Goal: Task Accomplishment & Management: Manage account settings

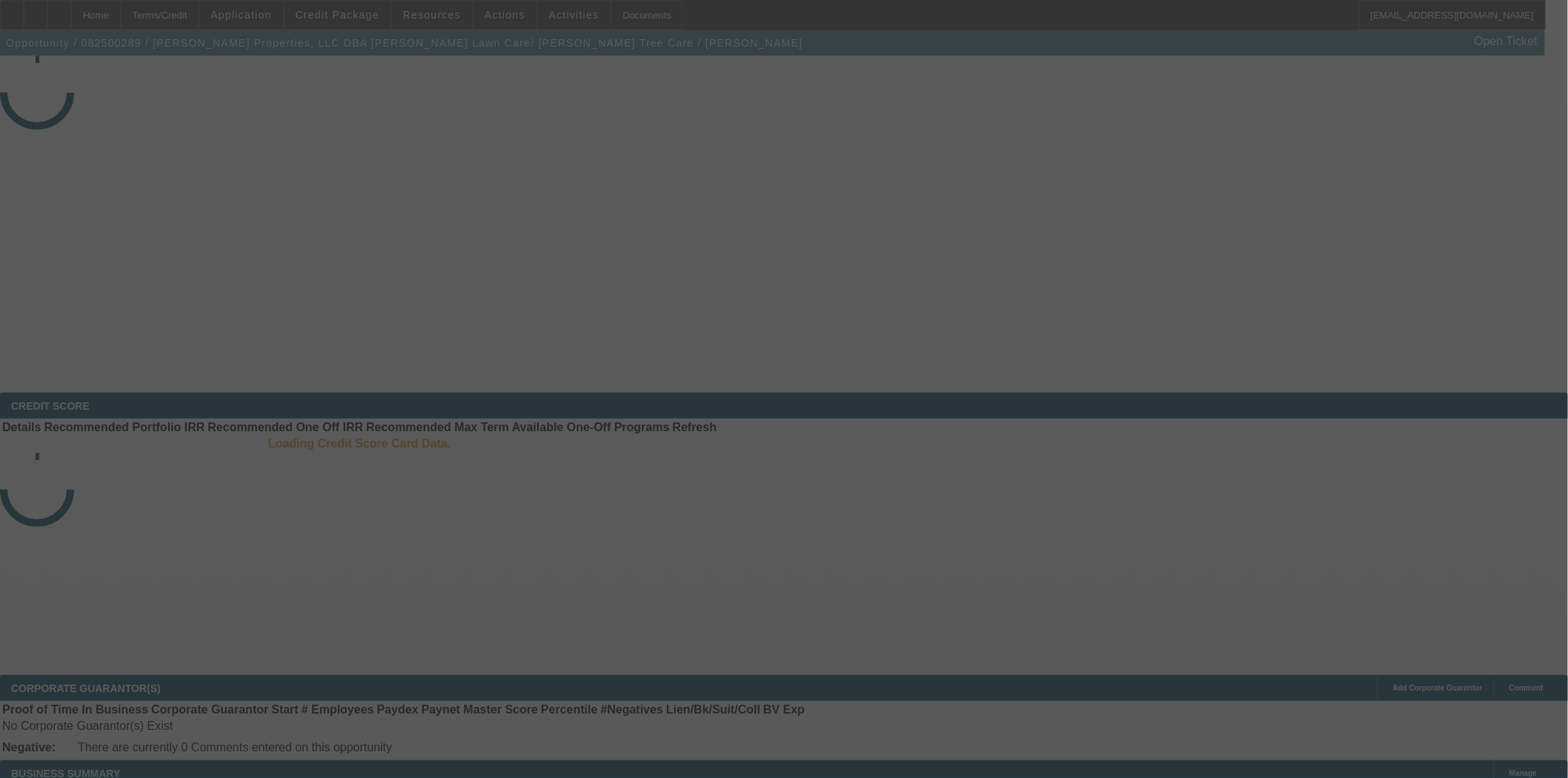
select select "3"
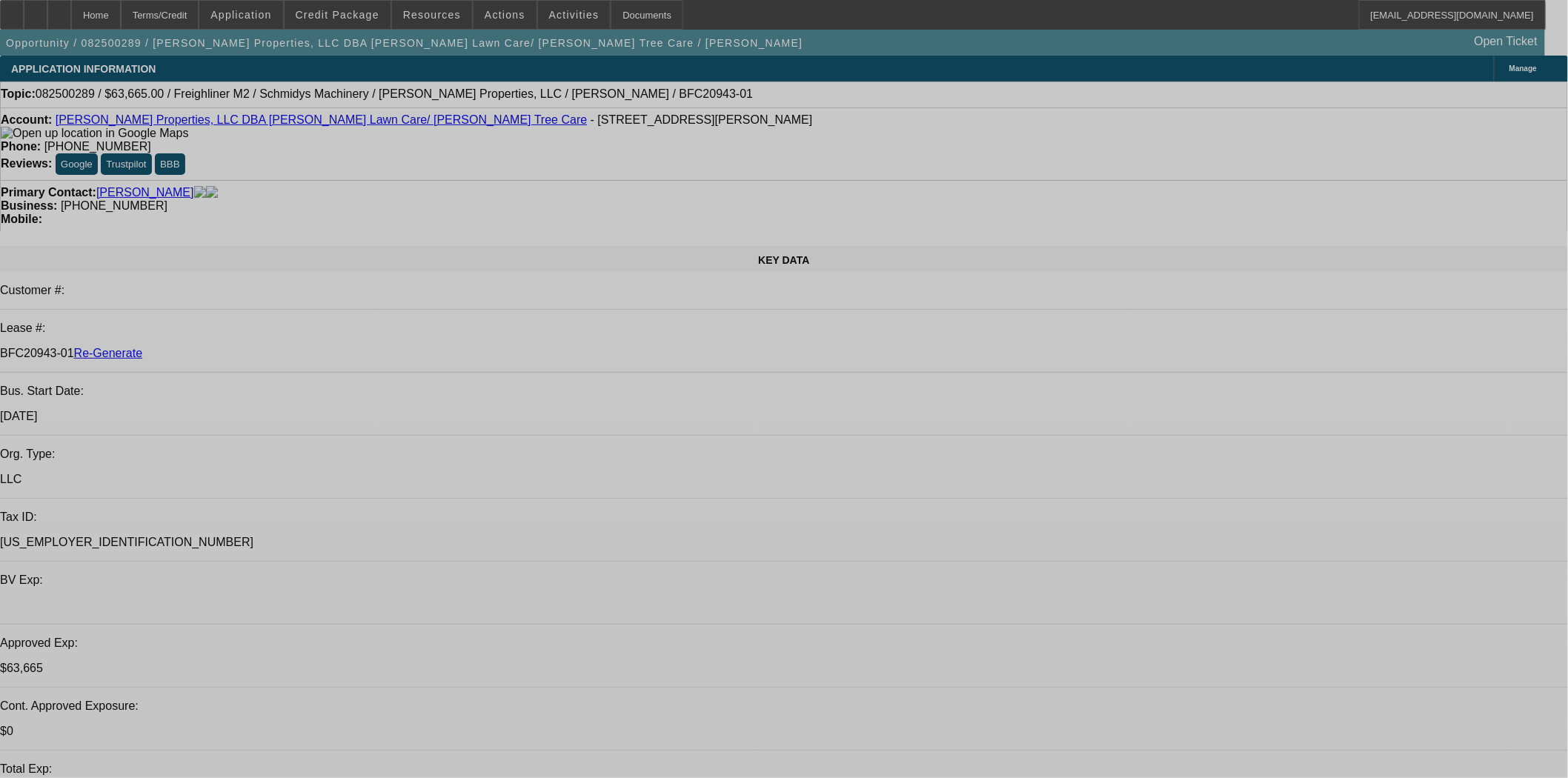
select select "0"
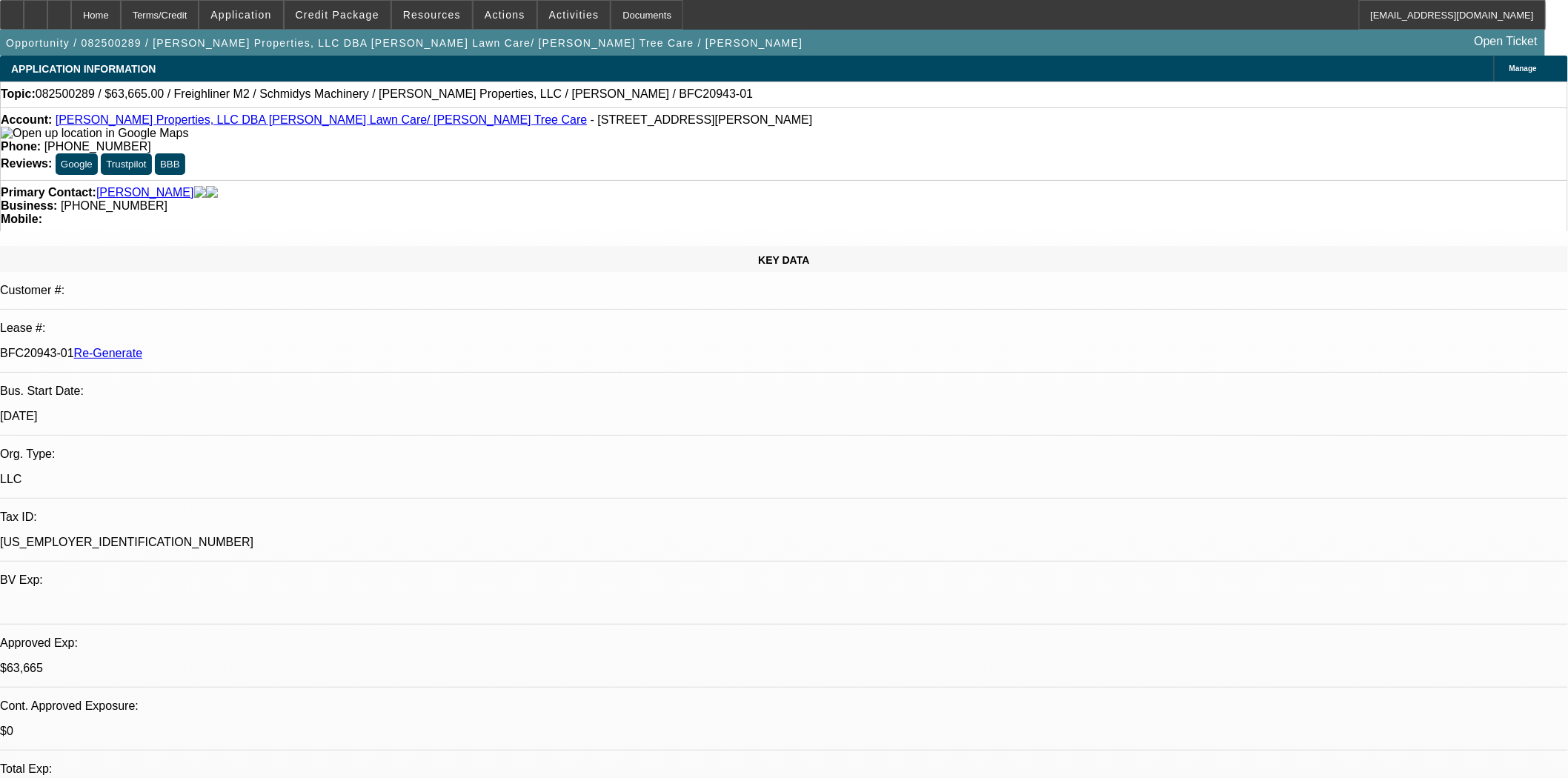
select select "0"
select select "6"
click at [343, 26] on span at bounding box center [337, 15] width 106 height 36
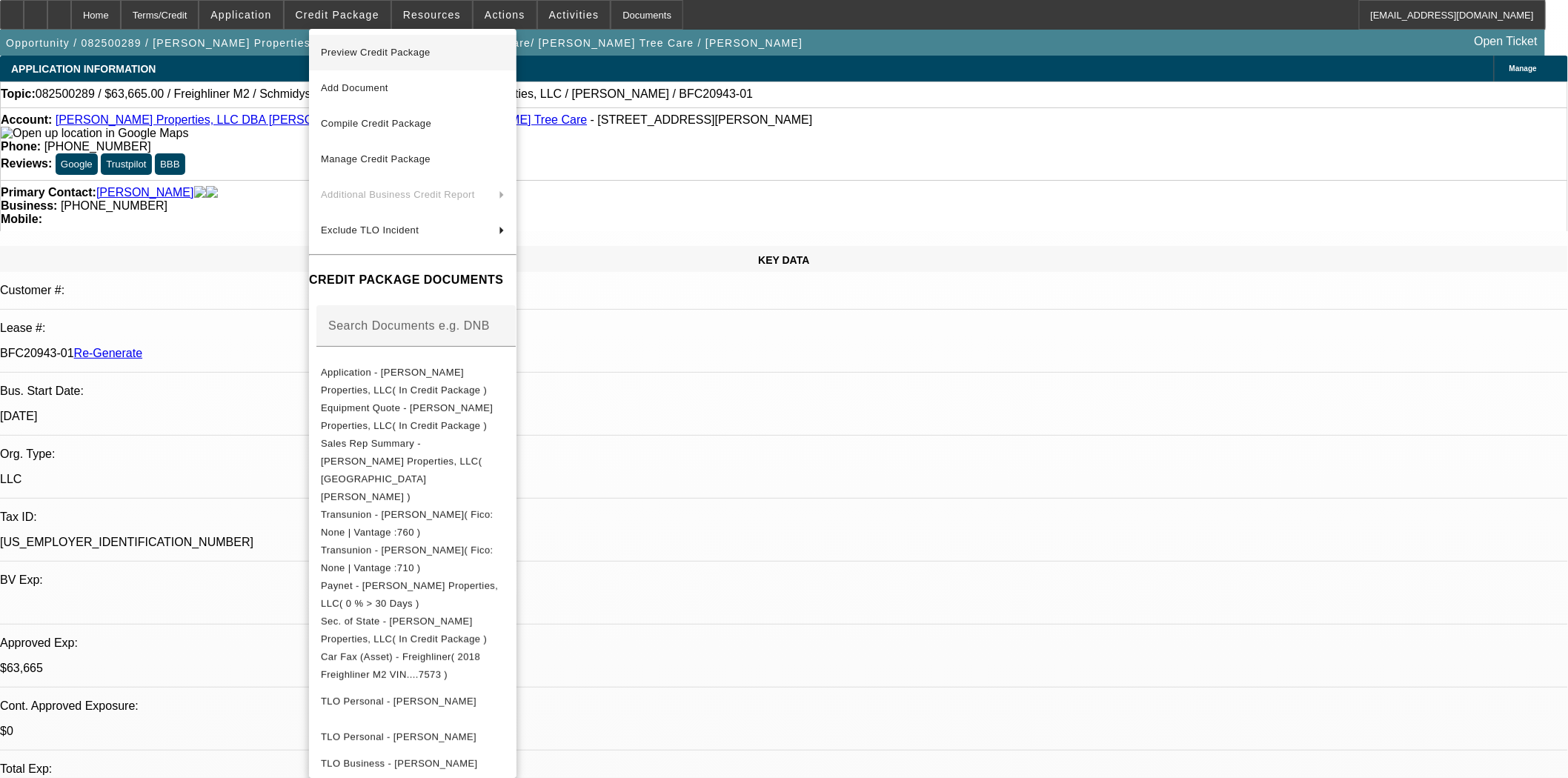
click at [347, 48] on span "Preview Credit Package" at bounding box center [375, 52] width 110 height 11
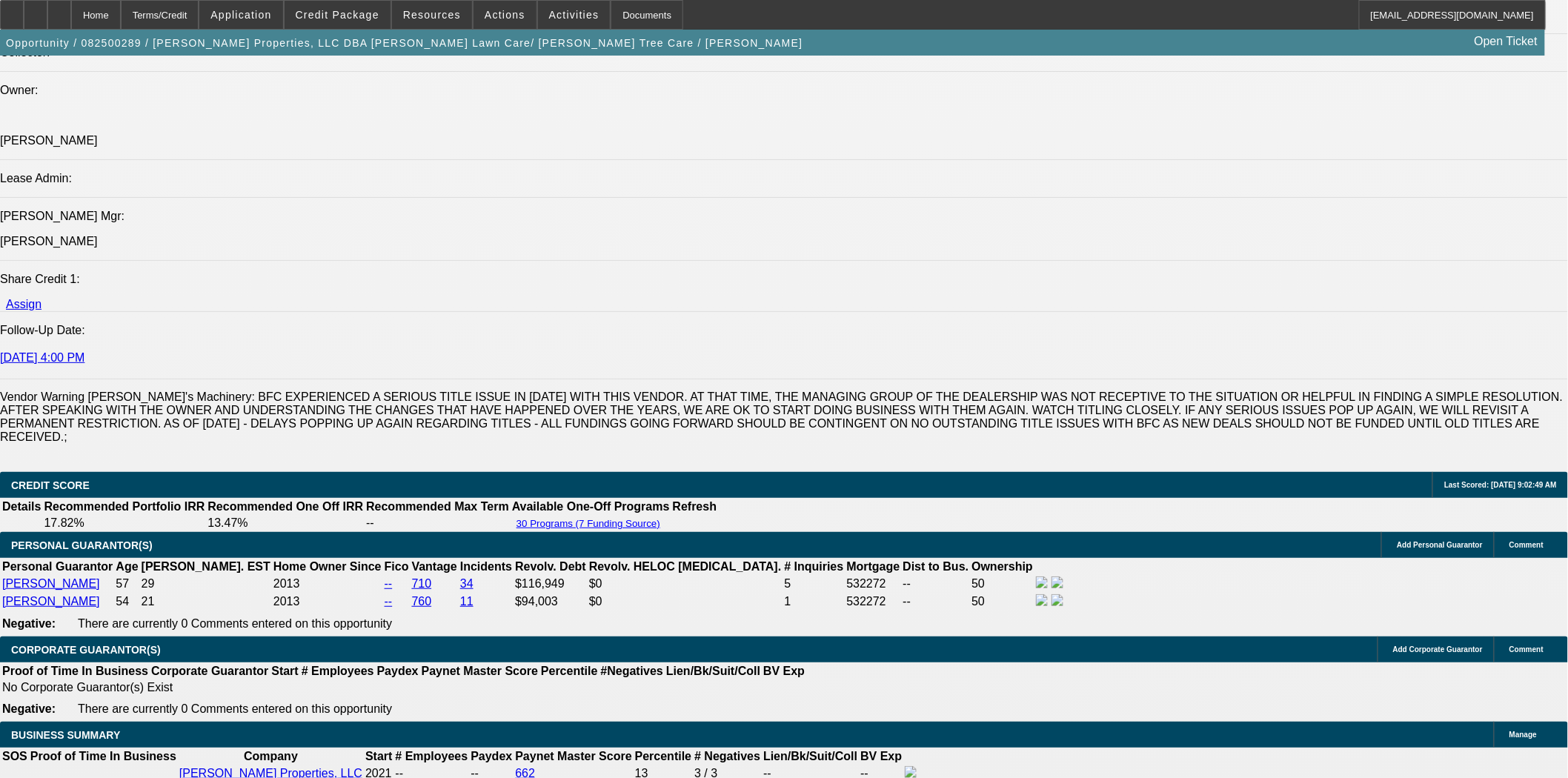
scroll to position [2057, 0]
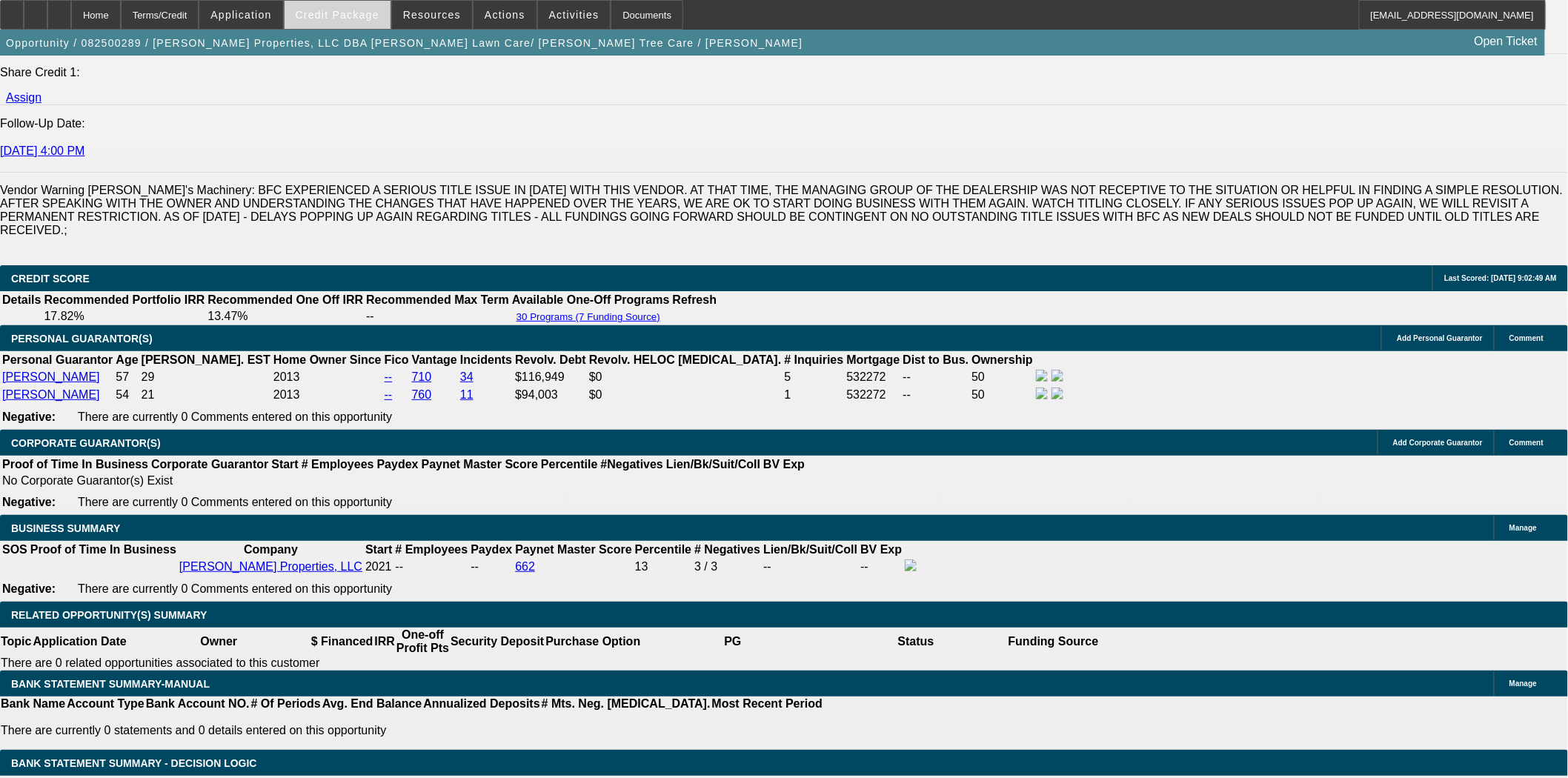
click at [332, 14] on span "Credit Package" at bounding box center [337, 14] width 84 height 12
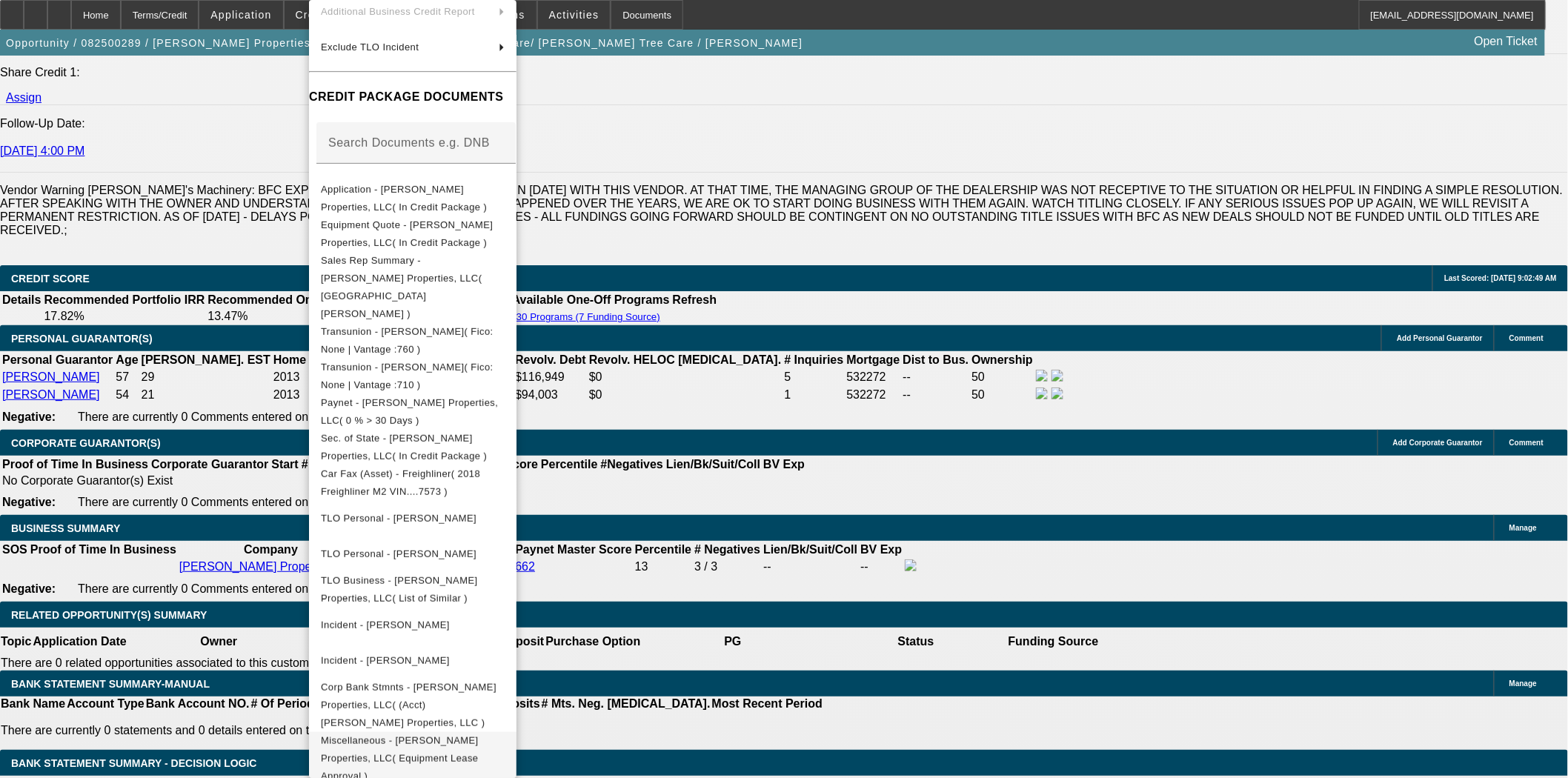
scroll to position [283, 0]
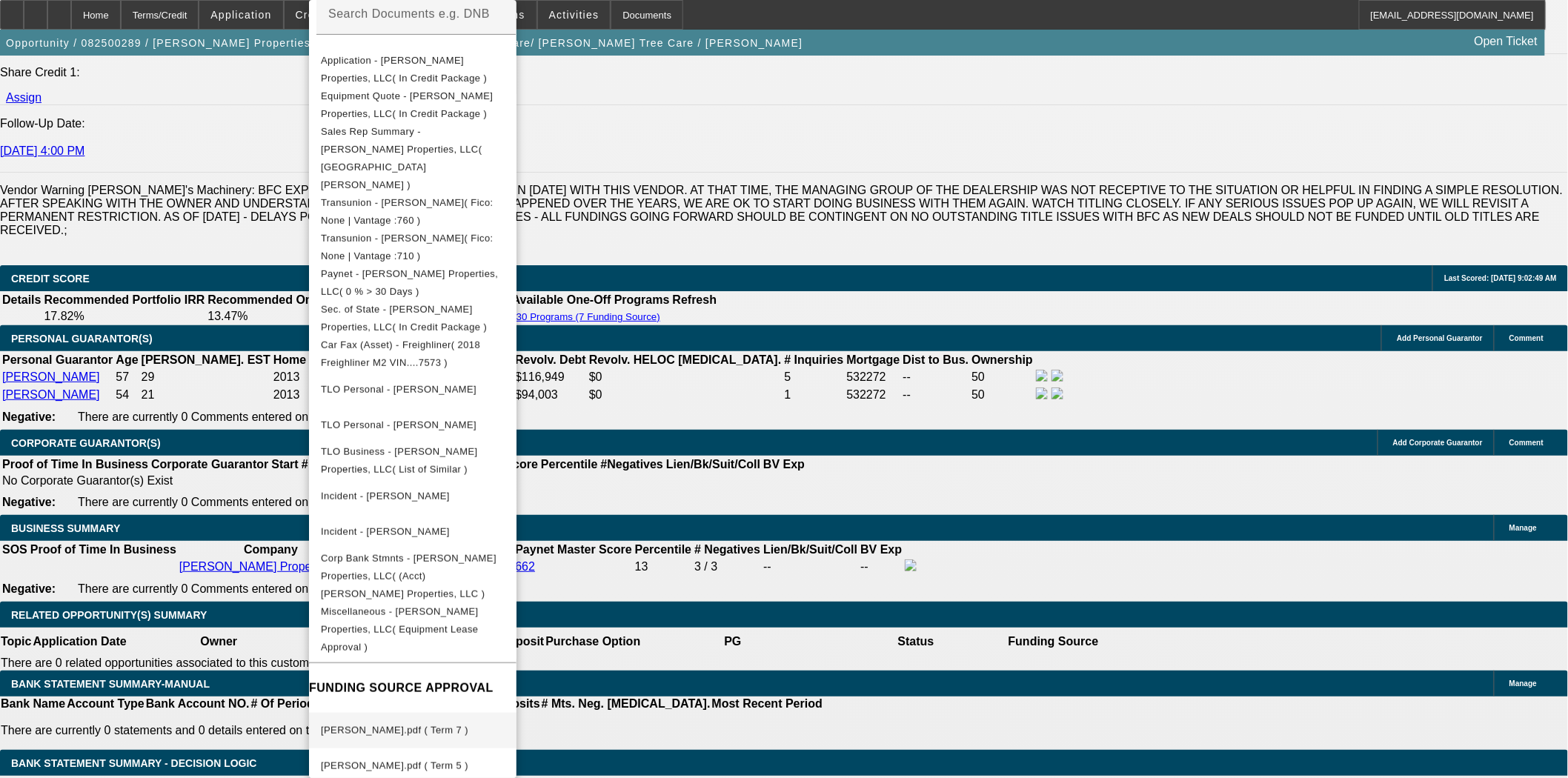
click at [396, 725] on span "TRUELOVE.pdf ( Term 7 )" at bounding box center [395, 730] width 148 height 11
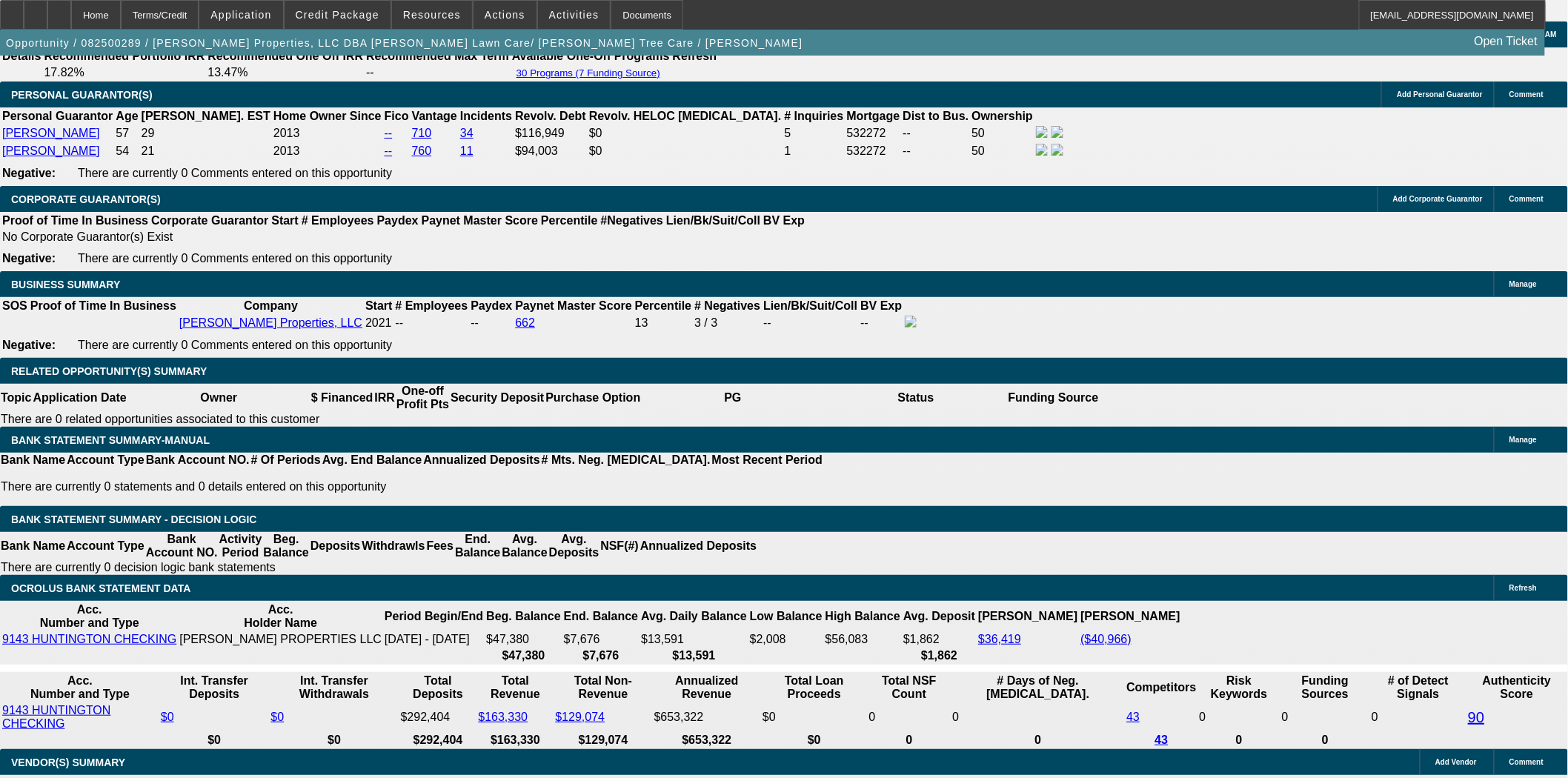
scroll to position [2304, 0]
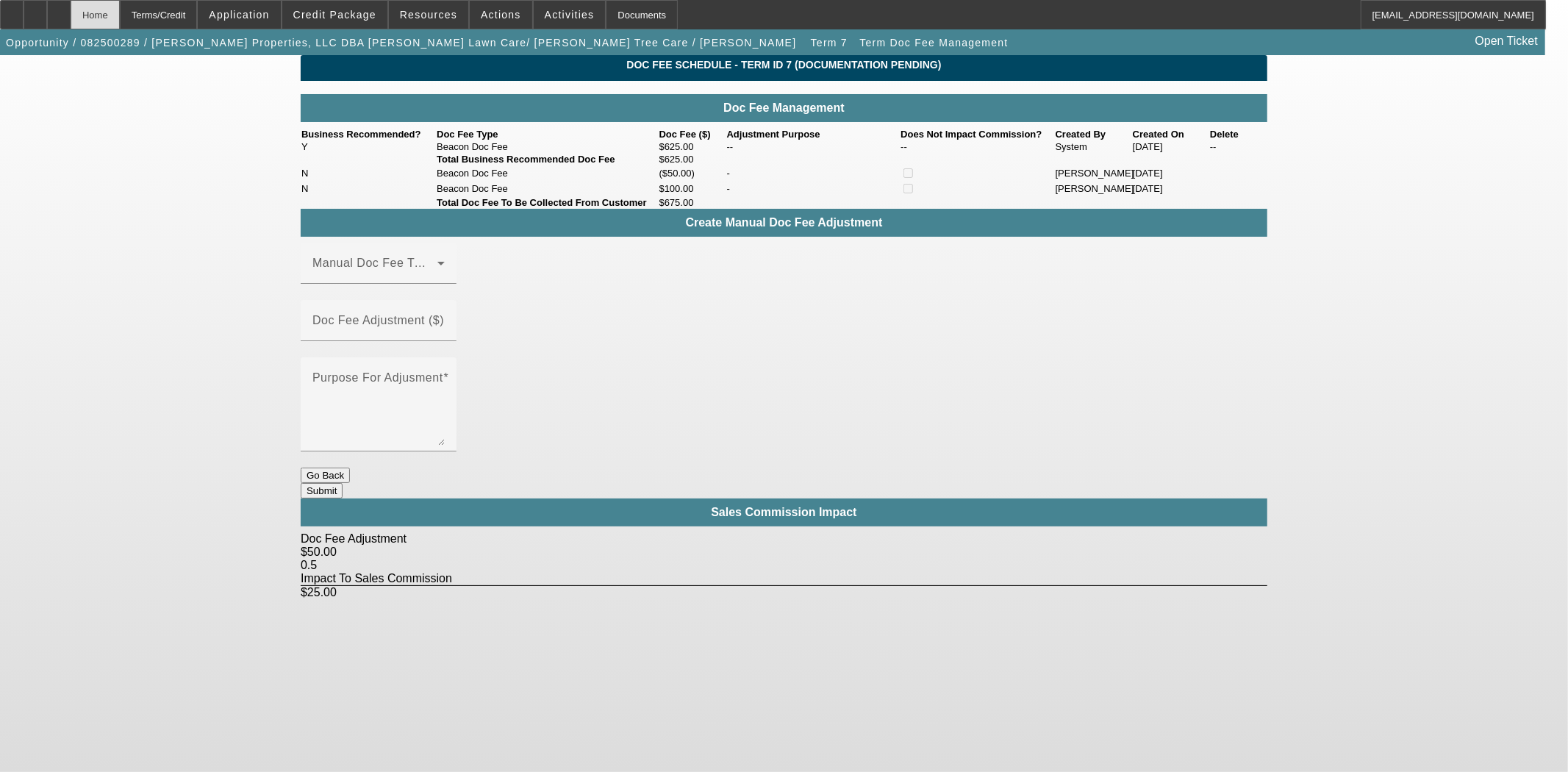
click at [120, 16] on div "Home" at bounding box center [95, 14] width 49 height 29
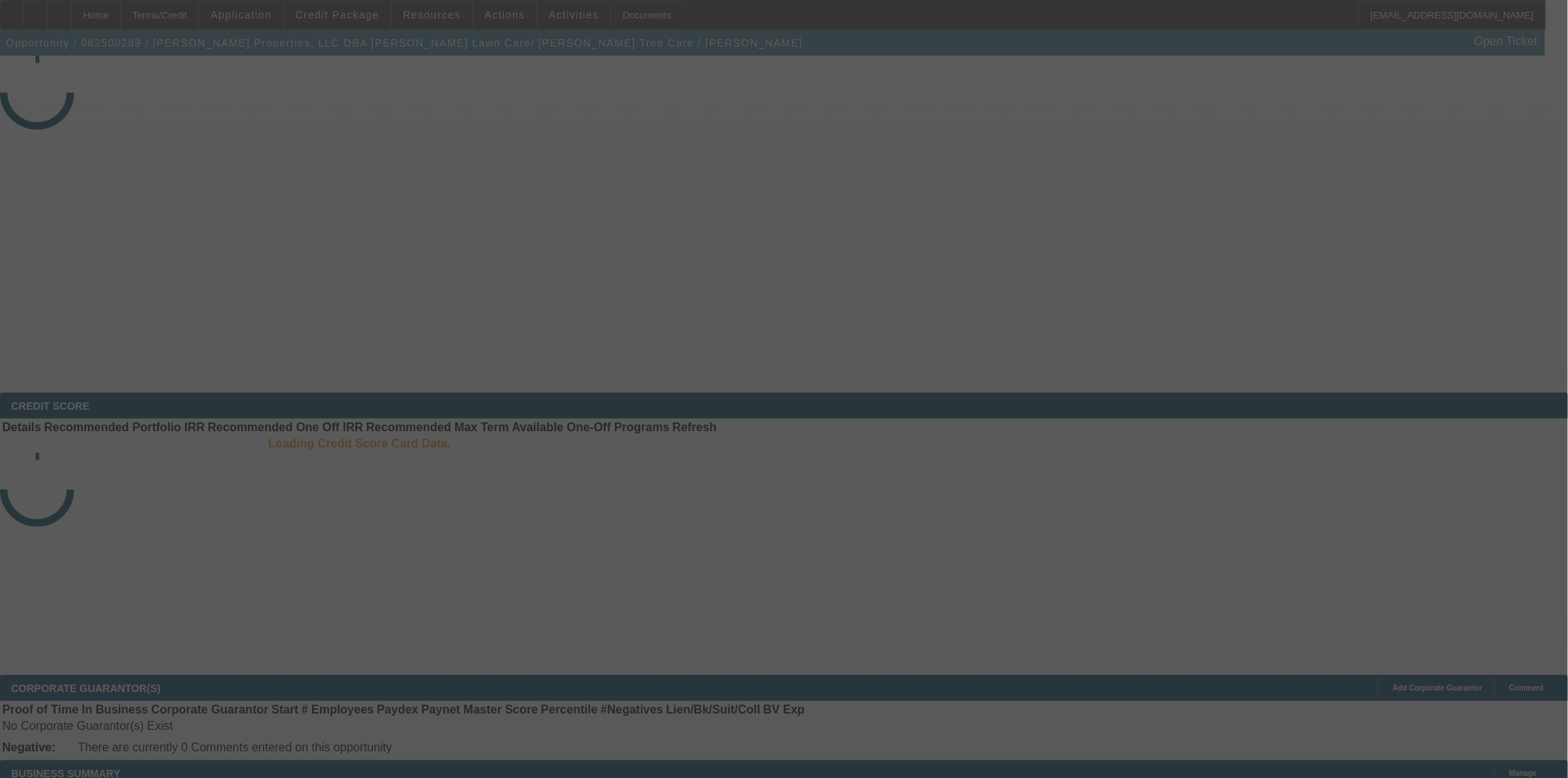
select select "3"
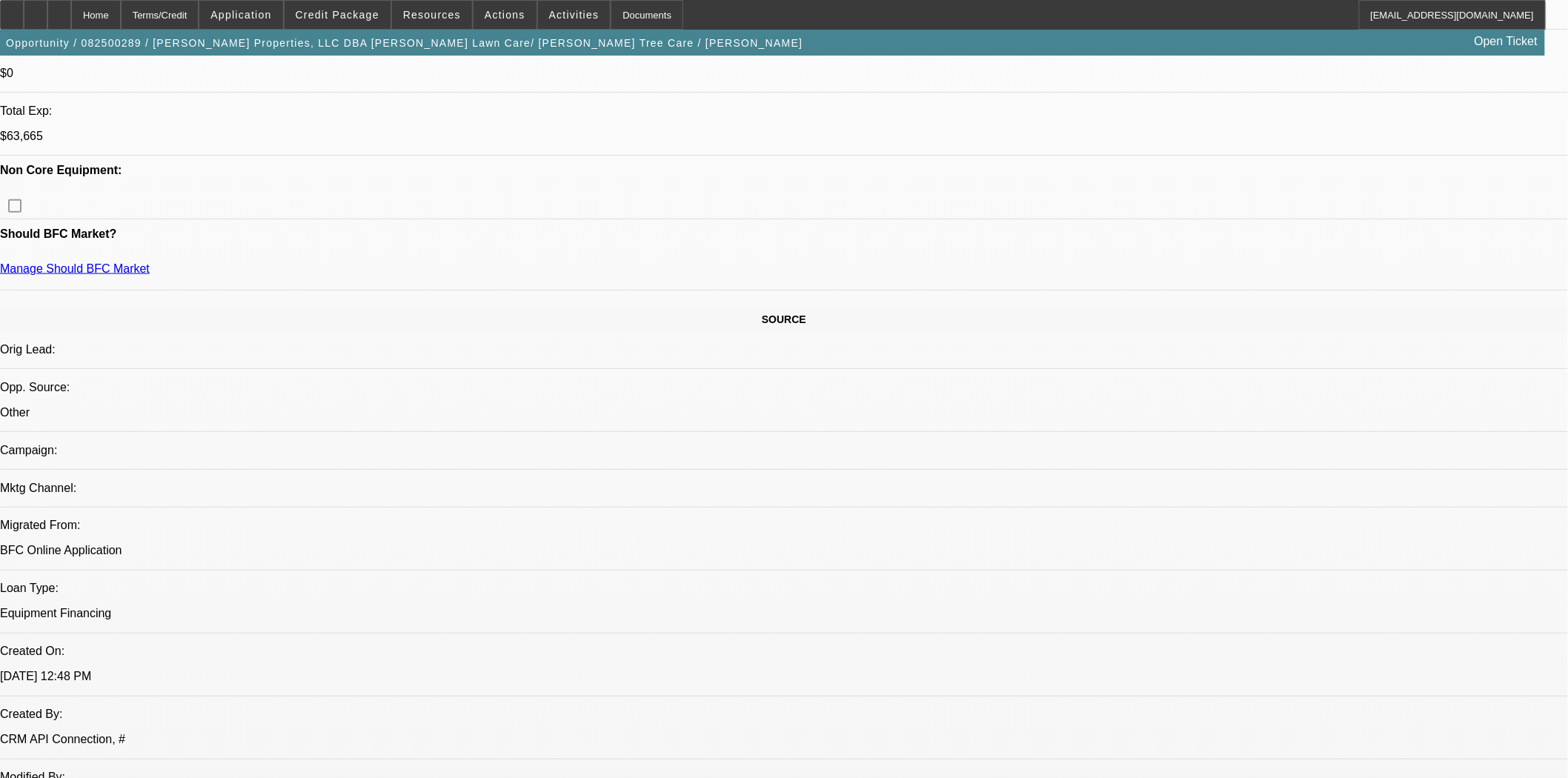
select select "0"
select select "6"
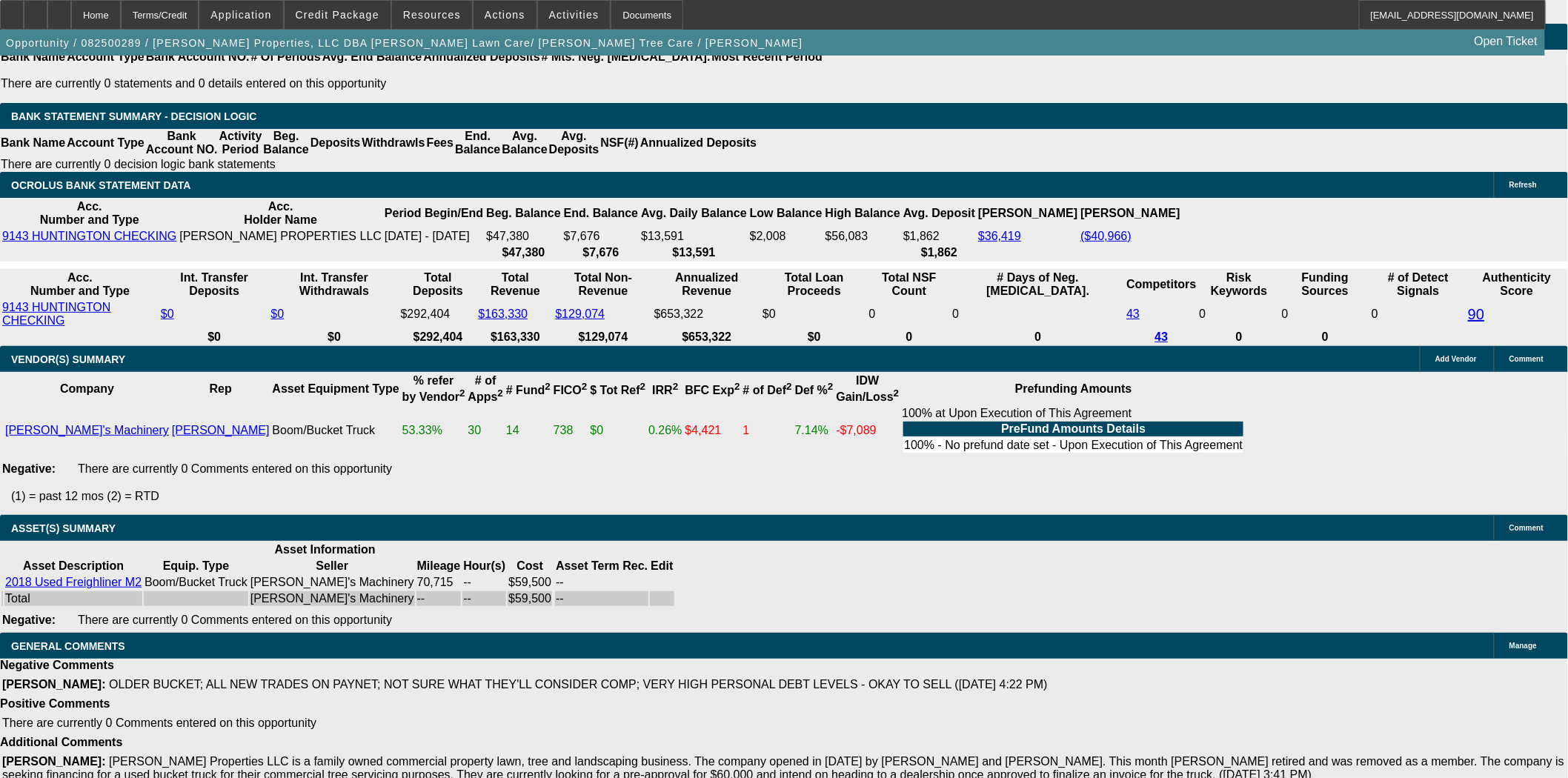
scroll to position [2718, 0]
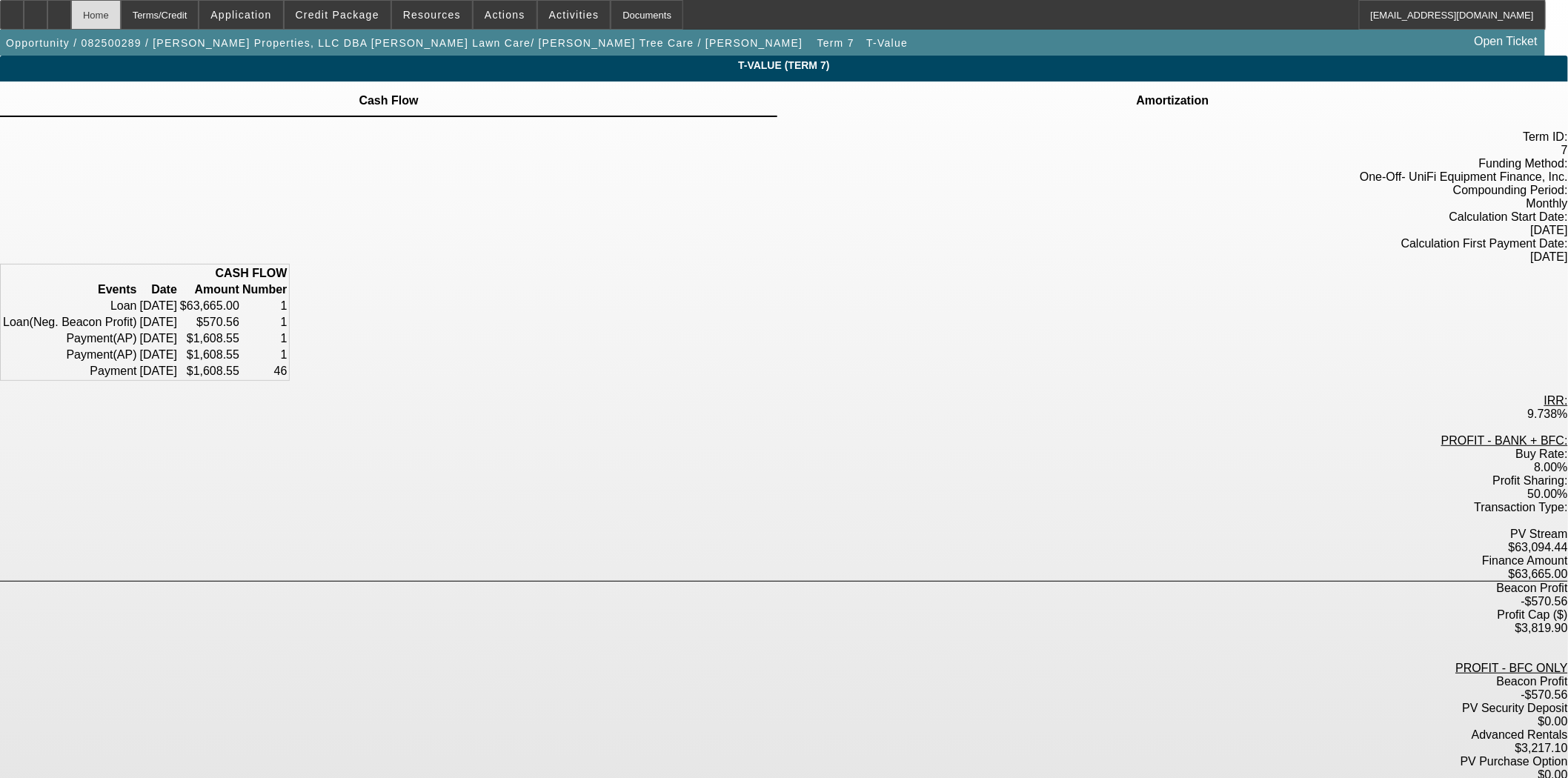
click at [121, 12] on div "Home" at bounding box center [96, 14] width 49 height 30
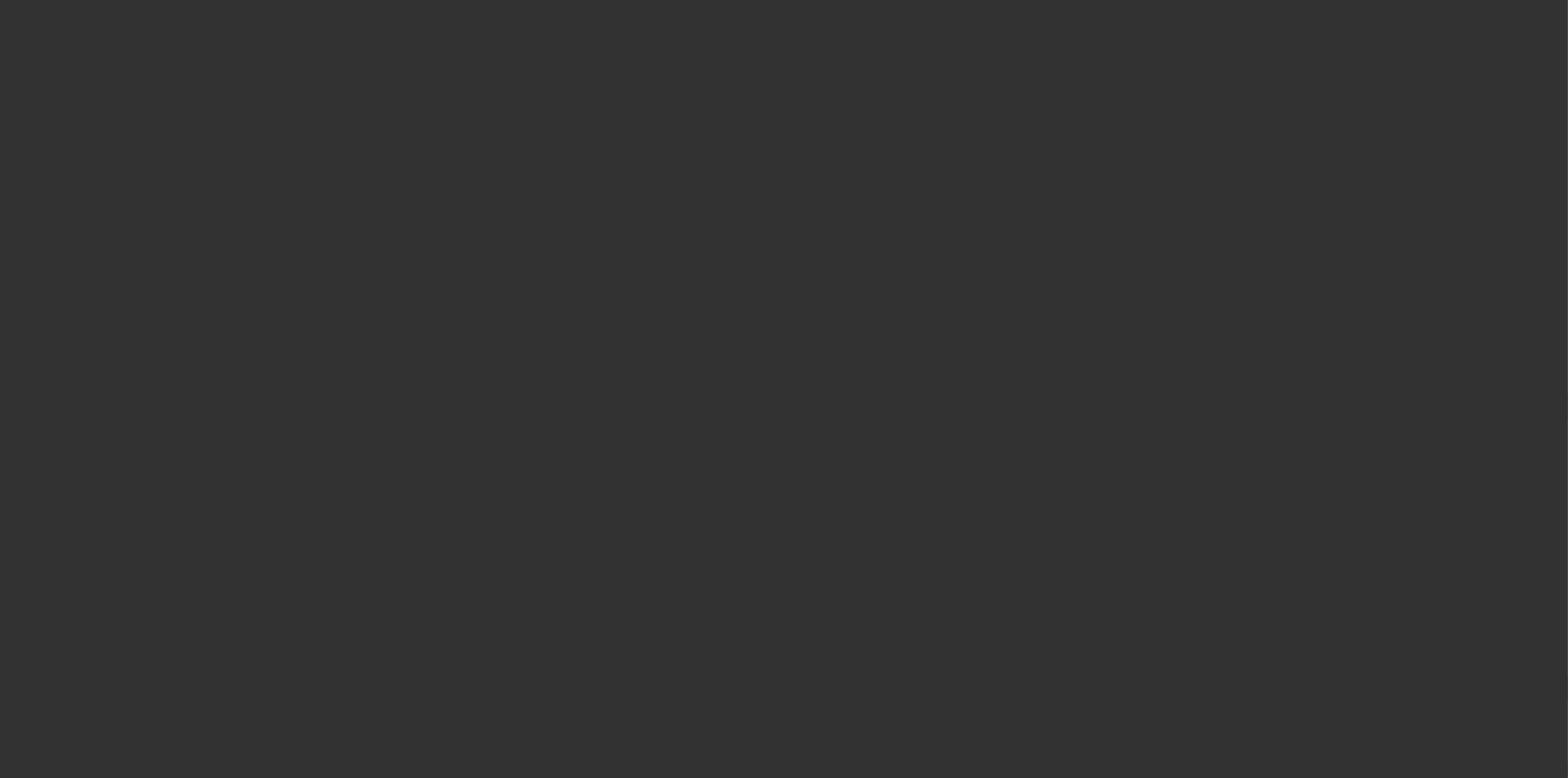
select select "3"
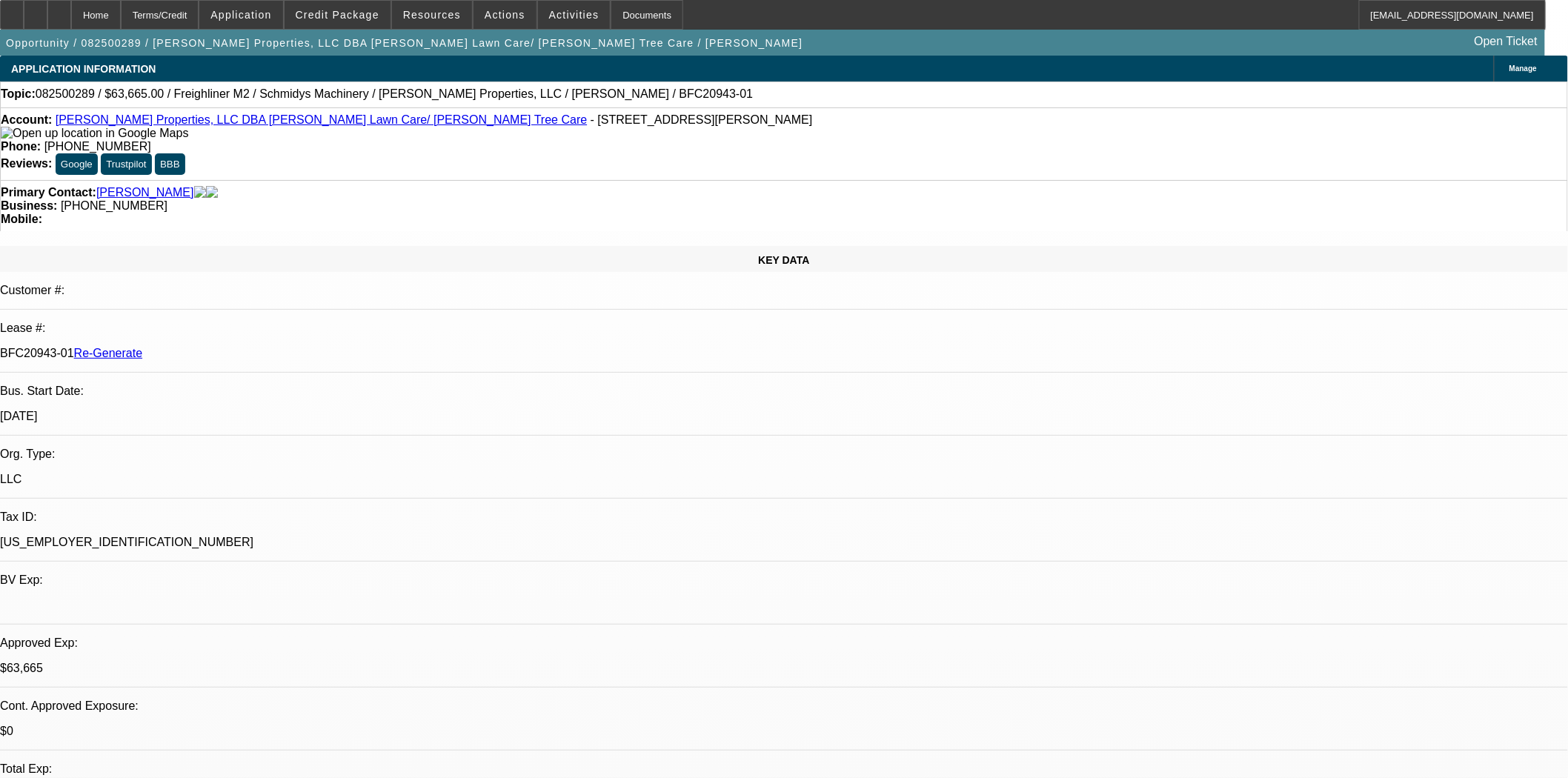
select select "0"
select select "6"
click at [474, 10] on span at bounding box center [505, 15] width 63 height 36
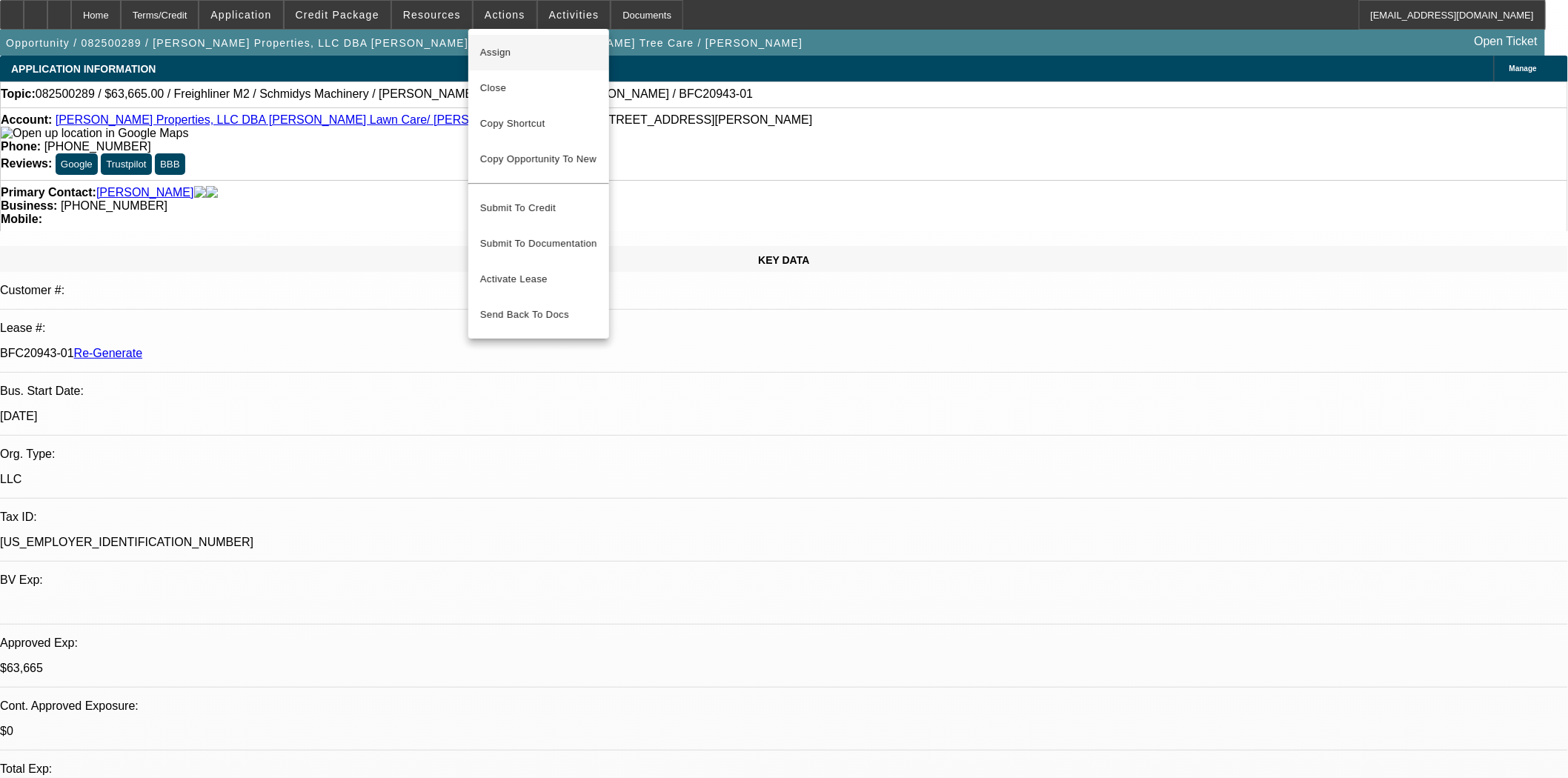
click at [481, 46] on span "Assign" at bounding box center [539, 53] width 117 height 18
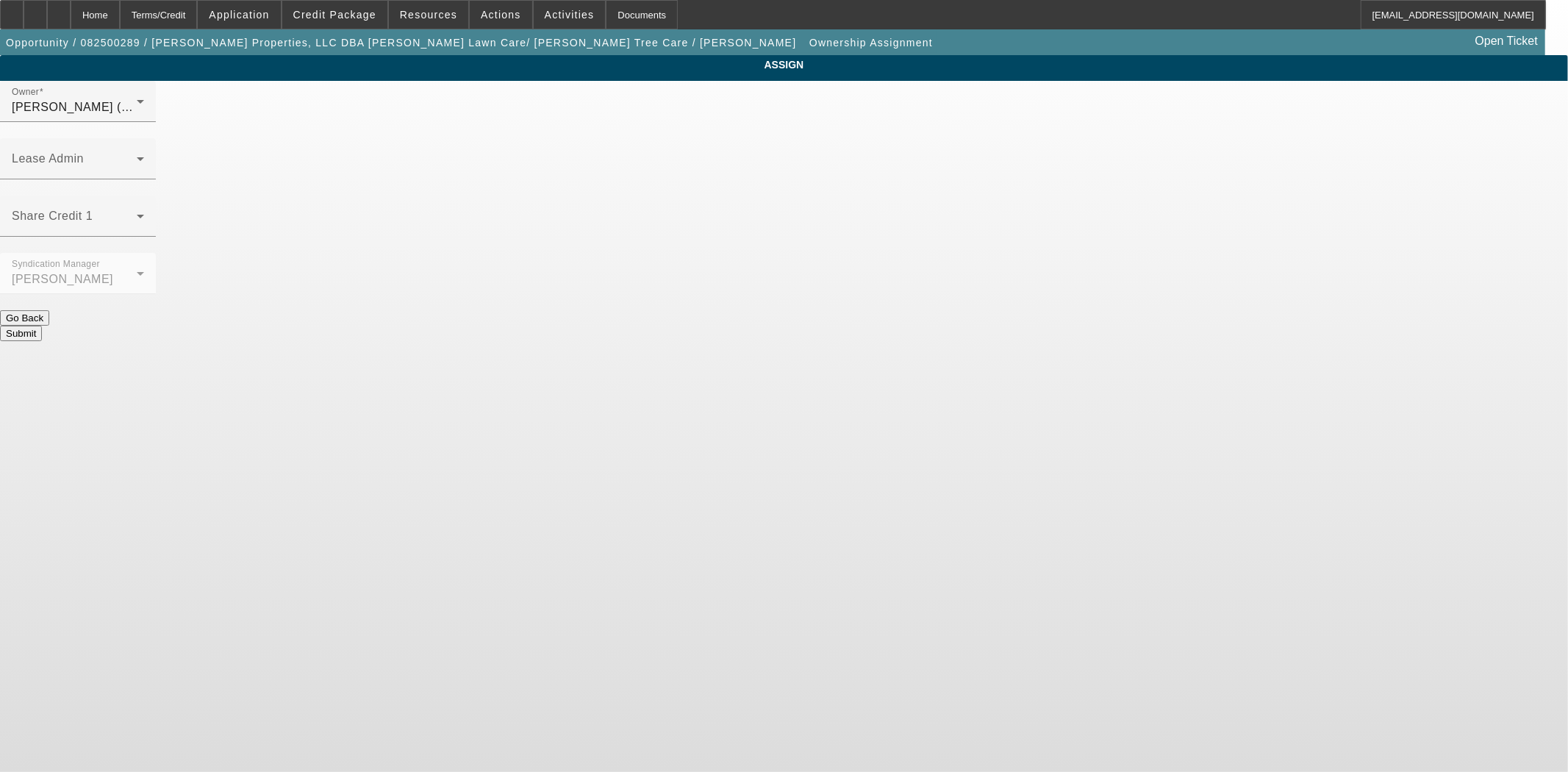
click at [873, 93] on div "Owner Mansfield, Jeff (Lvl 6) Lease Admin Share Credit 1 Syndication Manager He…" at bounding box center [784, 210] width 1568 height 260
click at [144, 138] on div "Lease Admin" at bounding box center [77, 158] width 132 height 41
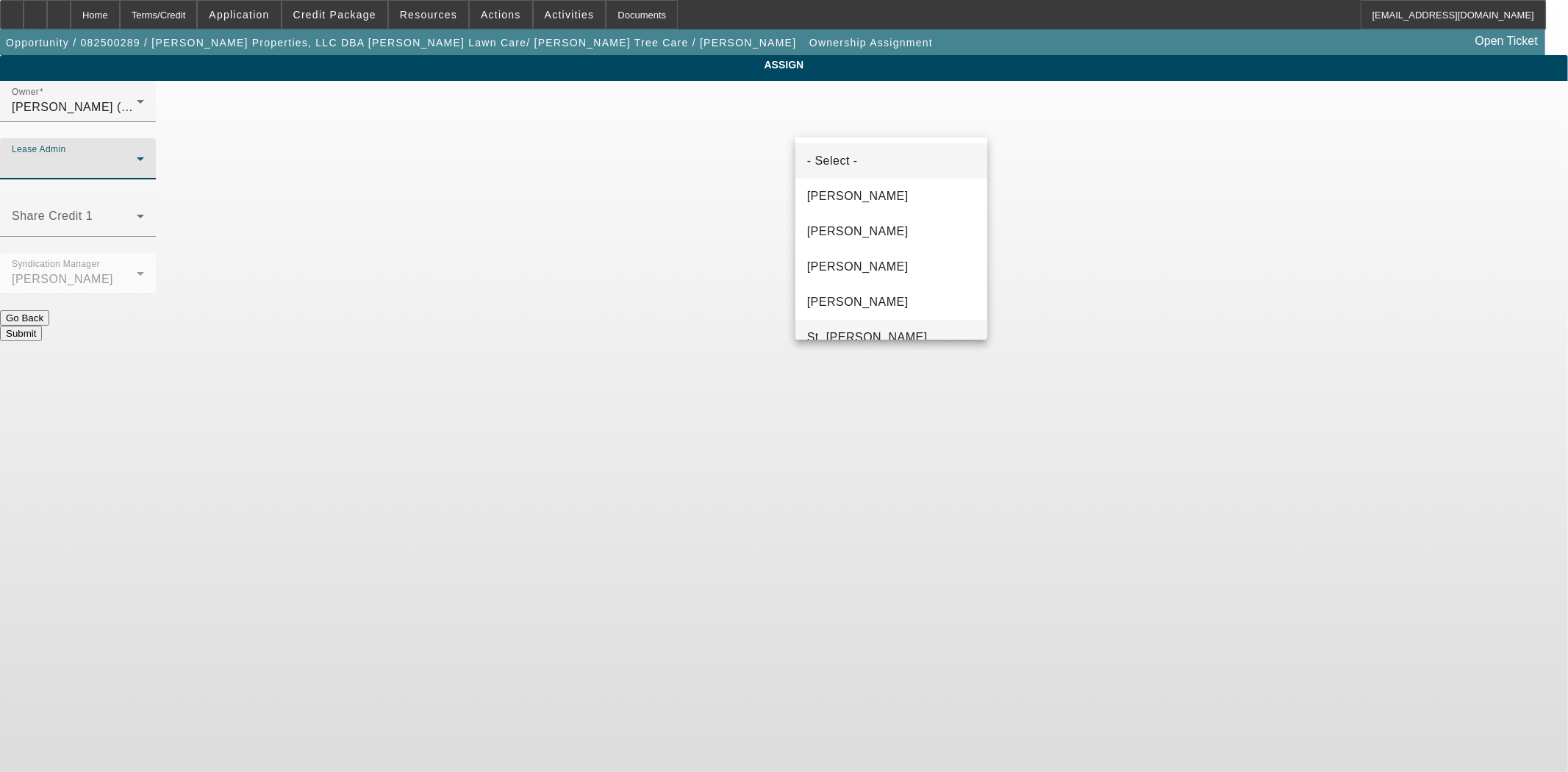
click at [853, 338] on span "St. Laurent, Kim" at bounding box center [867, 337] width 120 height 18
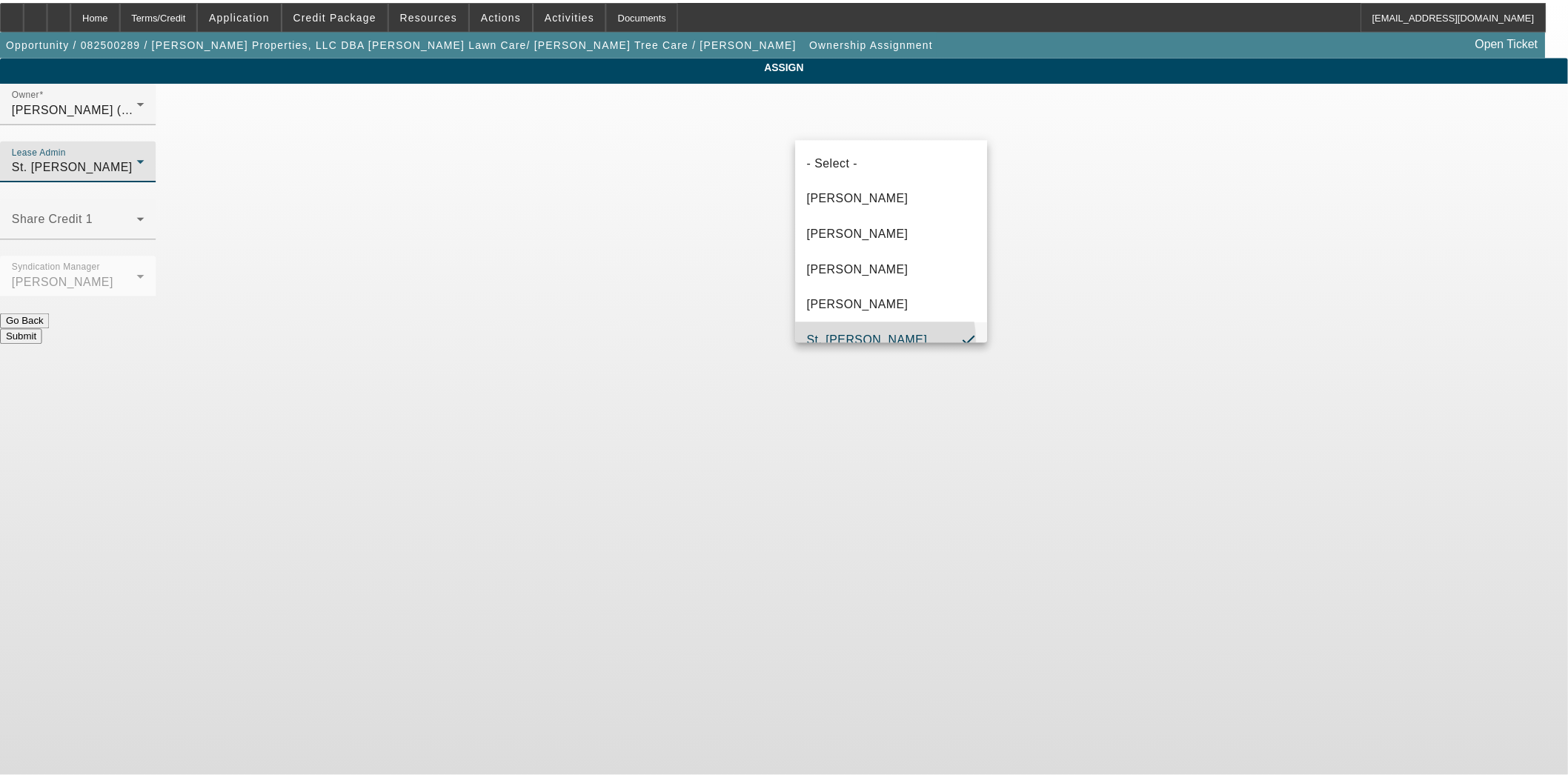
scroll to position [15, 0]
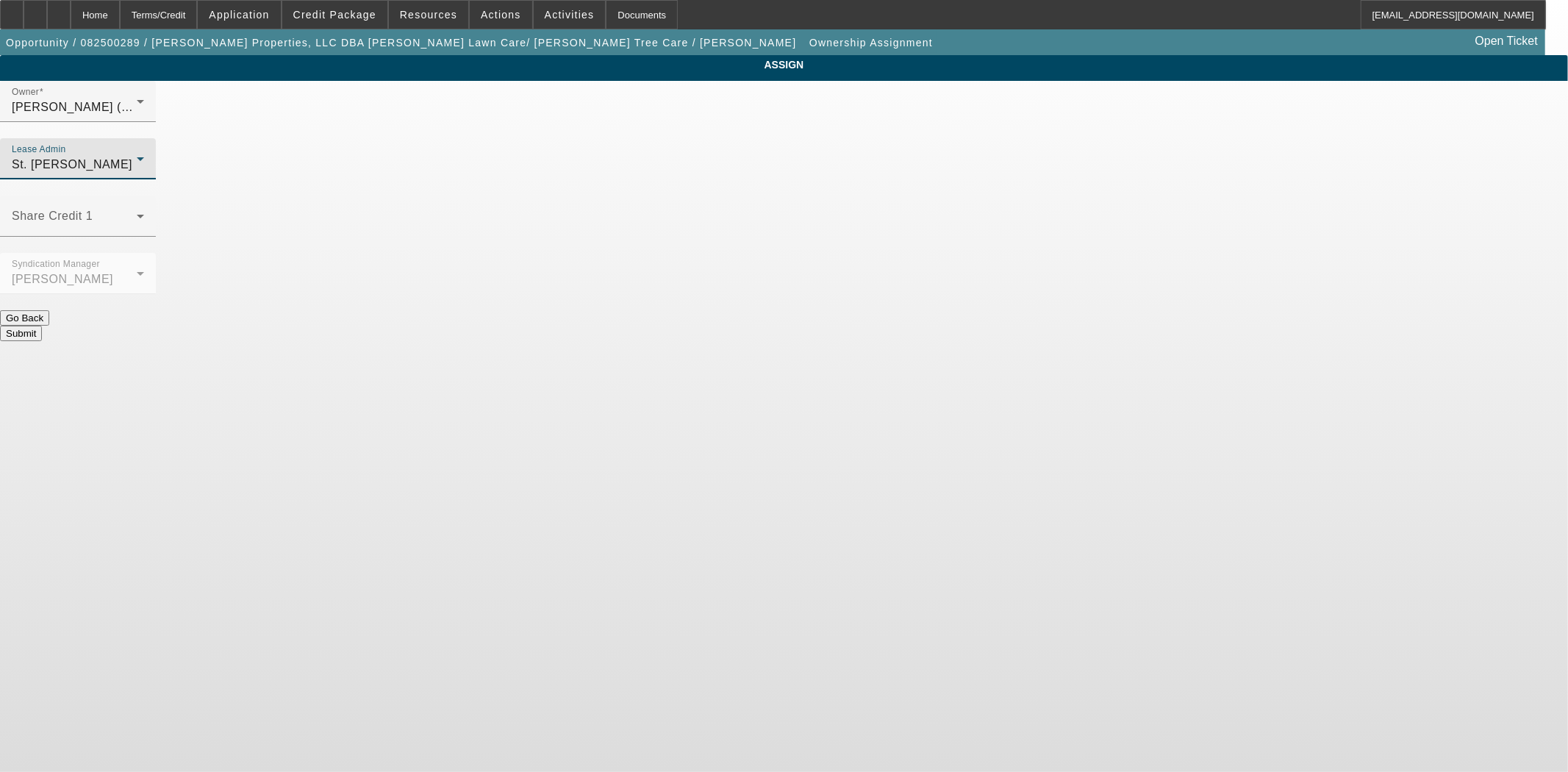
click at [42, 326] on button "Submit" at bounding box center [21, 333] width 42 height 15
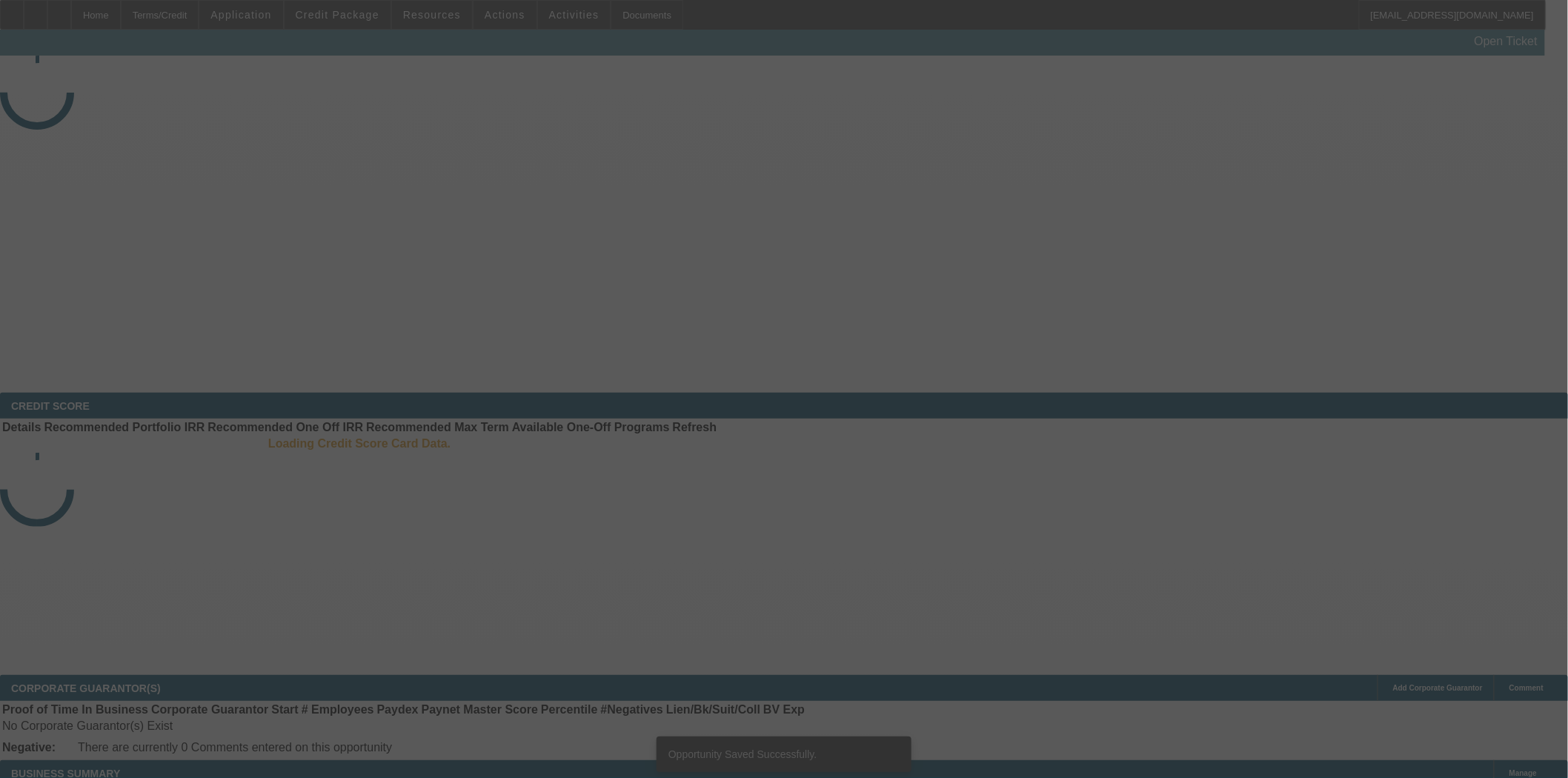
select select "3"
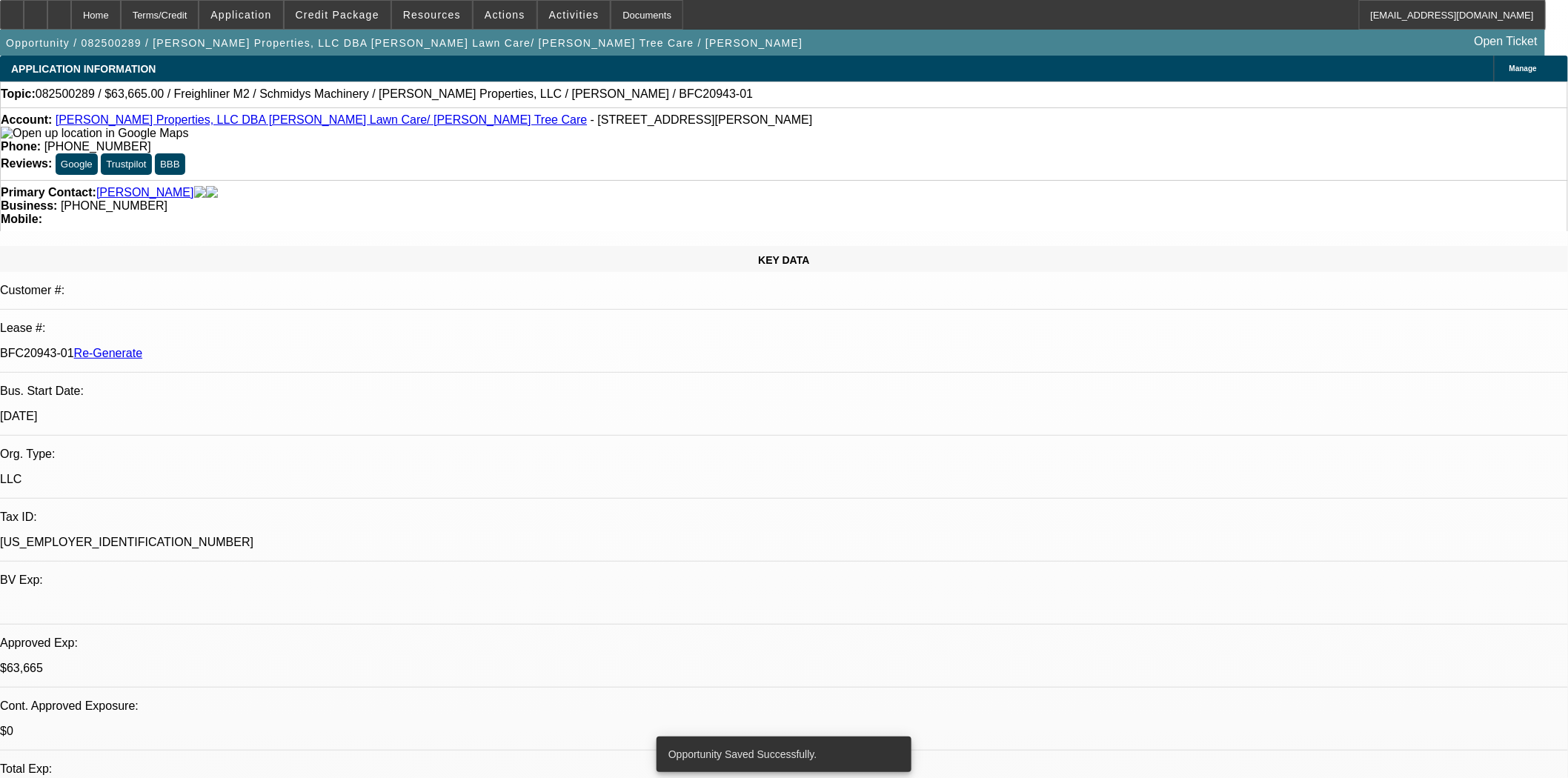
select select "0"
select select "6"
click at [610, 20] on div "Documents" at bounding box center [647, 14] width 73 height 30
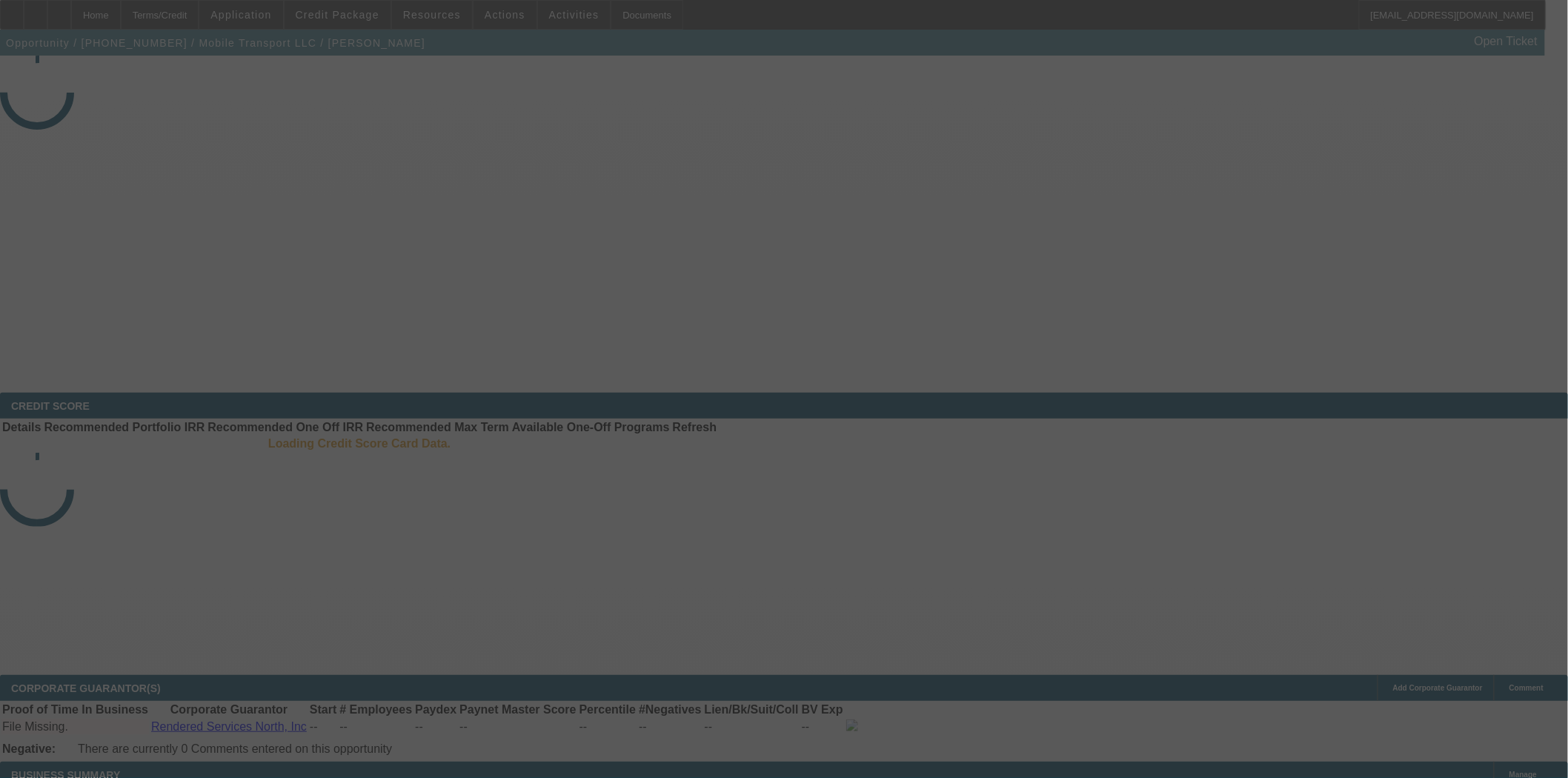
select select "3"
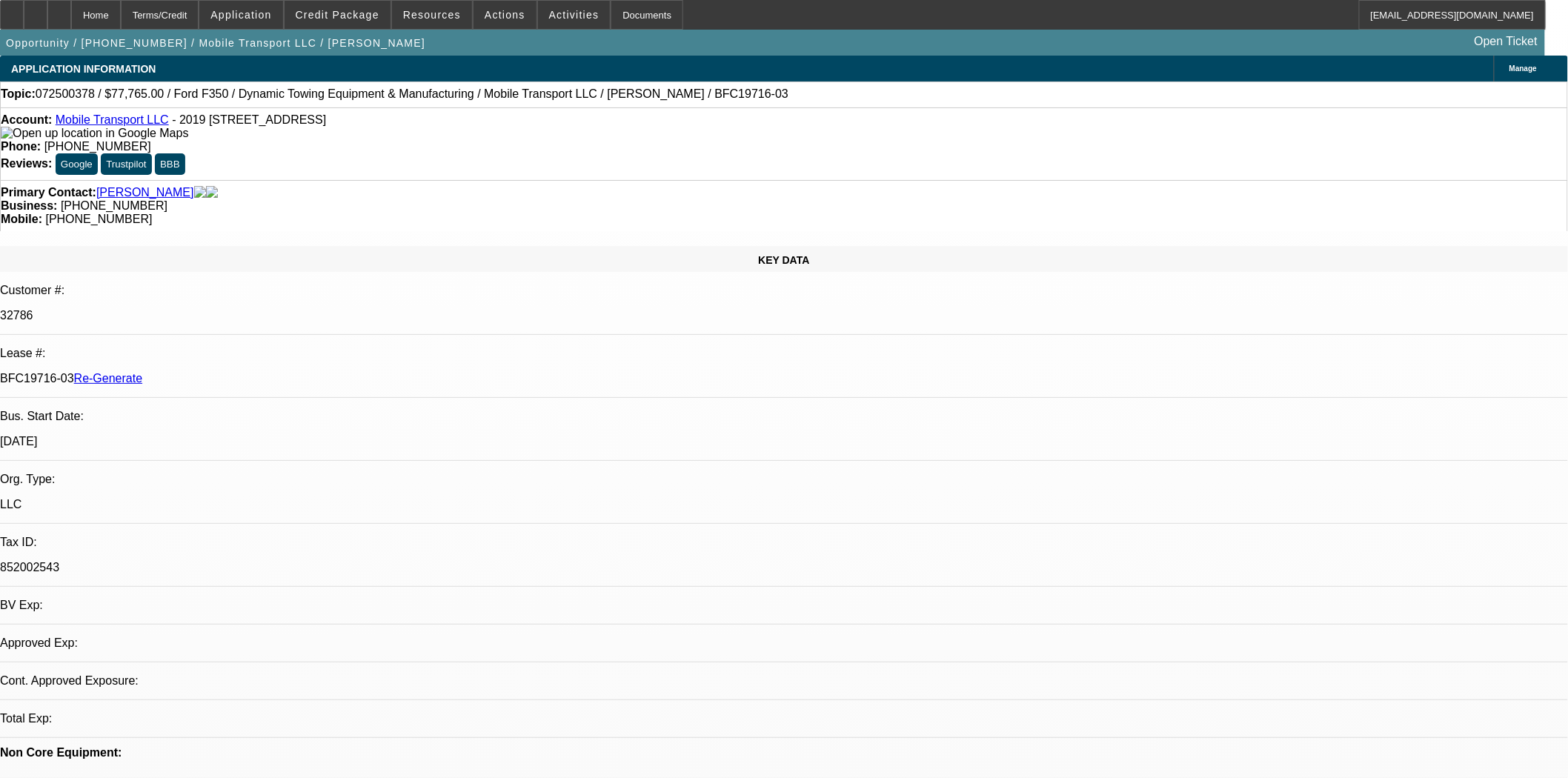
select select "0"
select select "2"
select select "0"
select select "6"
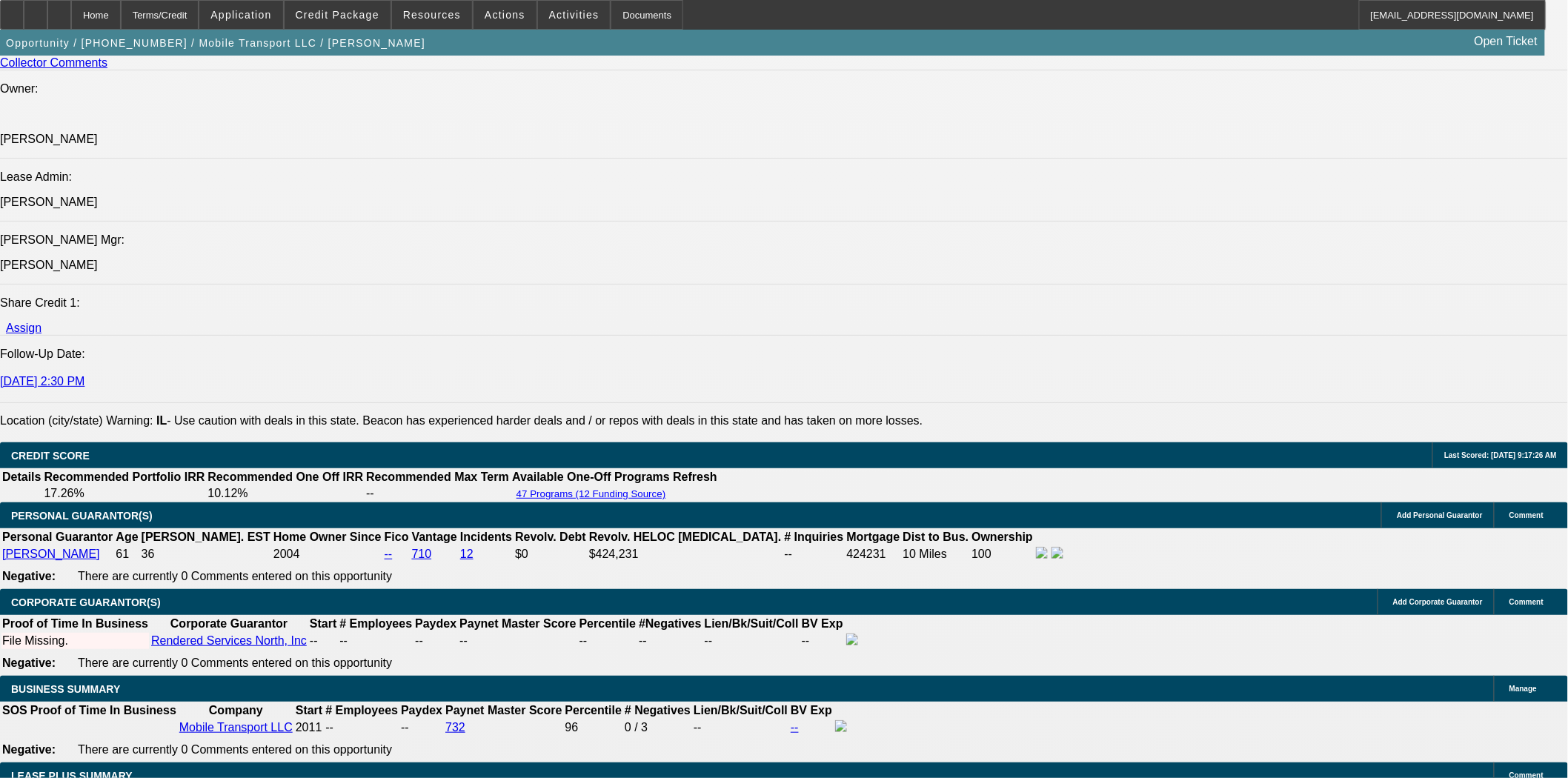
scroll to position [1975, 0]
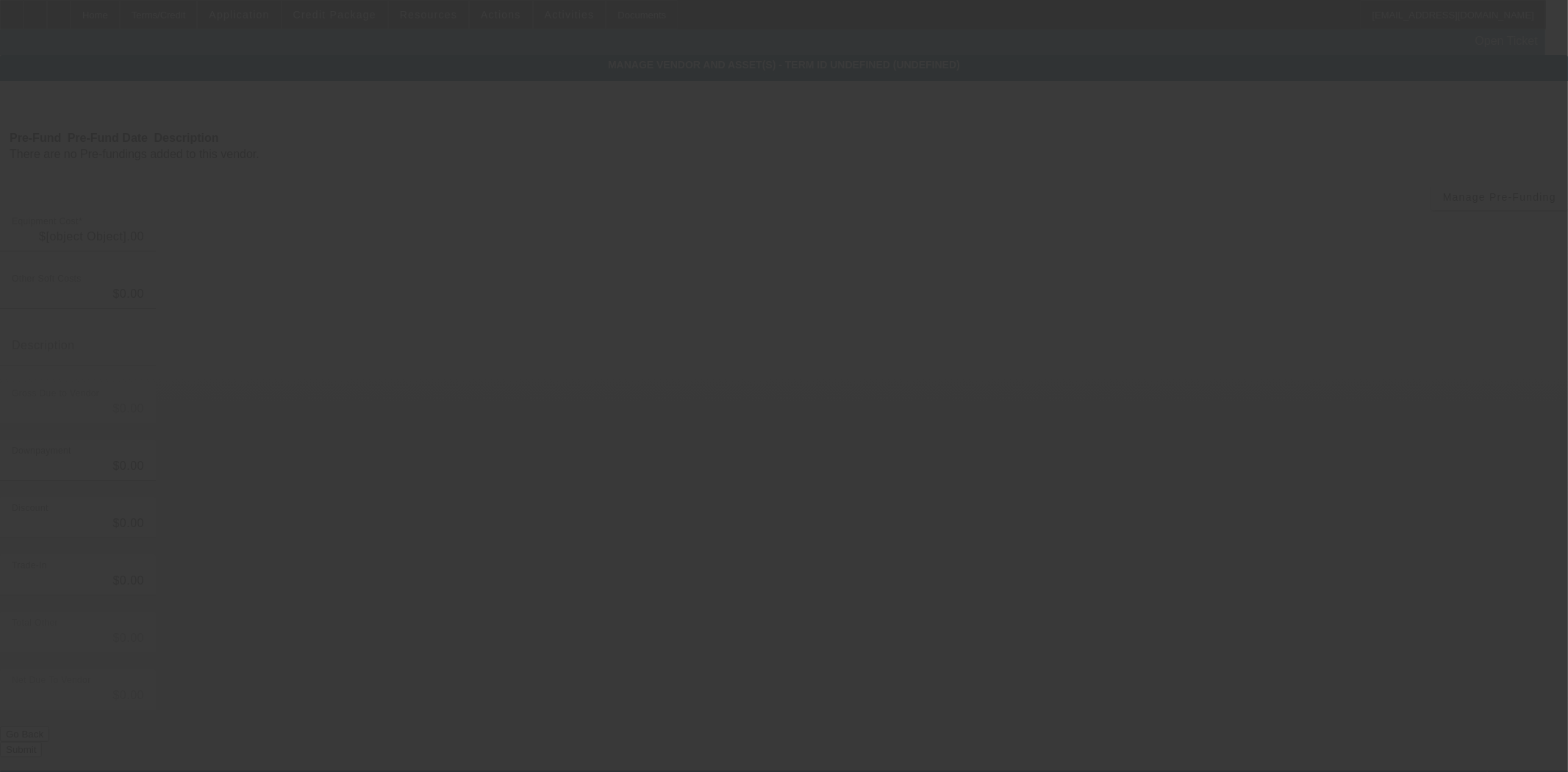
type input "$97,765.00"
type input "$20,000.00"
type input "$77,765.00"
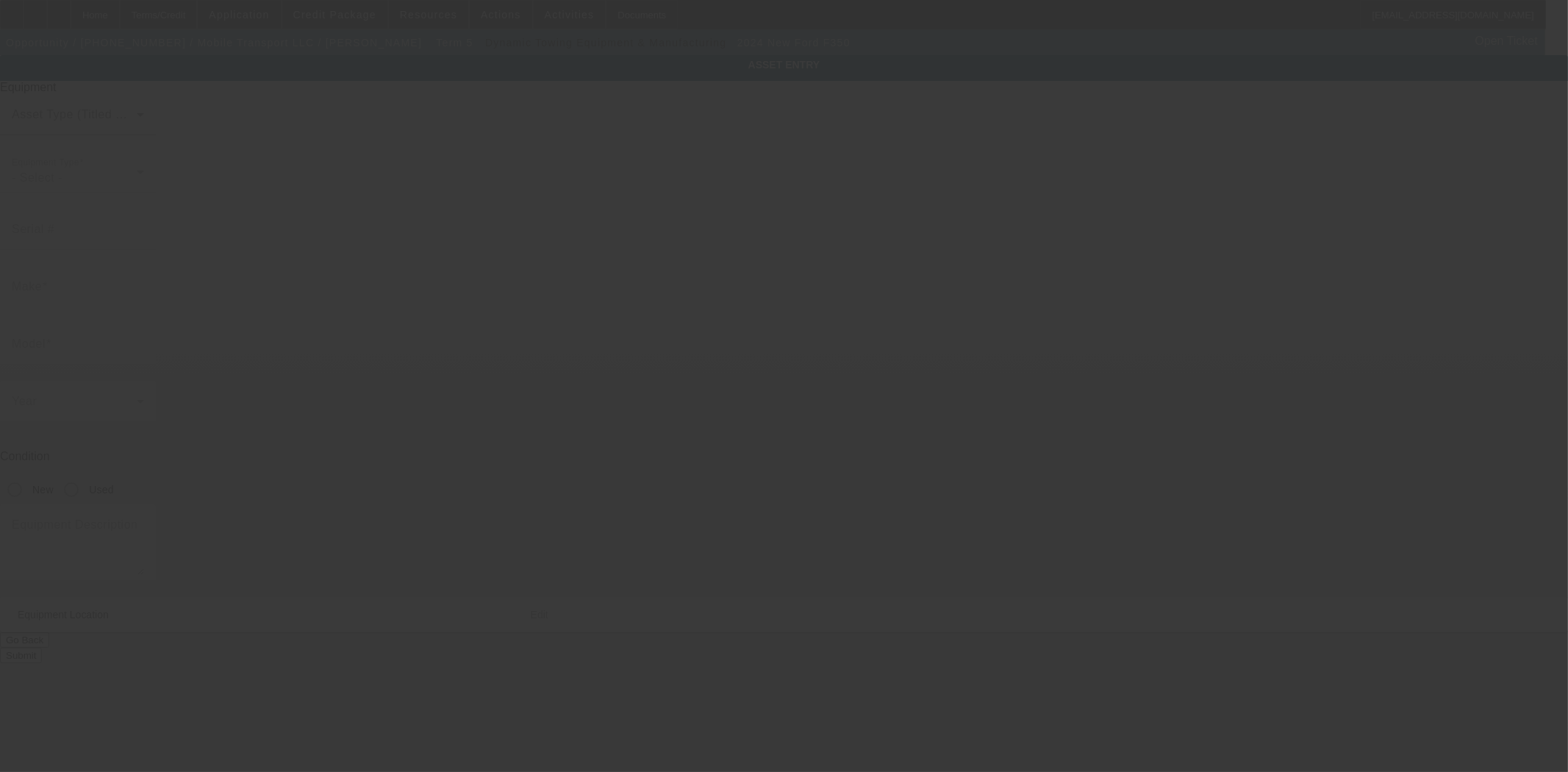
type input "1FDRF3GN8REE14955"
type input "Ford"
type input "F350"
radio input "true"
type textarea "with"
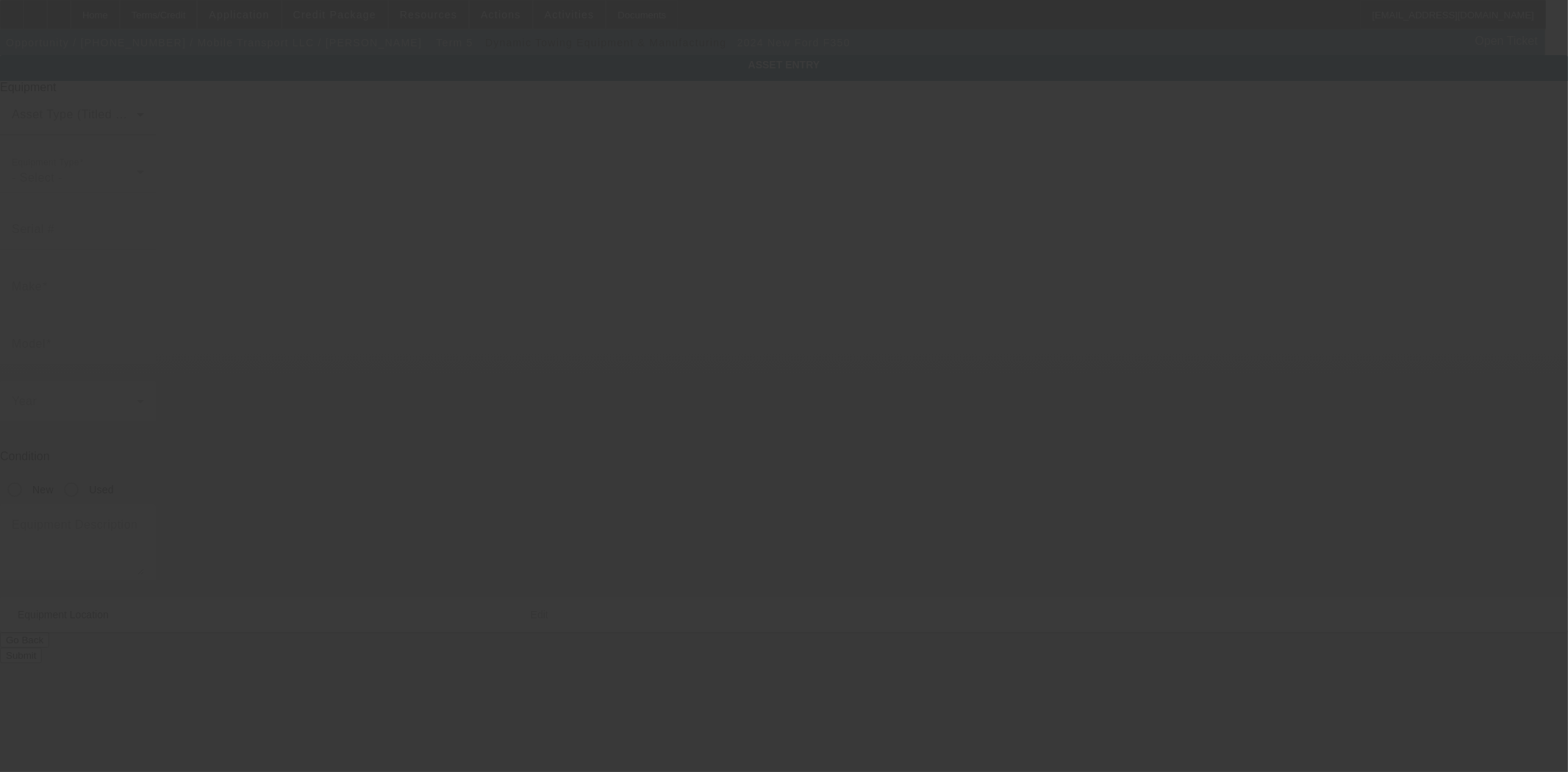
type input "2019 W Rascher Ave"
type input "Chicago"
type input "60625"
type input "Cook"
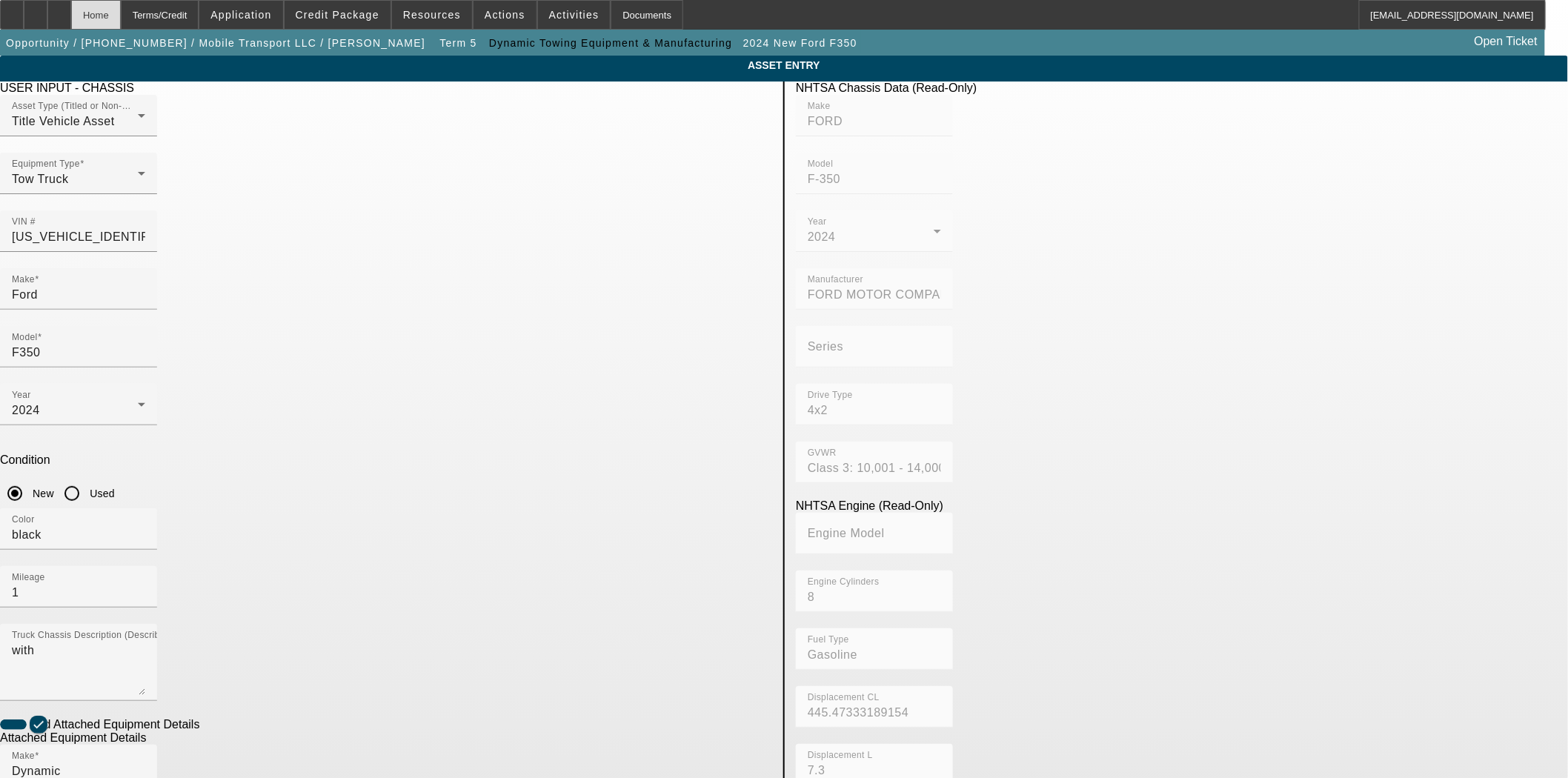
click at [121, 19] on div "Home" at bounding box center [96, 14] width 49 height 30
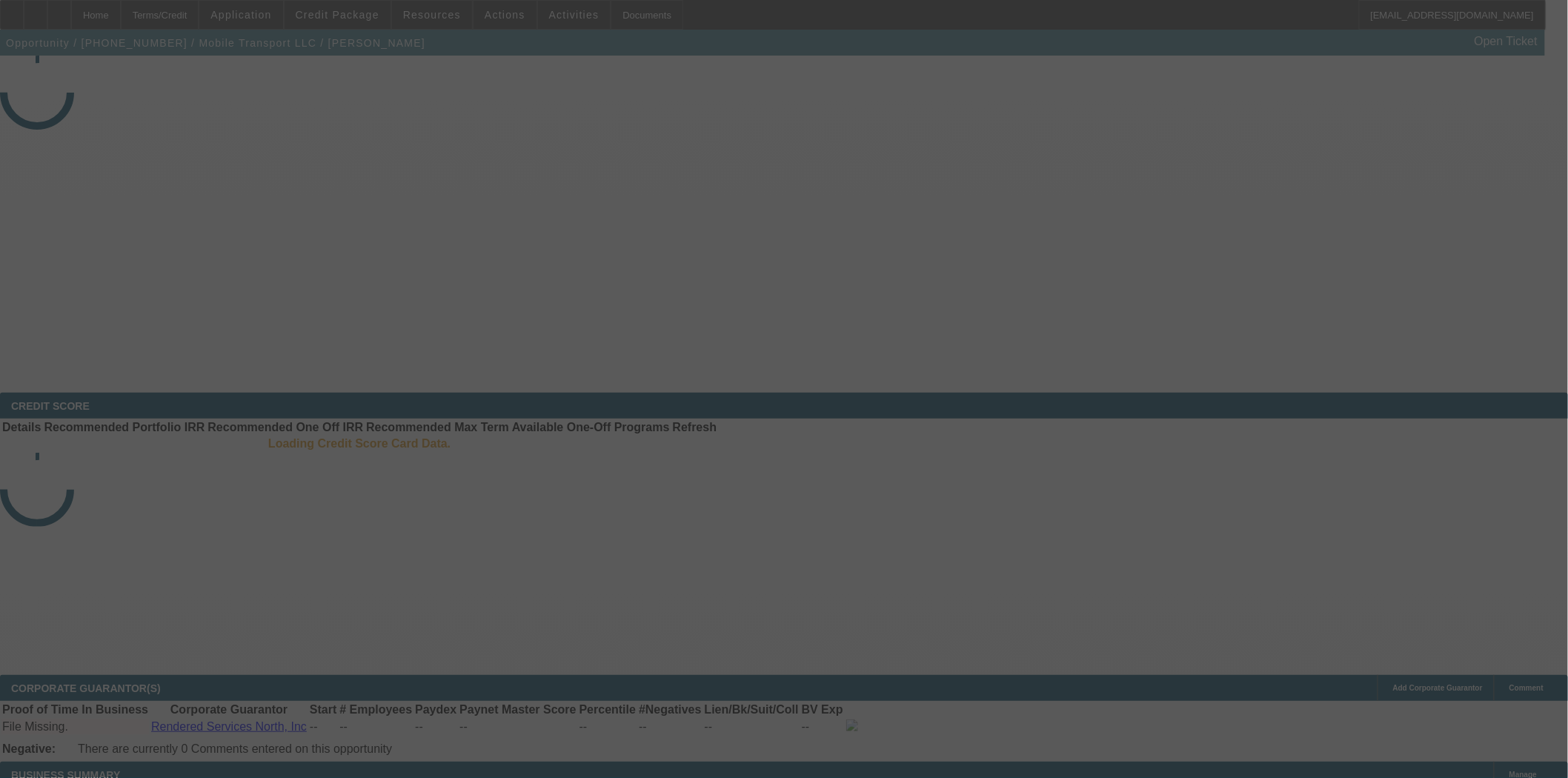
select select "3"
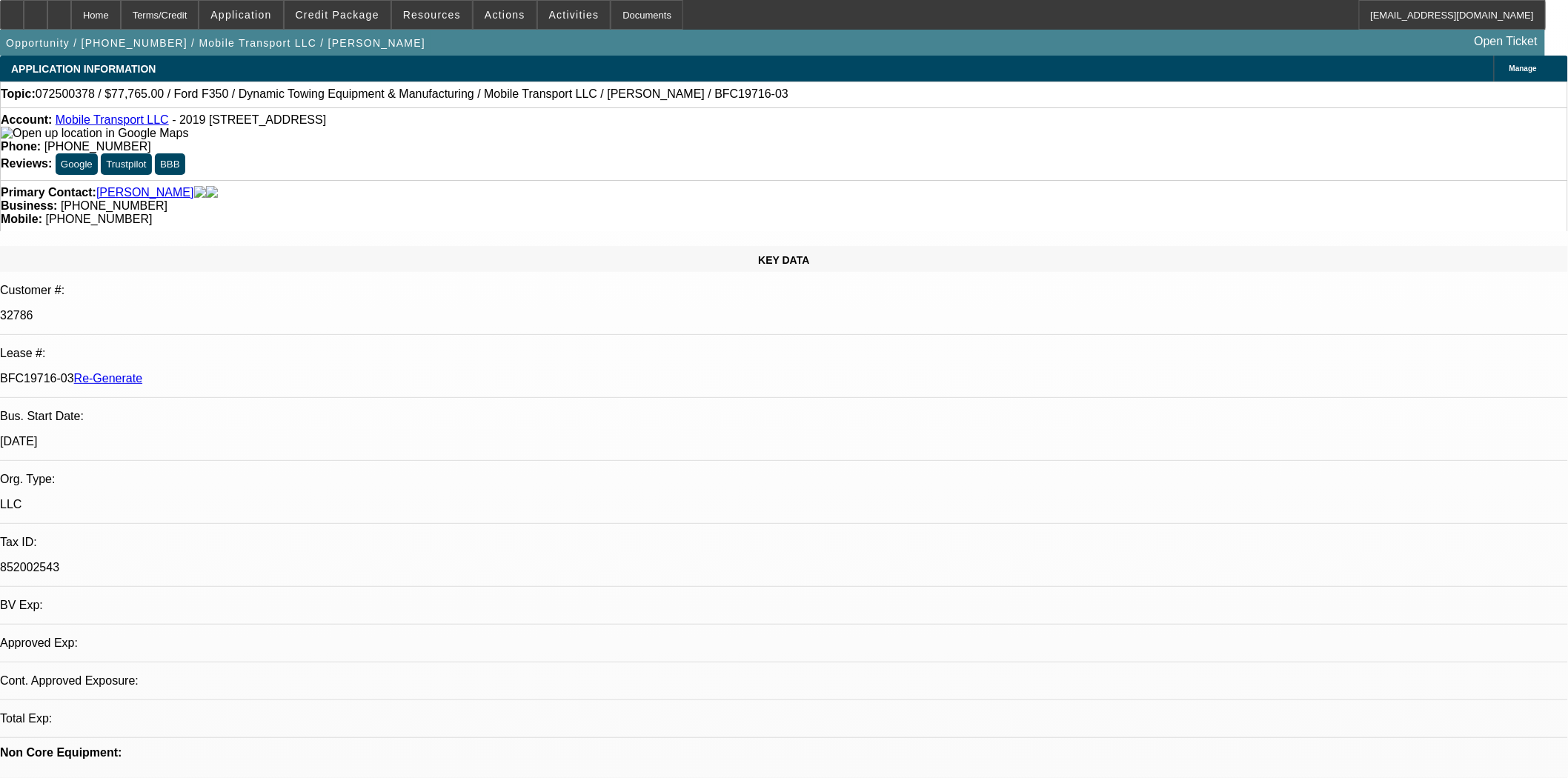
select select "0"
select select "2"
select select "0"
select select "6"
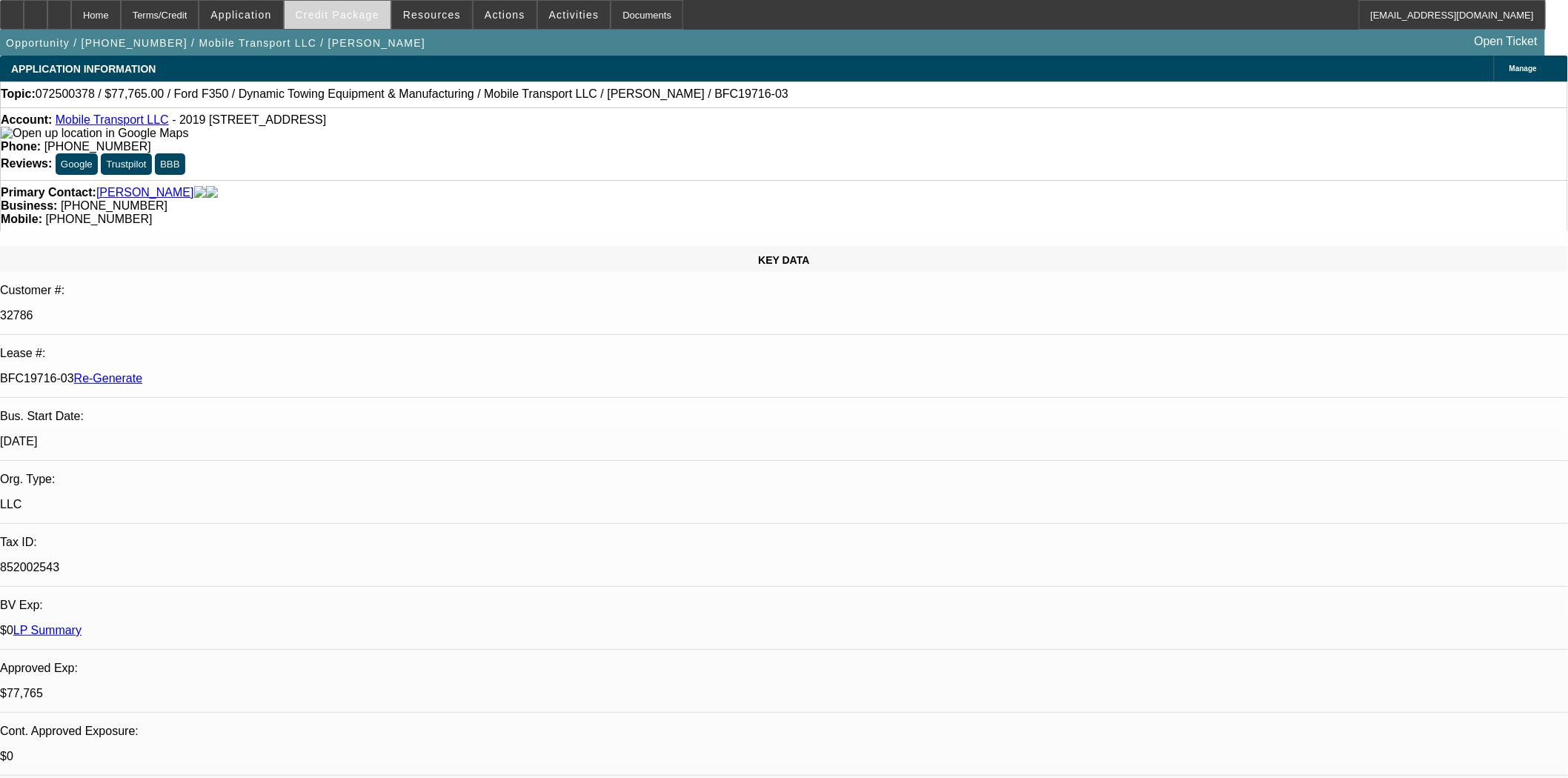
click at [353, 20] on span "Credit Package" at bounding box center [337, 14] width 84 height 12
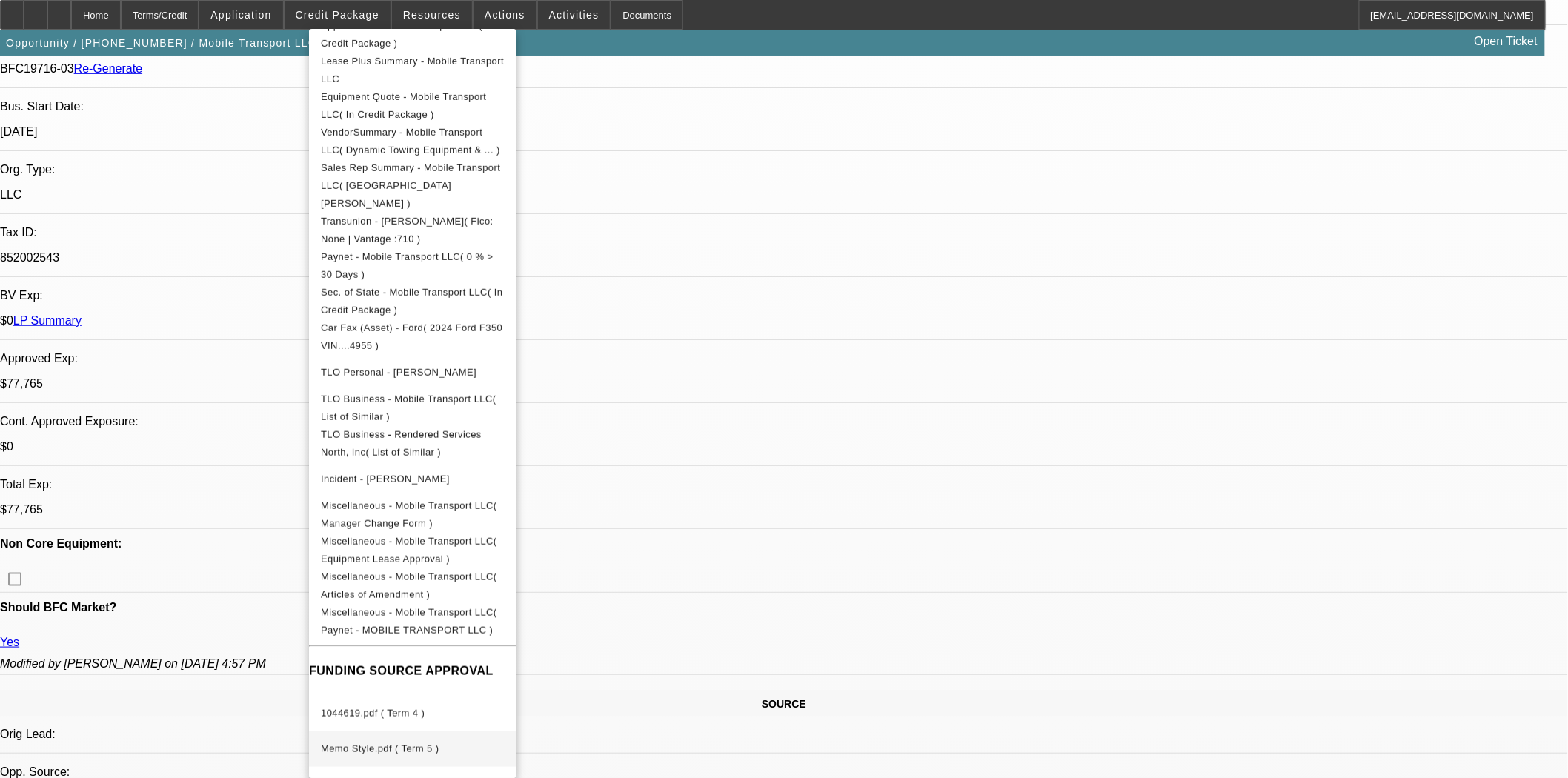
scroll to position [575, 0]
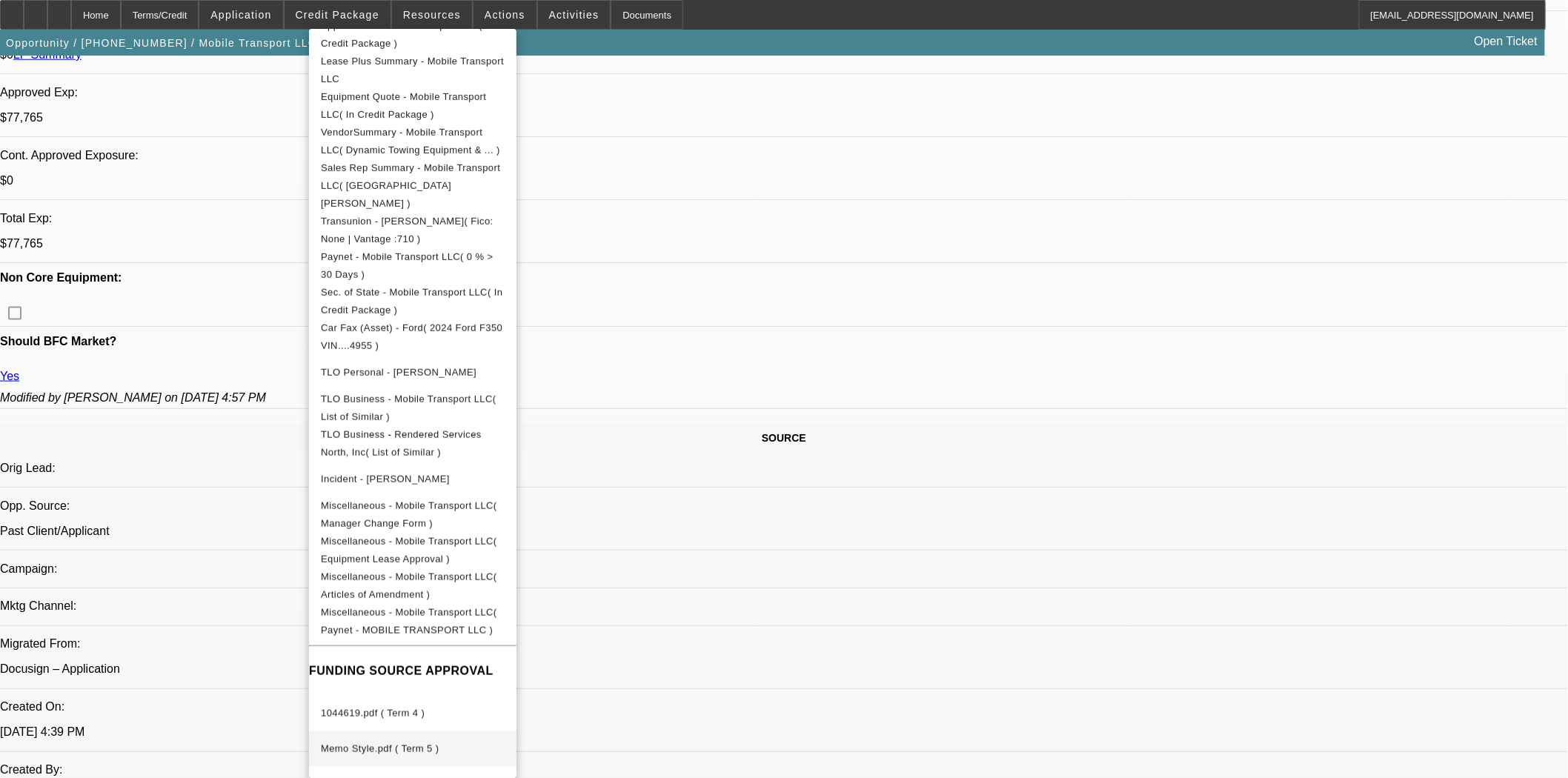
click at [436, 740] on span "Memo Style.pdf ( Term 5 )" at bounding box center [413, 748] width 184 height 18
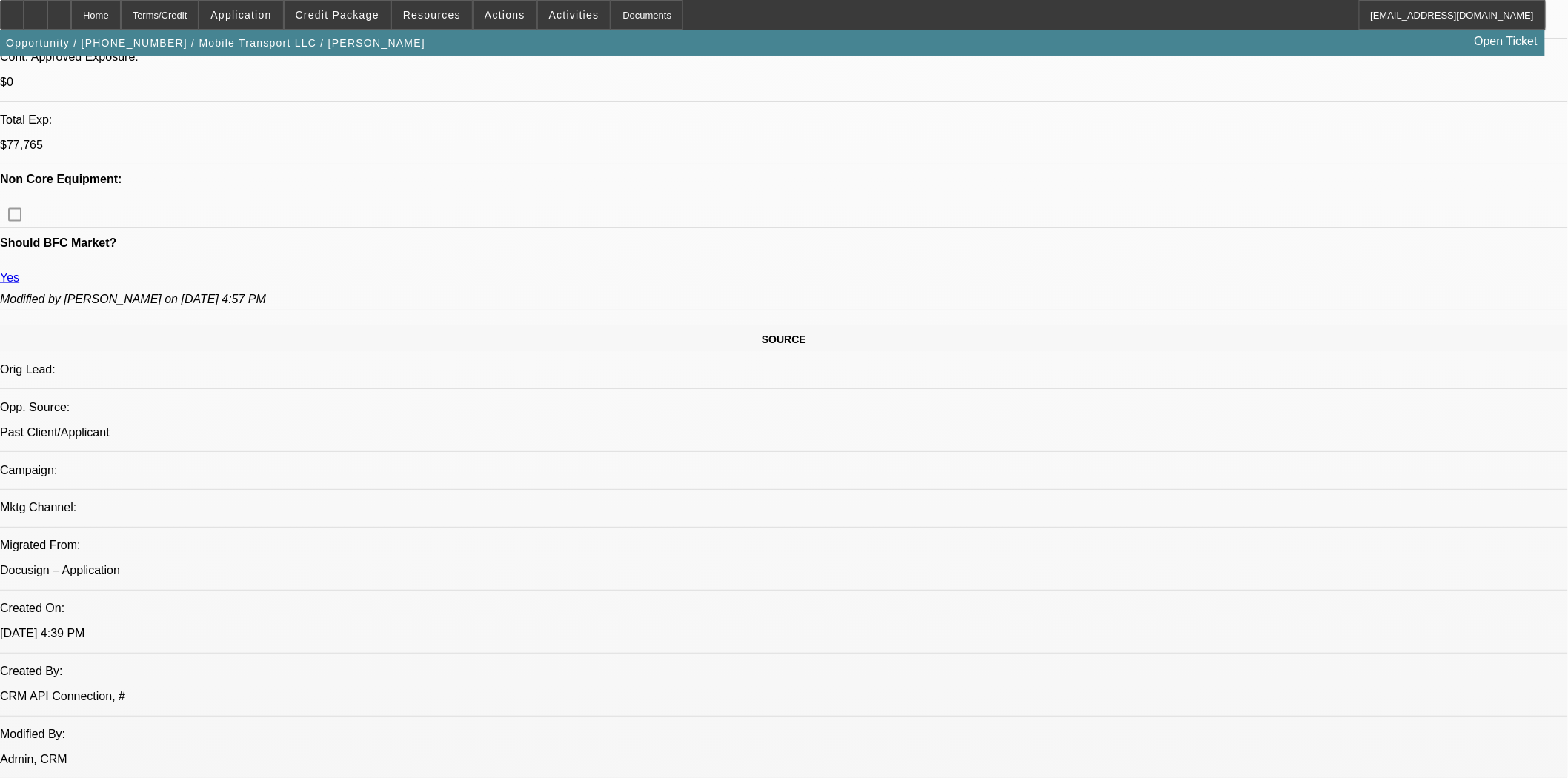
scroll to position [658, 0]
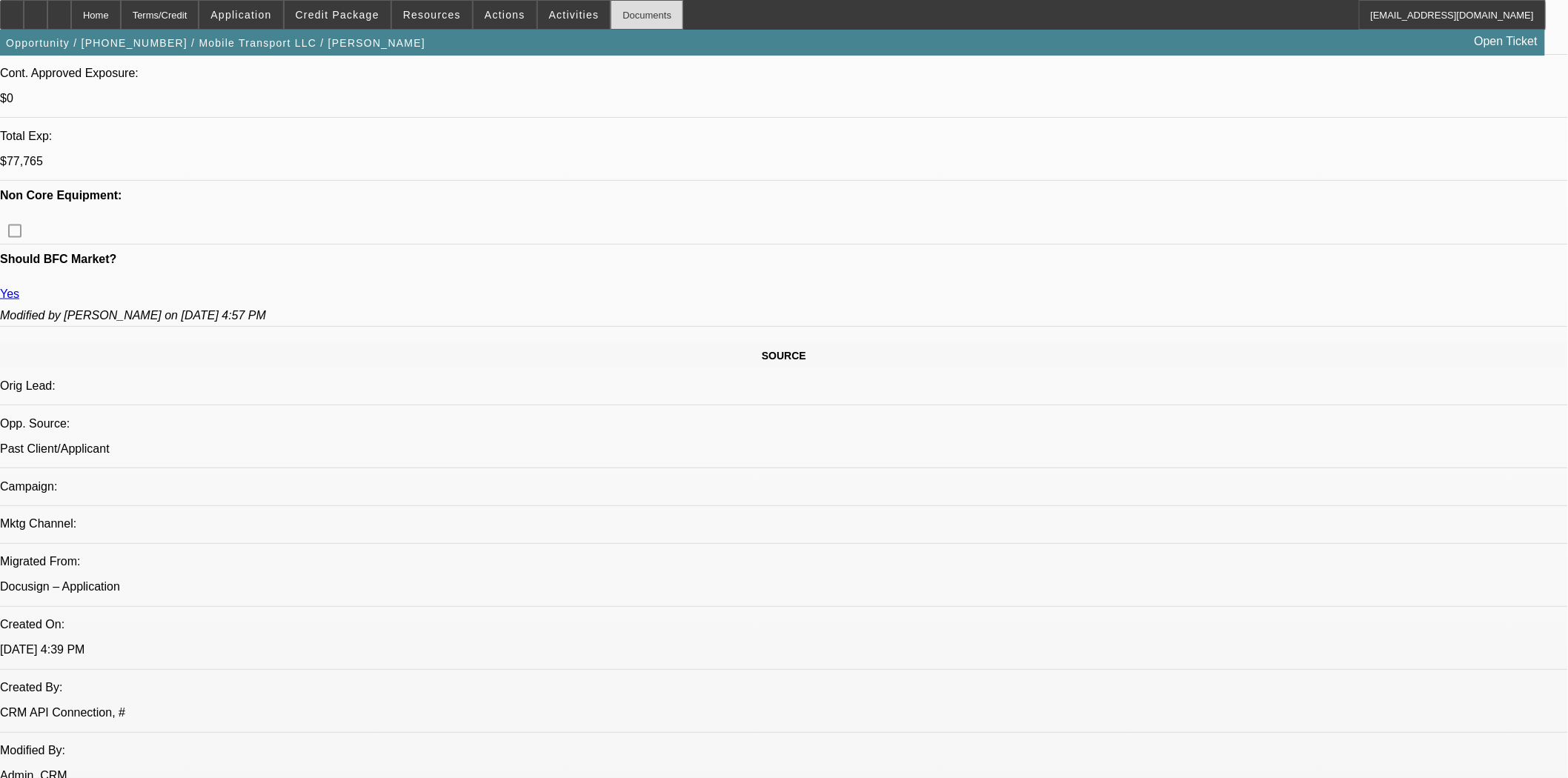
click at [639, 20] on div "Documents" at bounding box center [647, 14] width 73 height 30
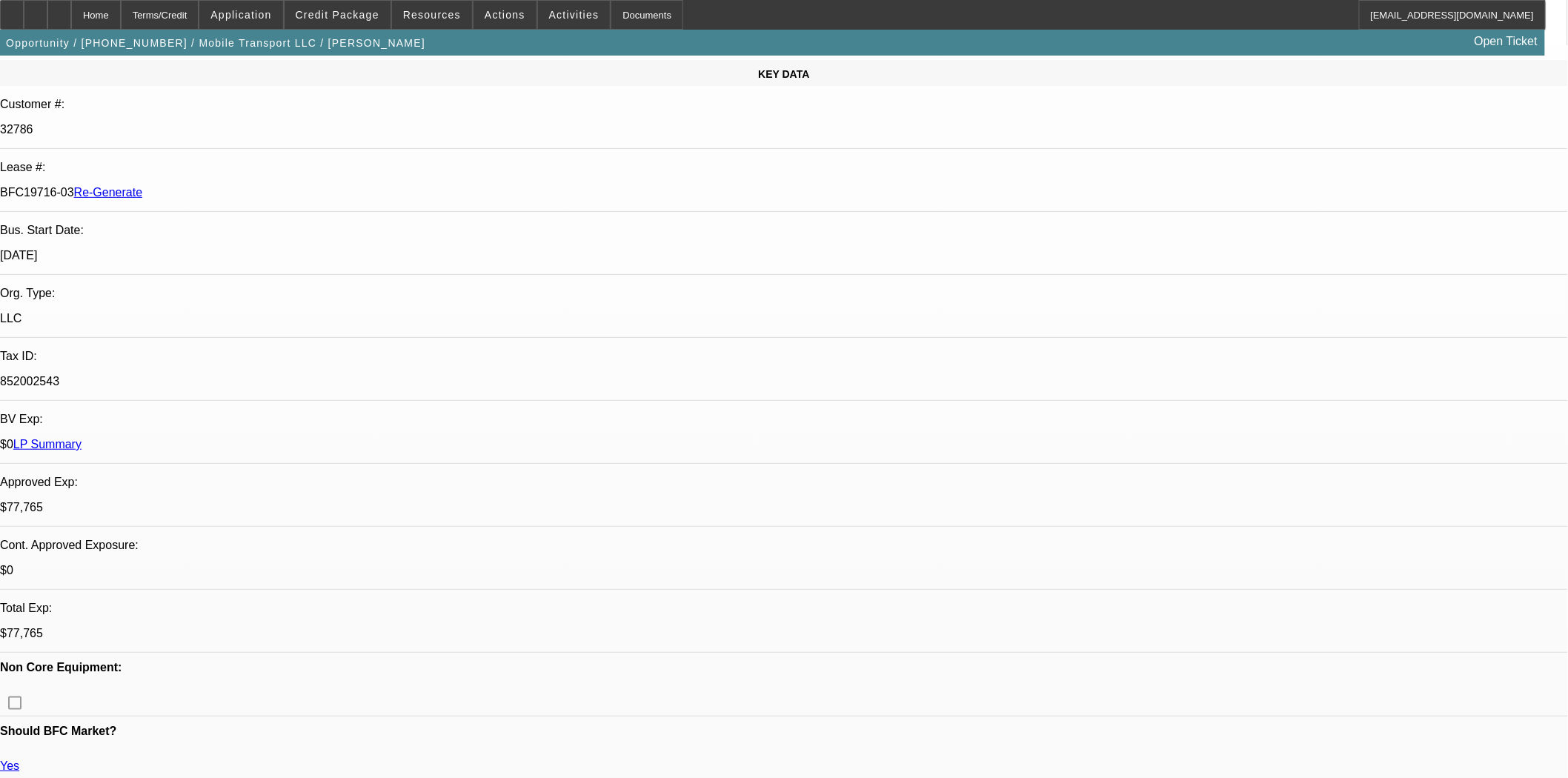
scroll to position [0, 0]
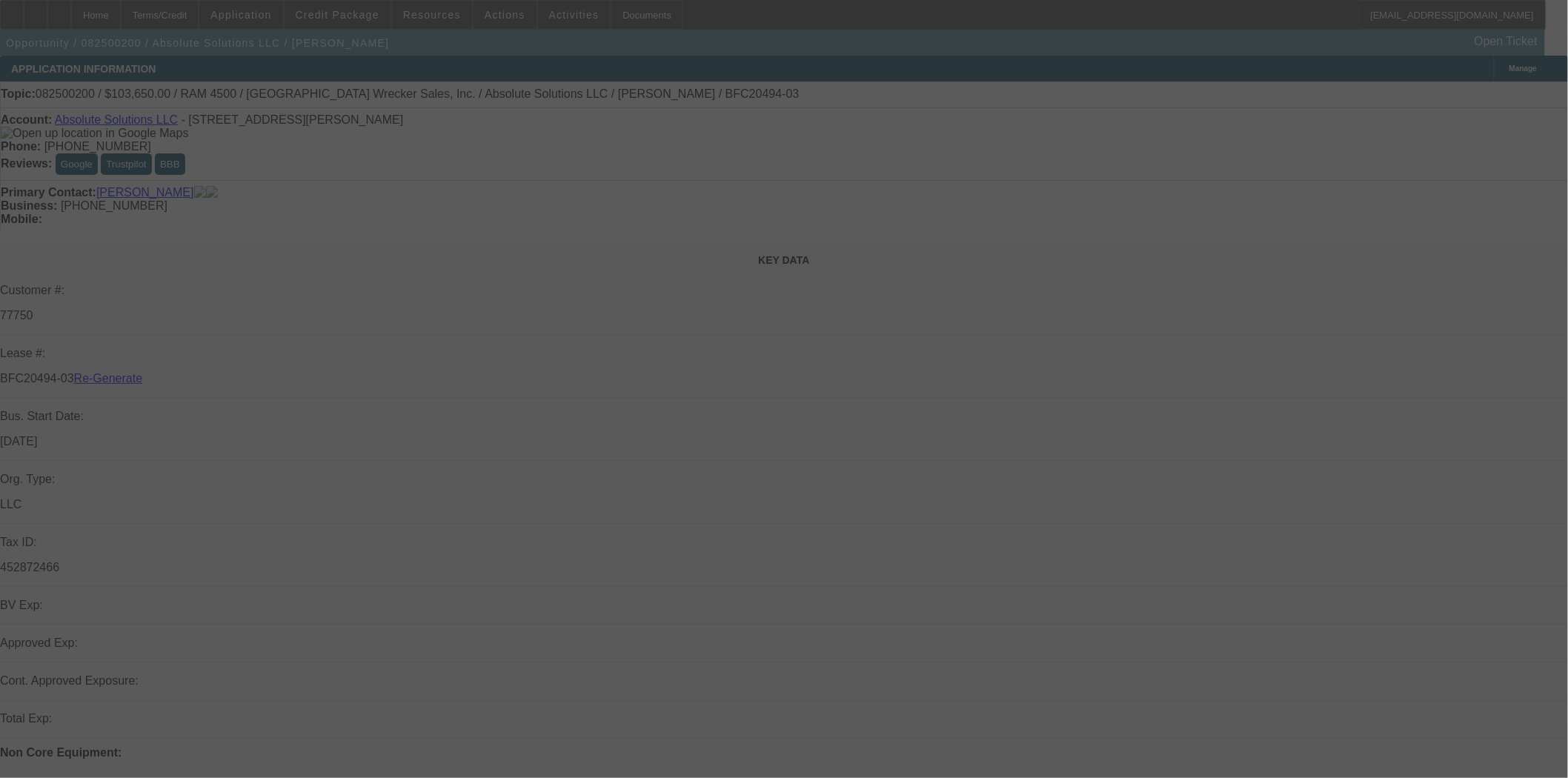
select select "3"
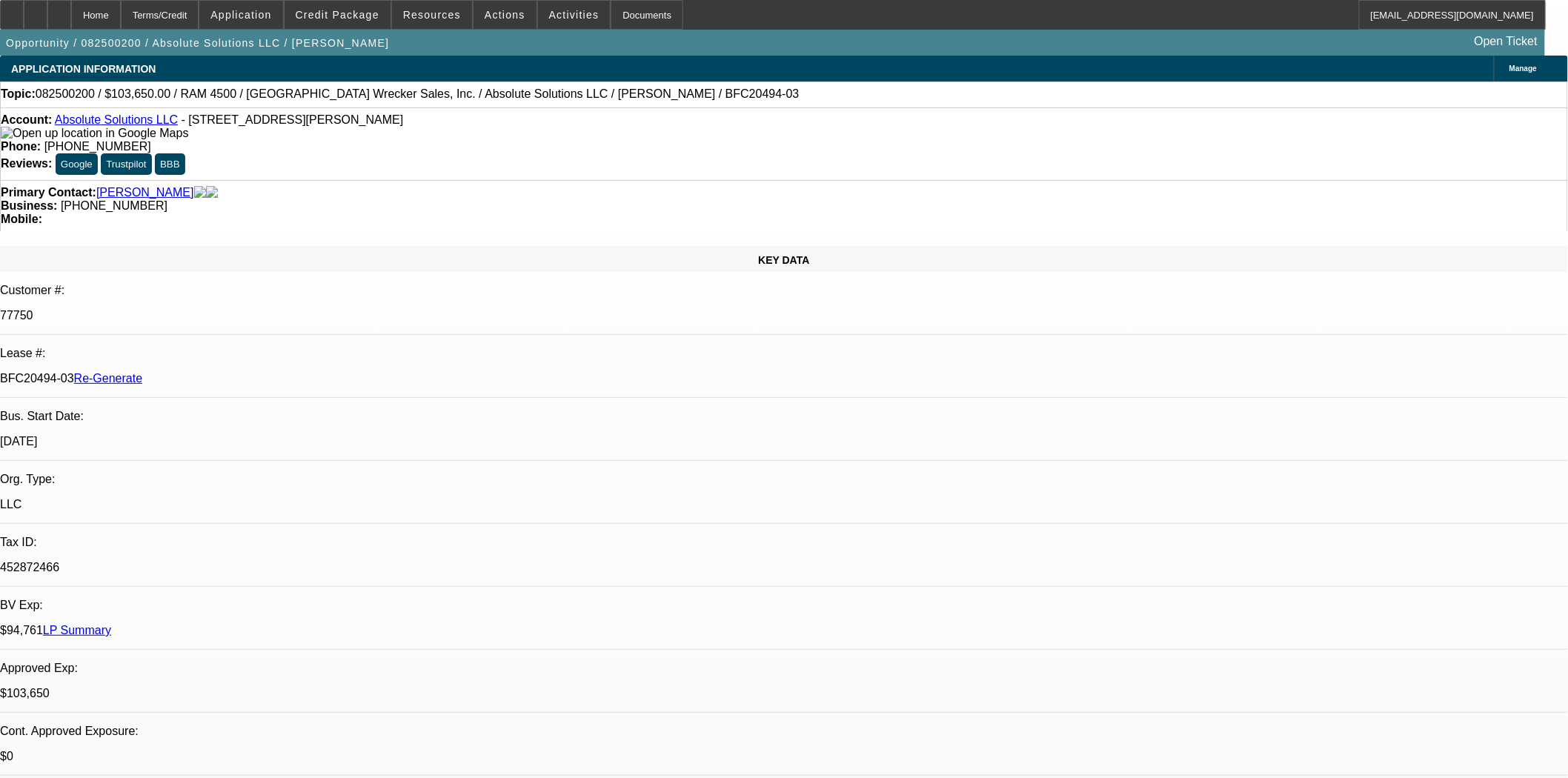
select select "0"
select select "2"
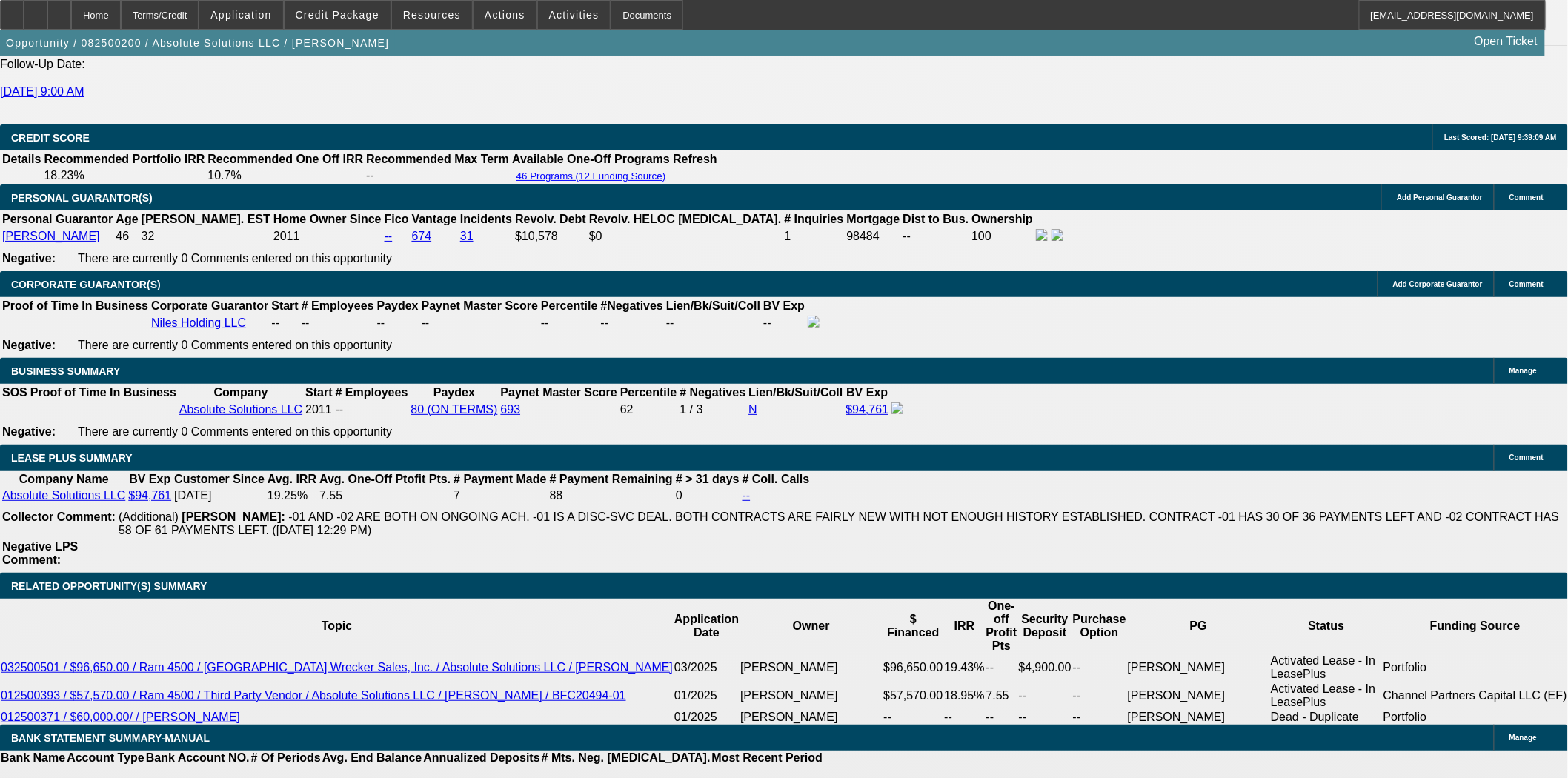
scroll to position [2057, 0]
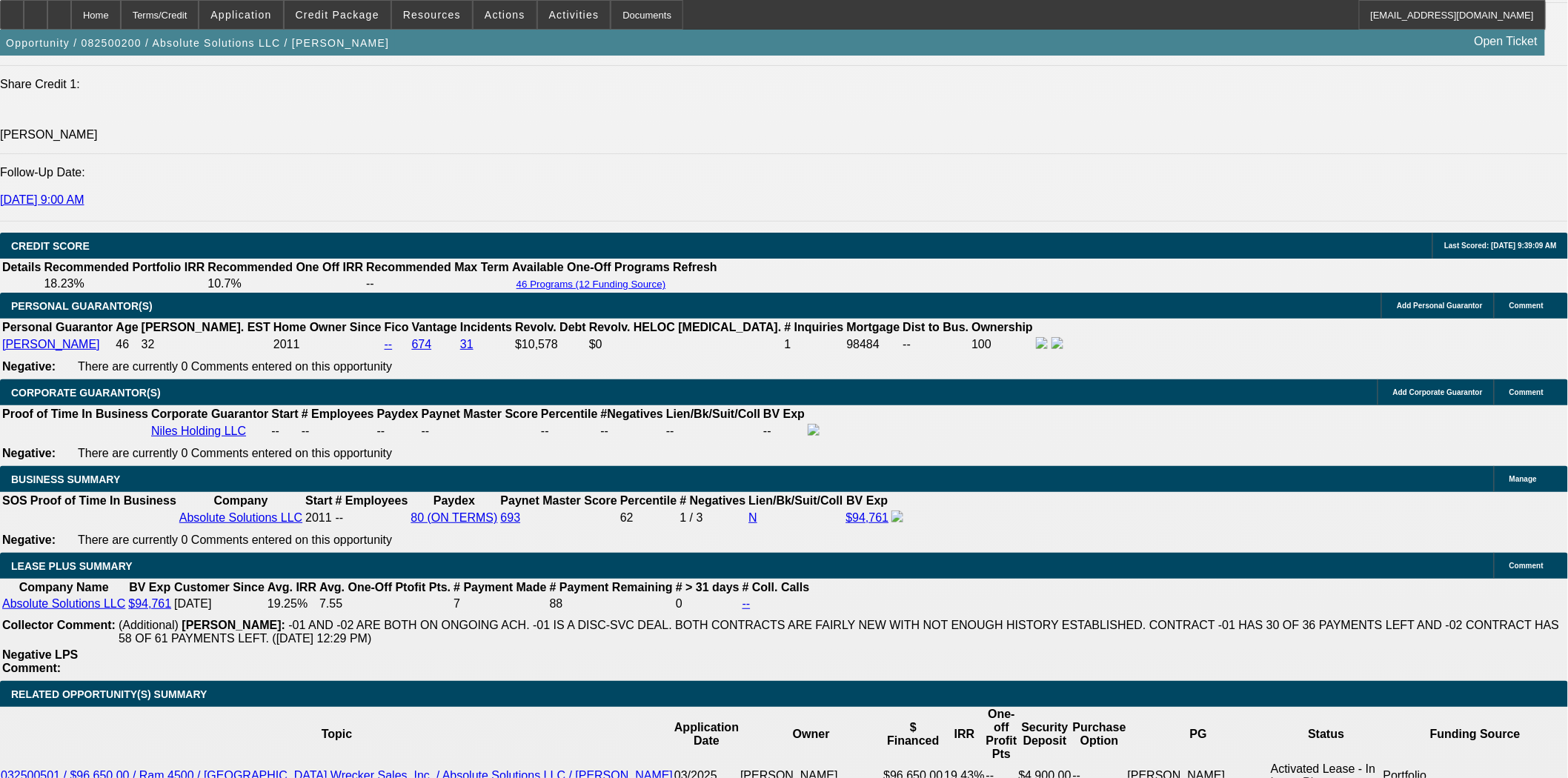
scroll to position [0, 0]
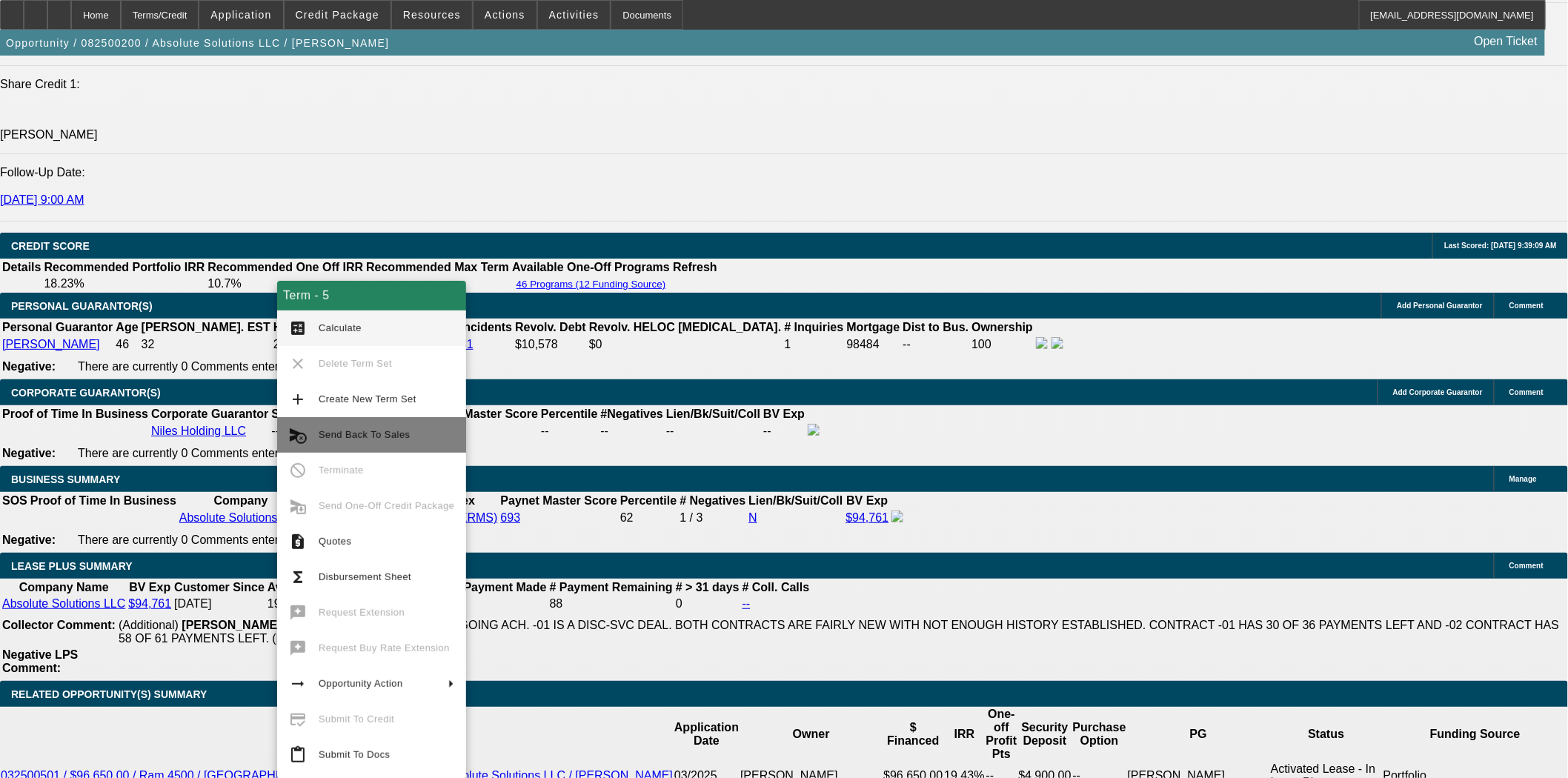
click at [391, 426] on span "Send Back To Sales" at bounding box center [386, 434] width 136 height 18
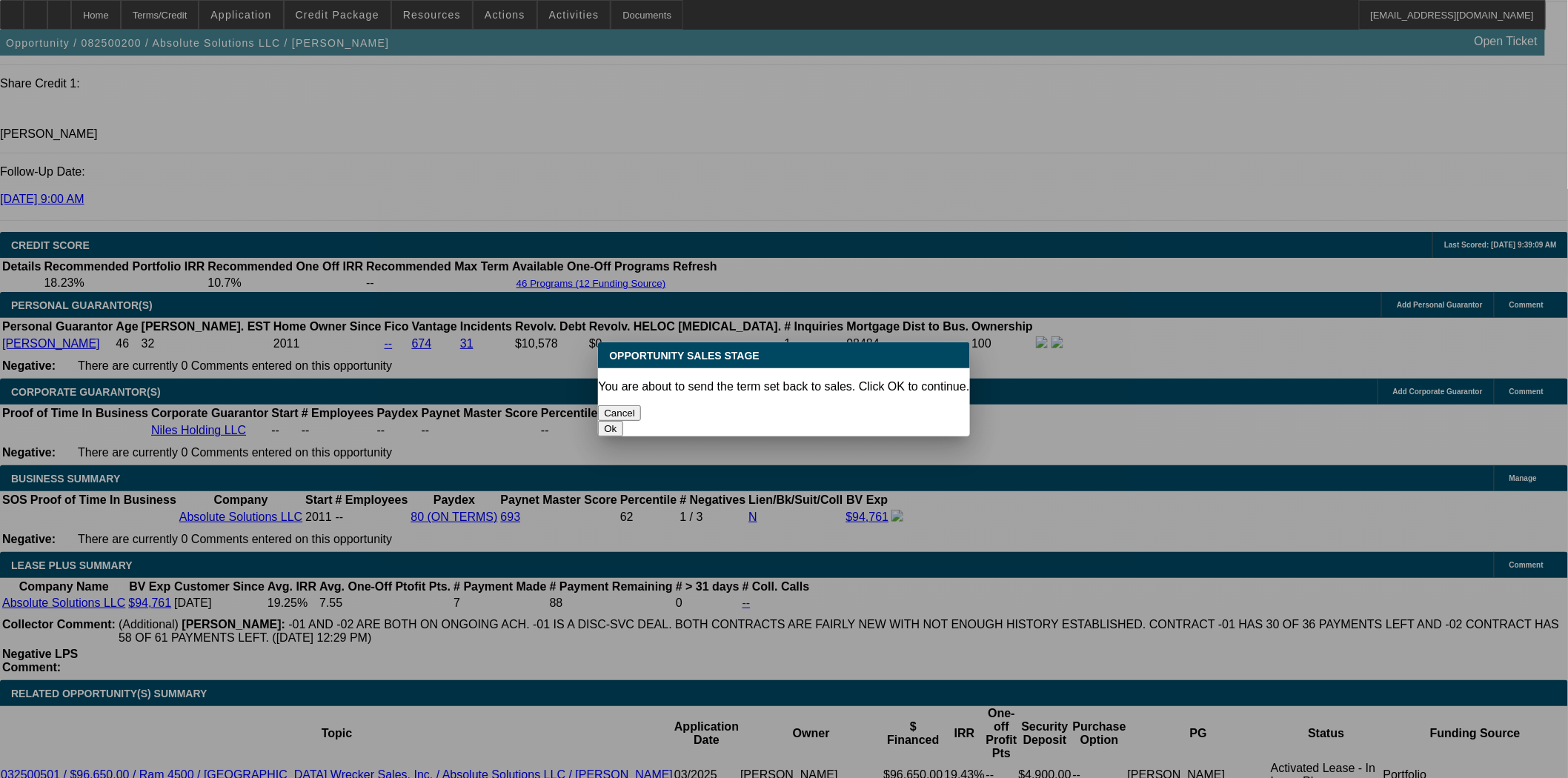
click at [622, 421] on button "Ok" at bounding box center [610, 428] width 25 height 15
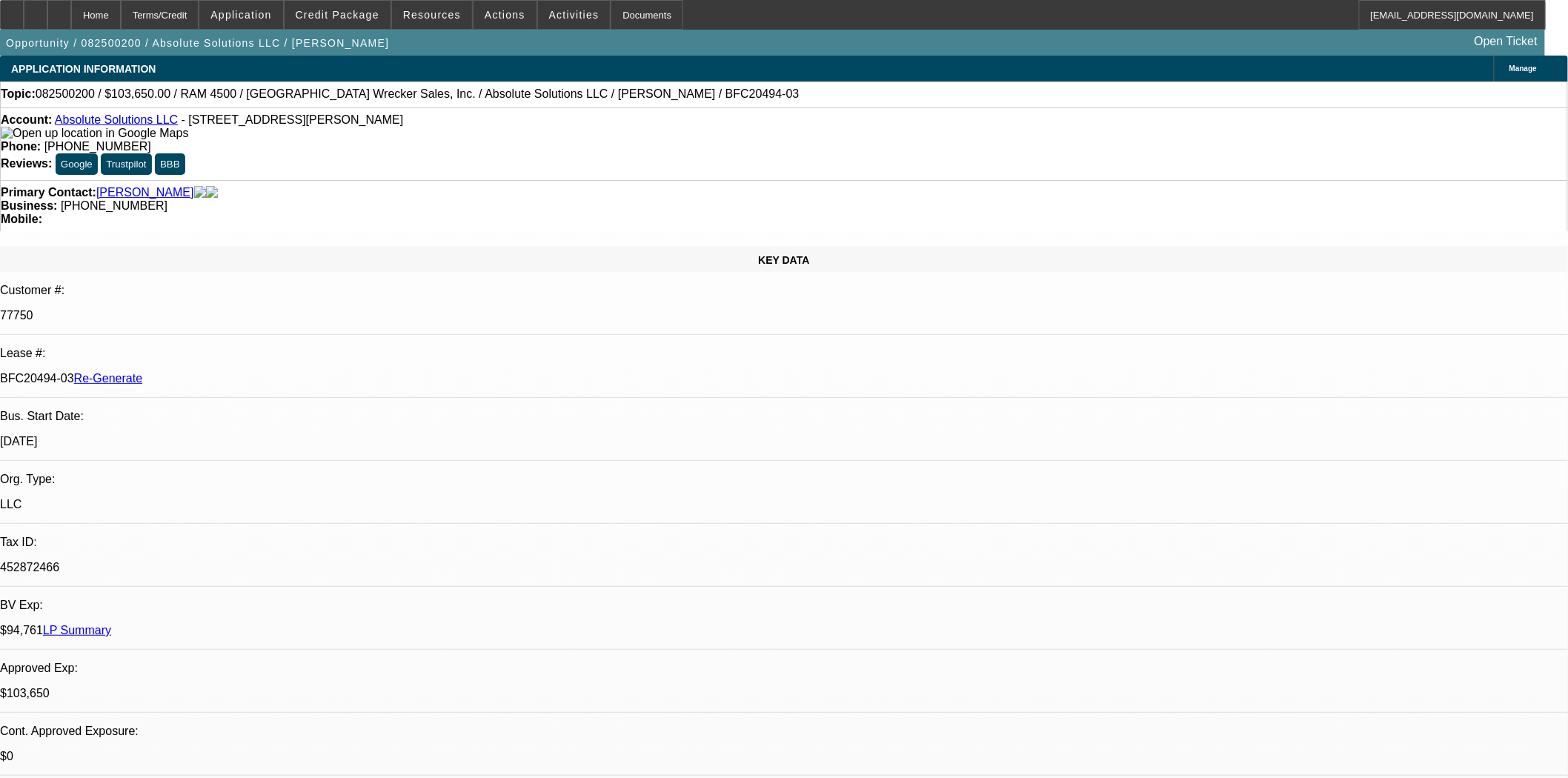
type textarea "Per Syndications can only be a lease with FMV Purchase Option"
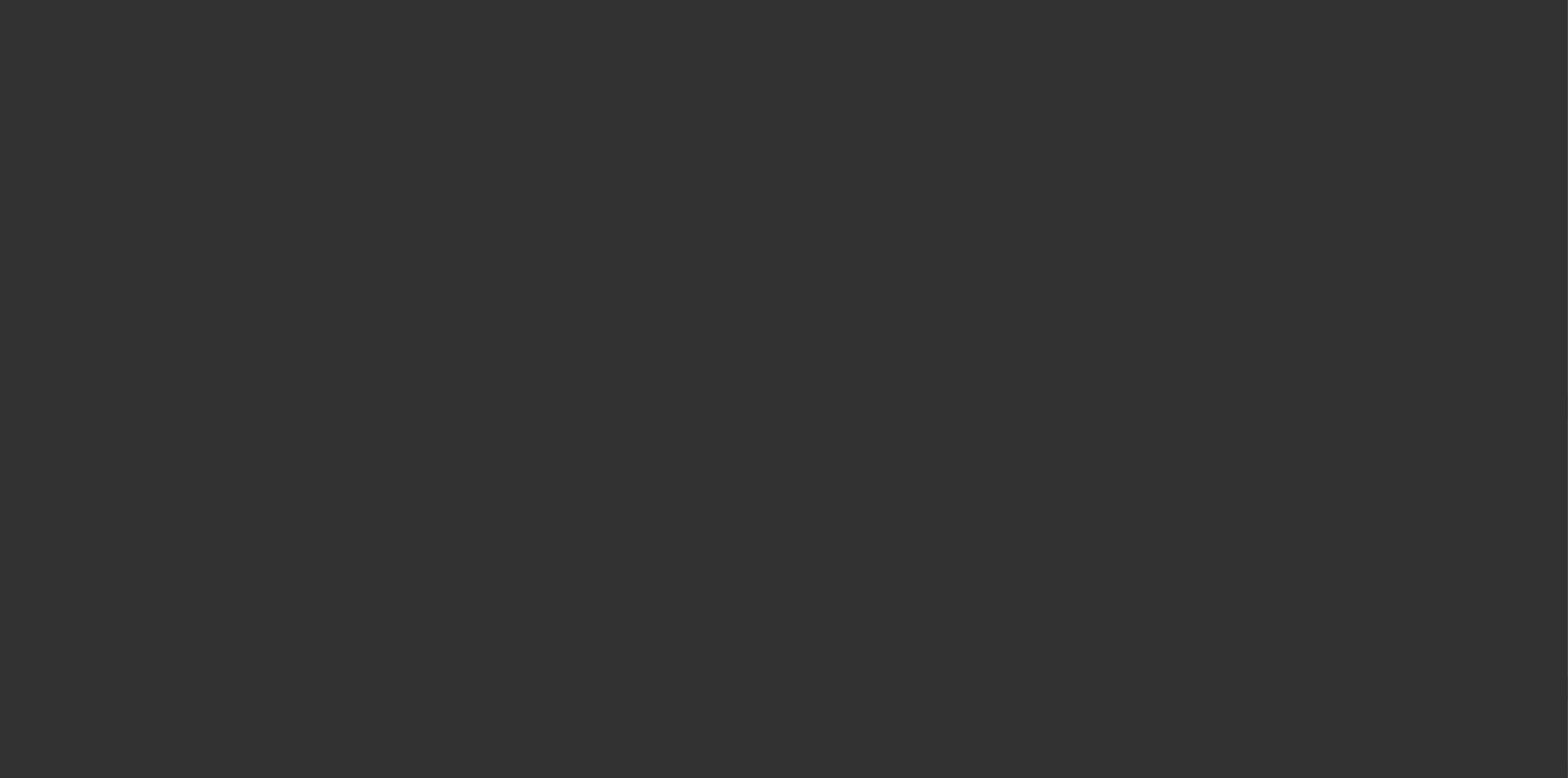
select select "4"
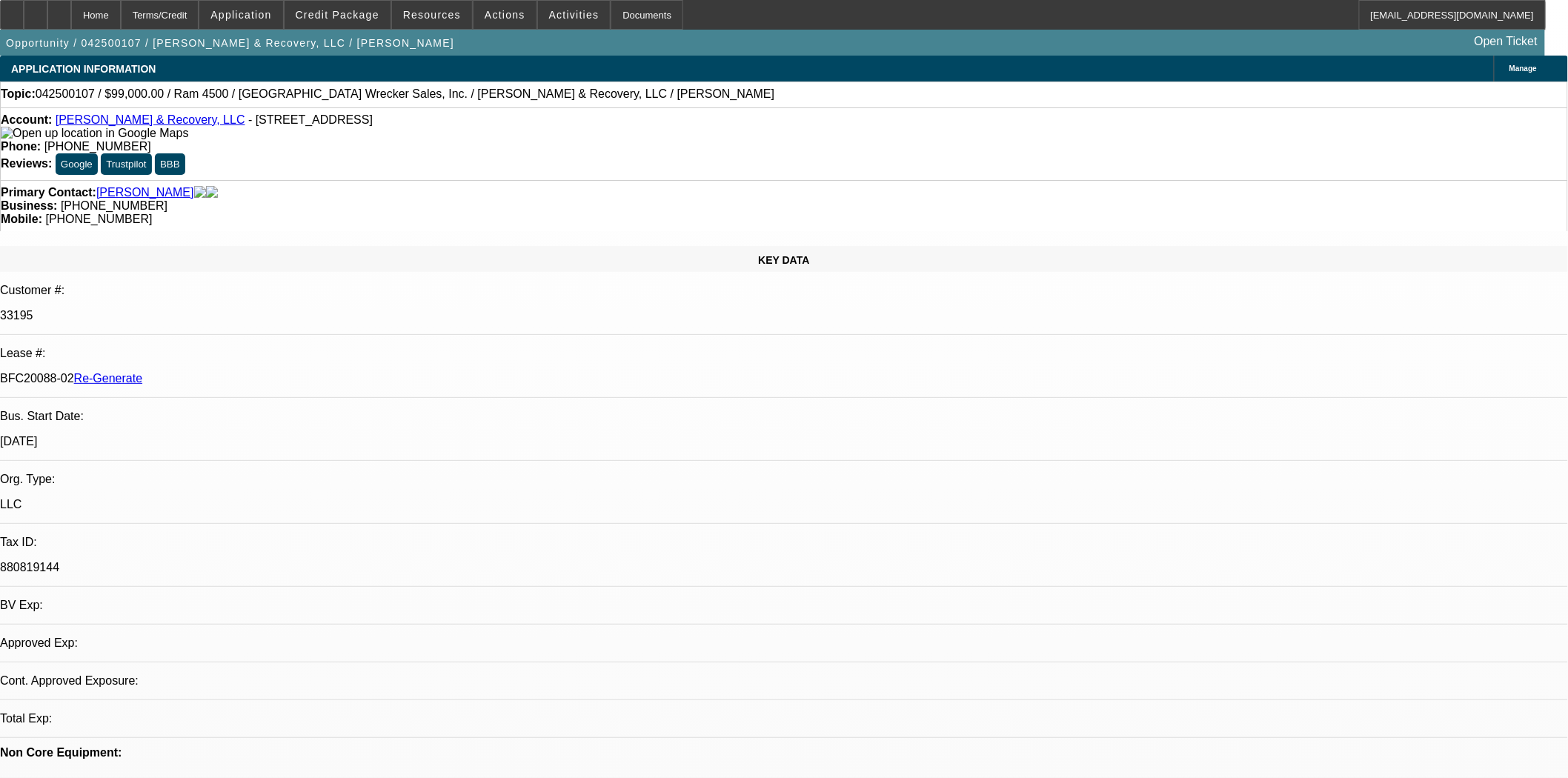
select select "0"
select select "2"
select select "0"
select select "6"
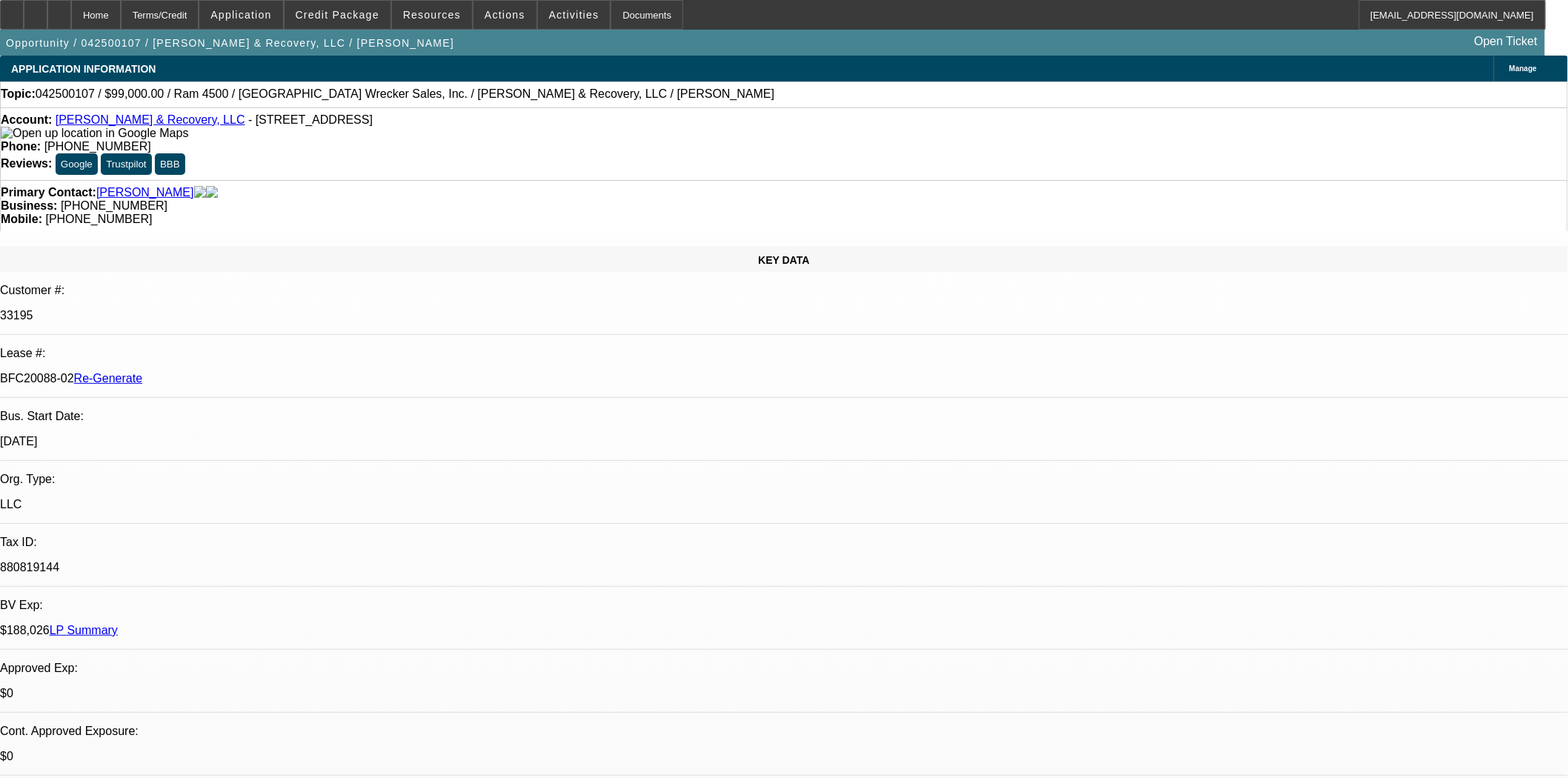
click at [117, 121] on link "Charlotte Towing & Recovery, LLC" at bounding box center [149, 120] width 189 height 13
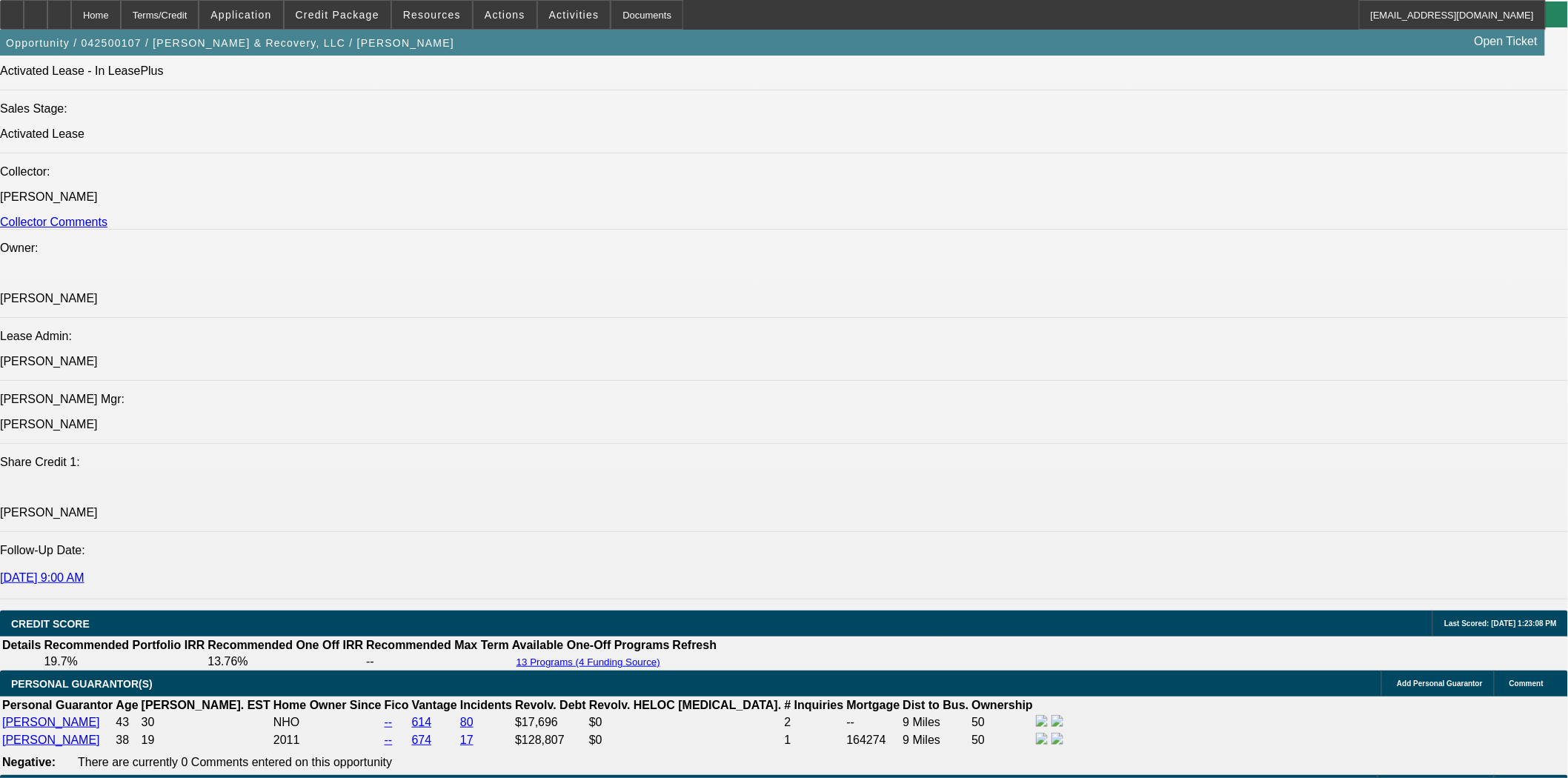
scroll to position [1728, 0]
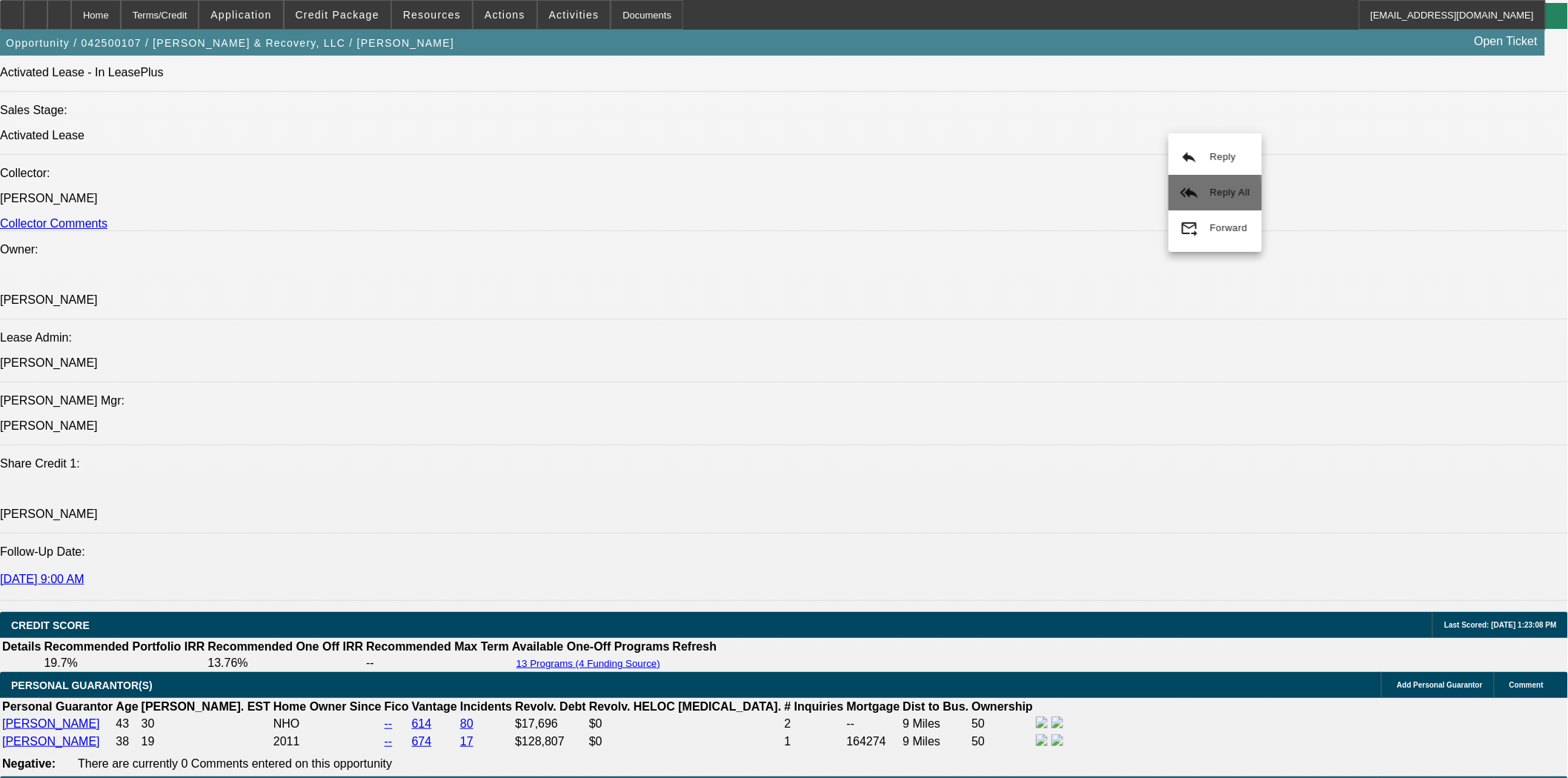
click at [1198, 199] on button "reply_all Reply All" at bounding box center [1216, 193] width 93 height 36
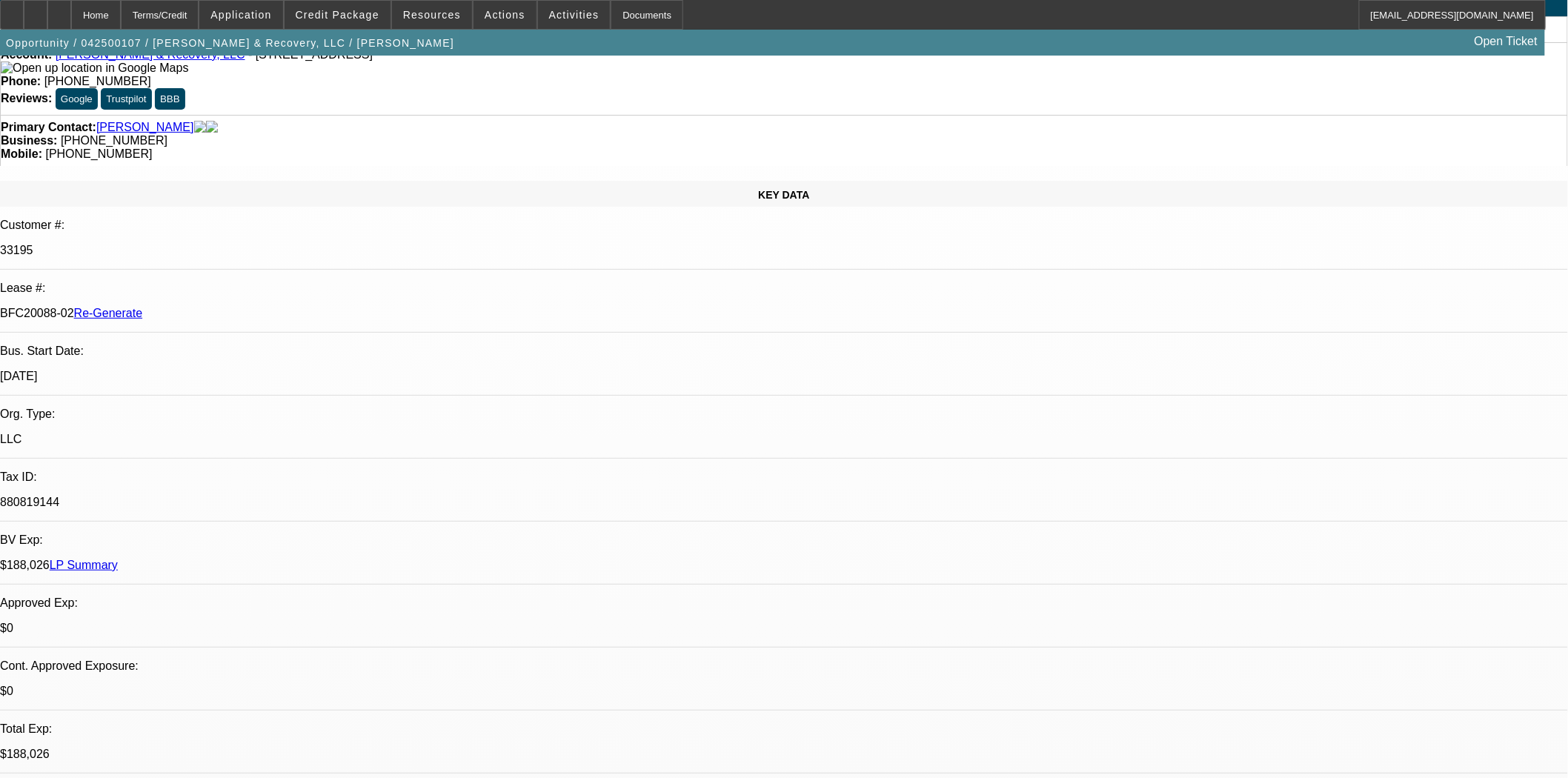
scroll to position [0, 0]
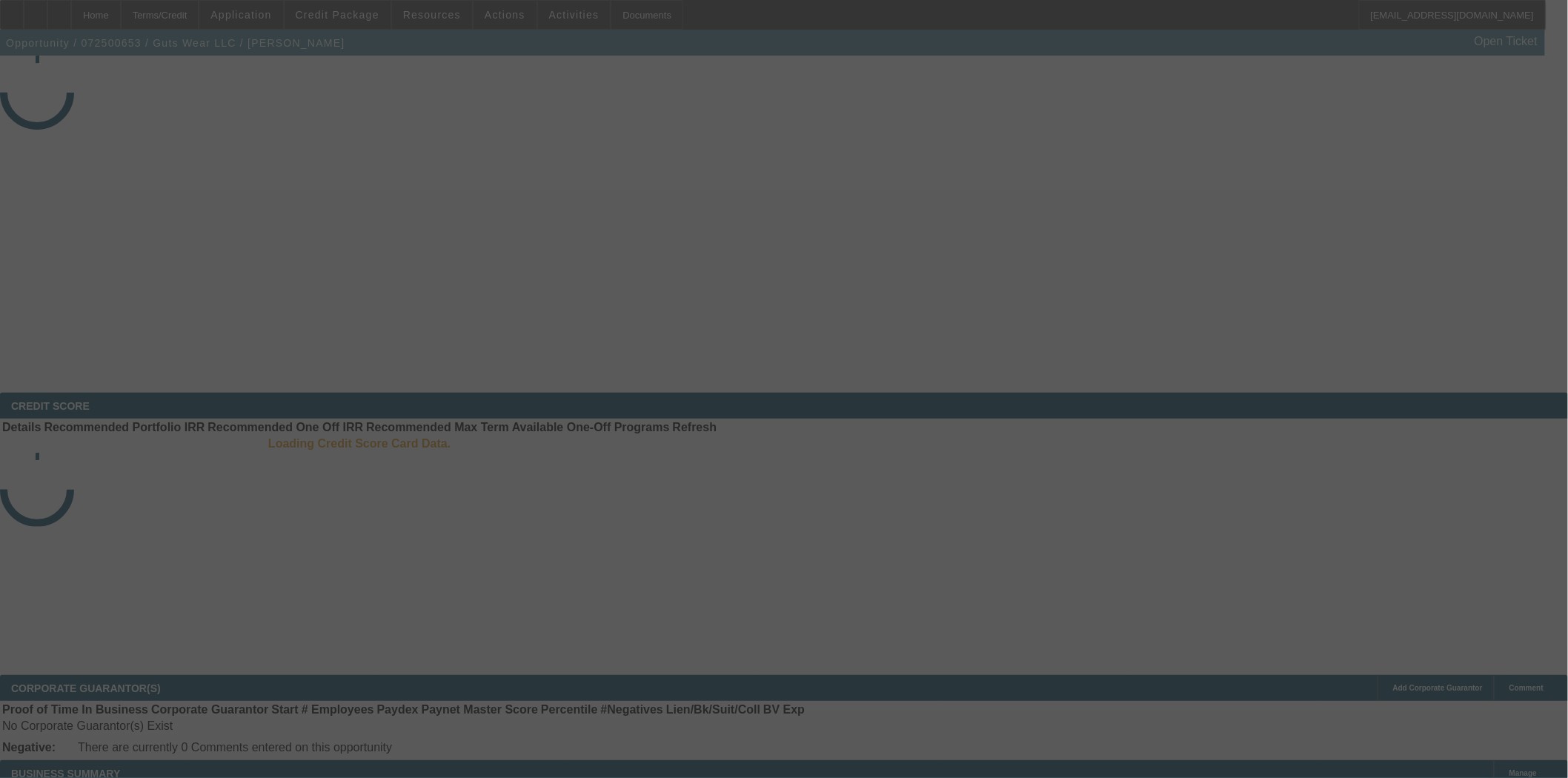
select select "3"
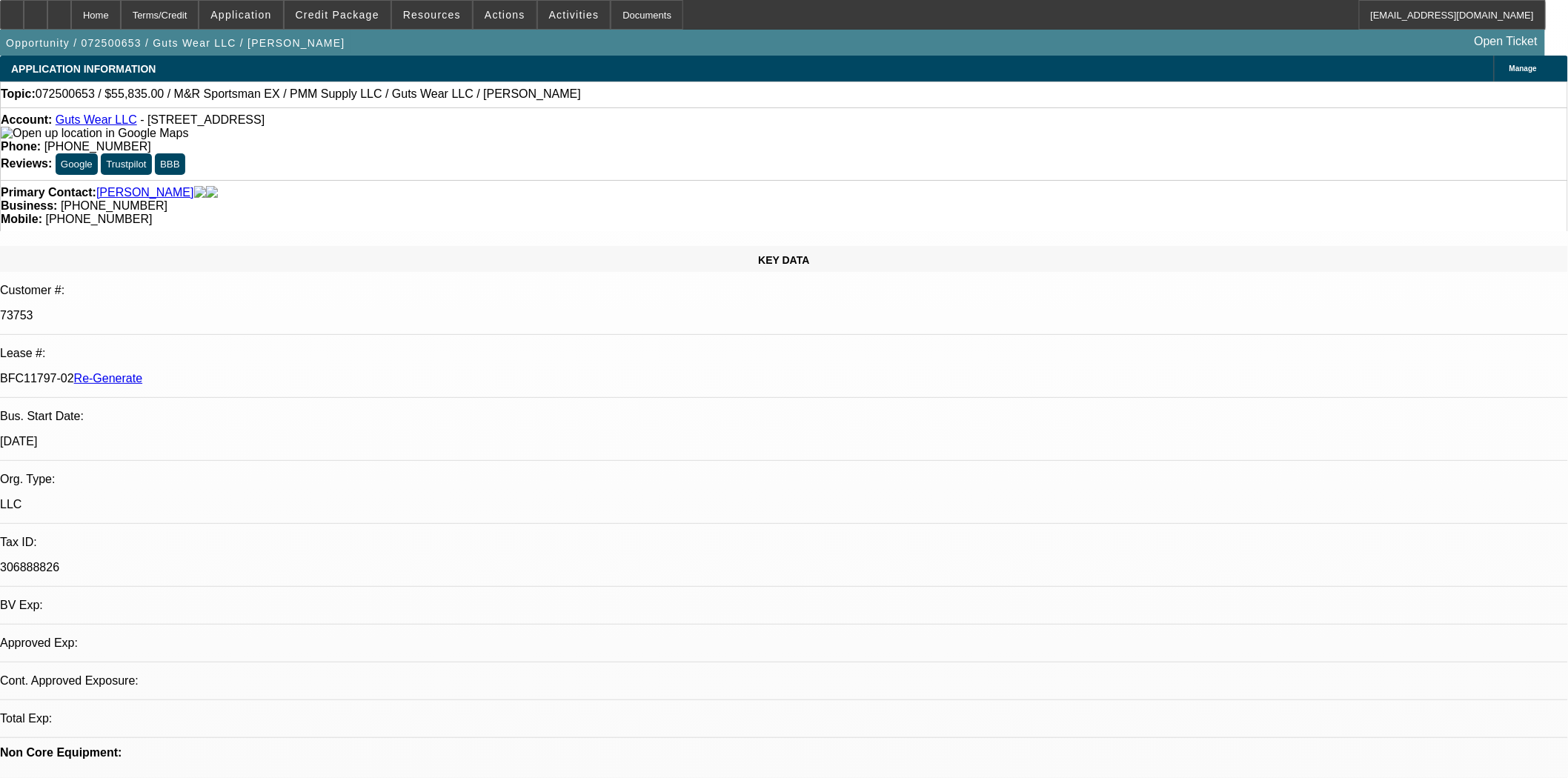
select select "0"
select select "2"
click at [93, 122] on link "Guts Wear LLC" at bounding box center [96, 120] width 81 height 13
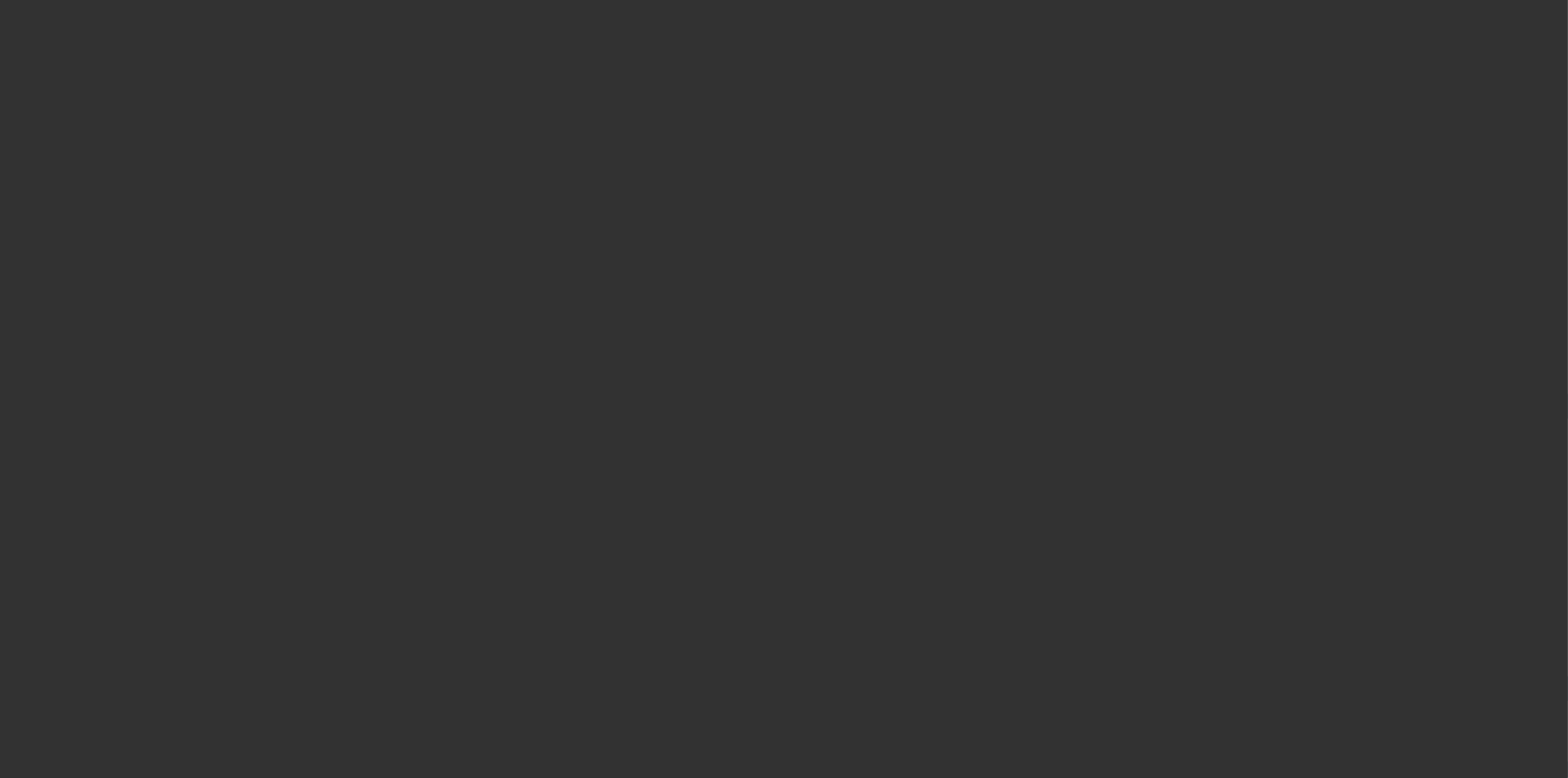
select select "3"
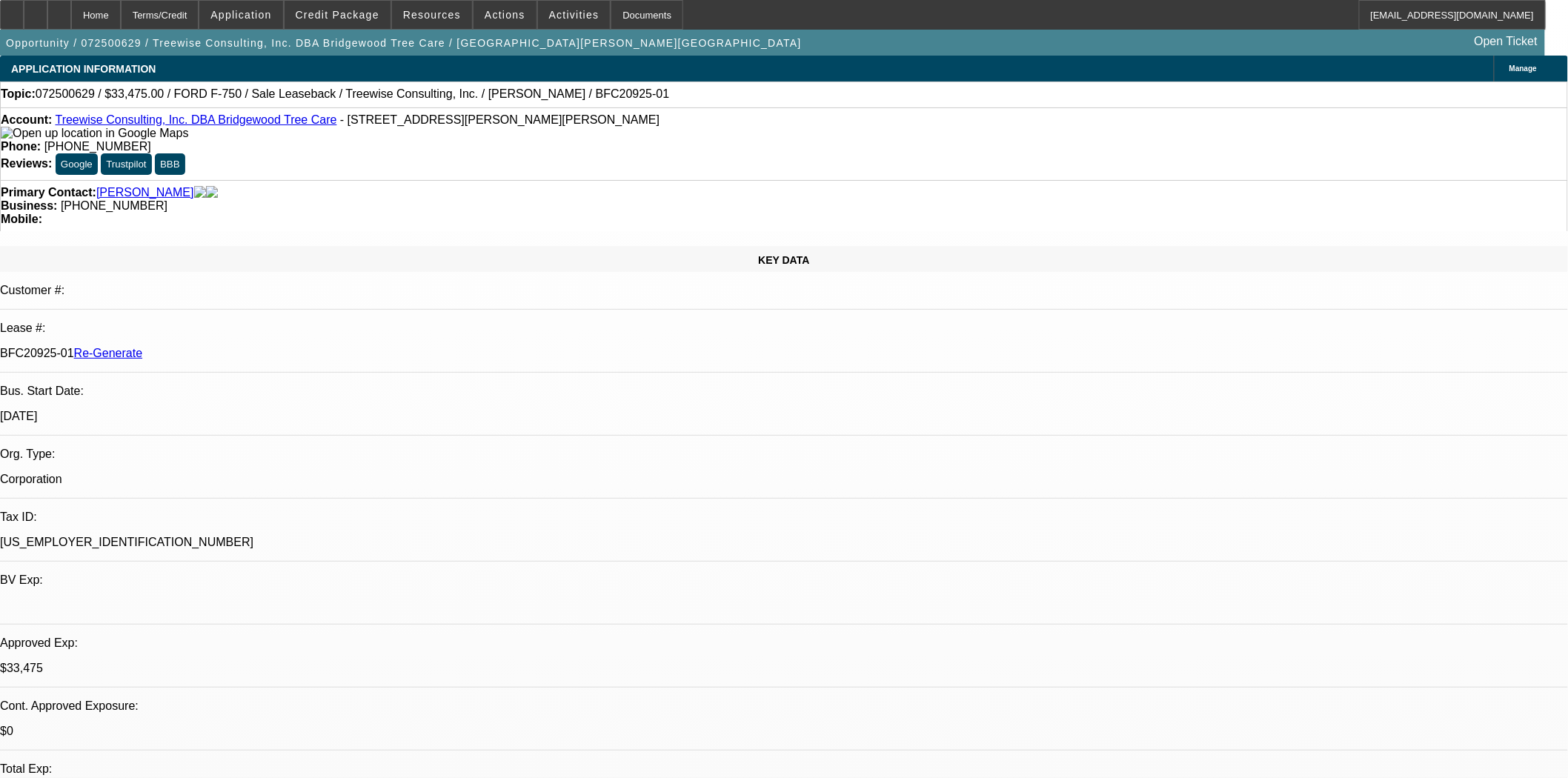
select select "0"
select select "2"
select select "0"
select select "6"
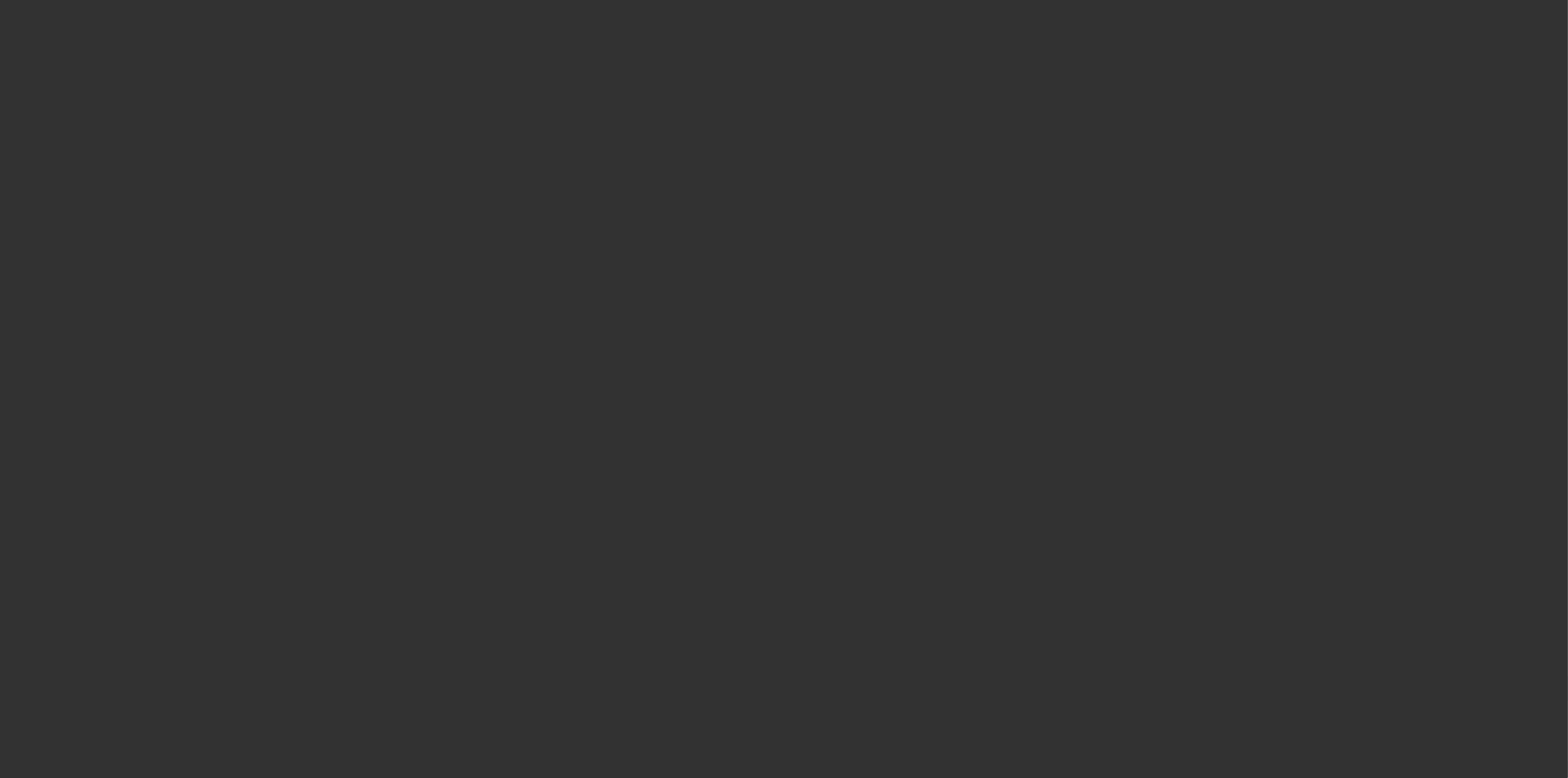
select select "3"
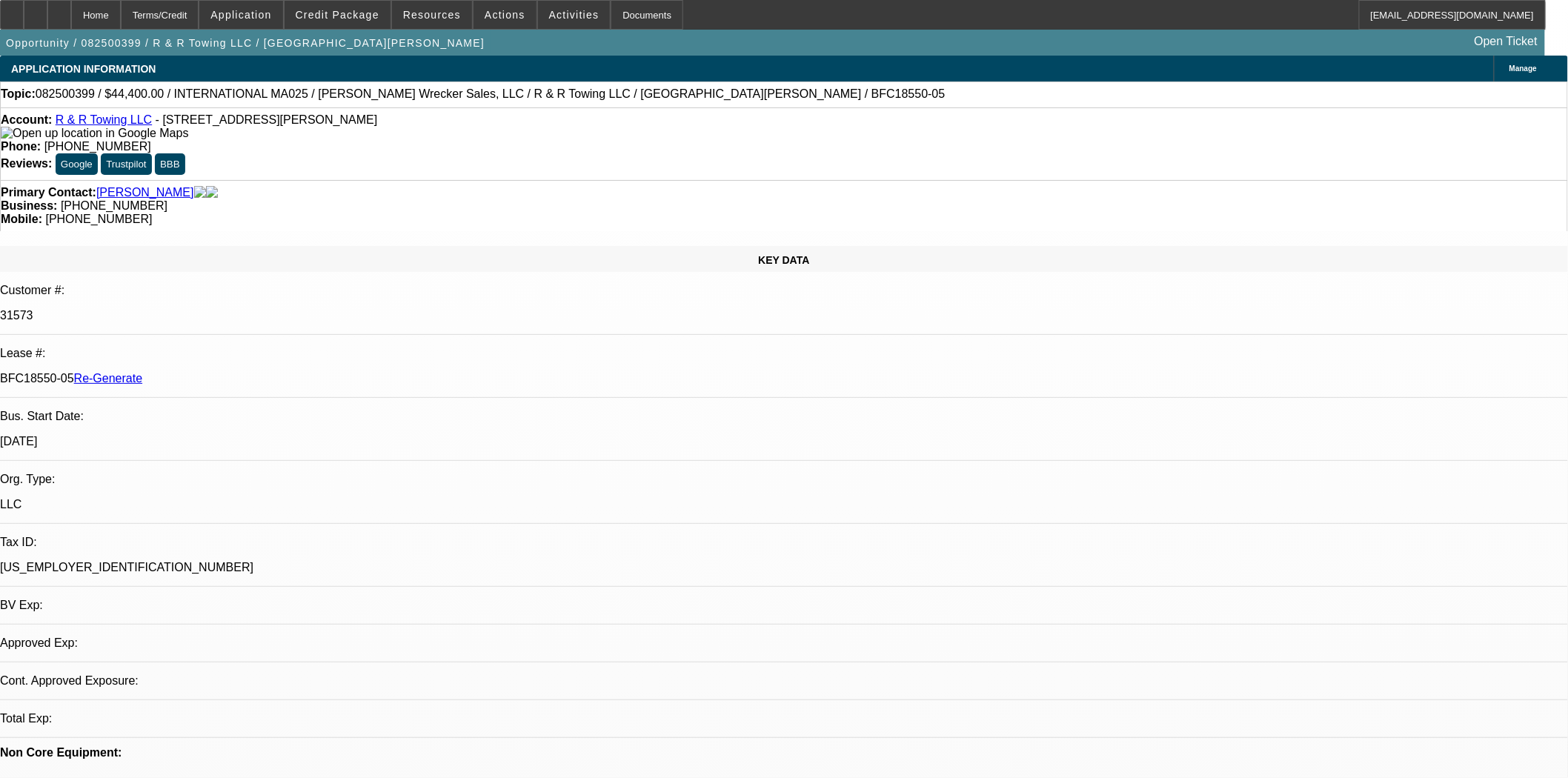
select select "0"
select select "6"
click at [359, 8] on span "Credit Package" at bounding box center [337, 14] width 84 height 12
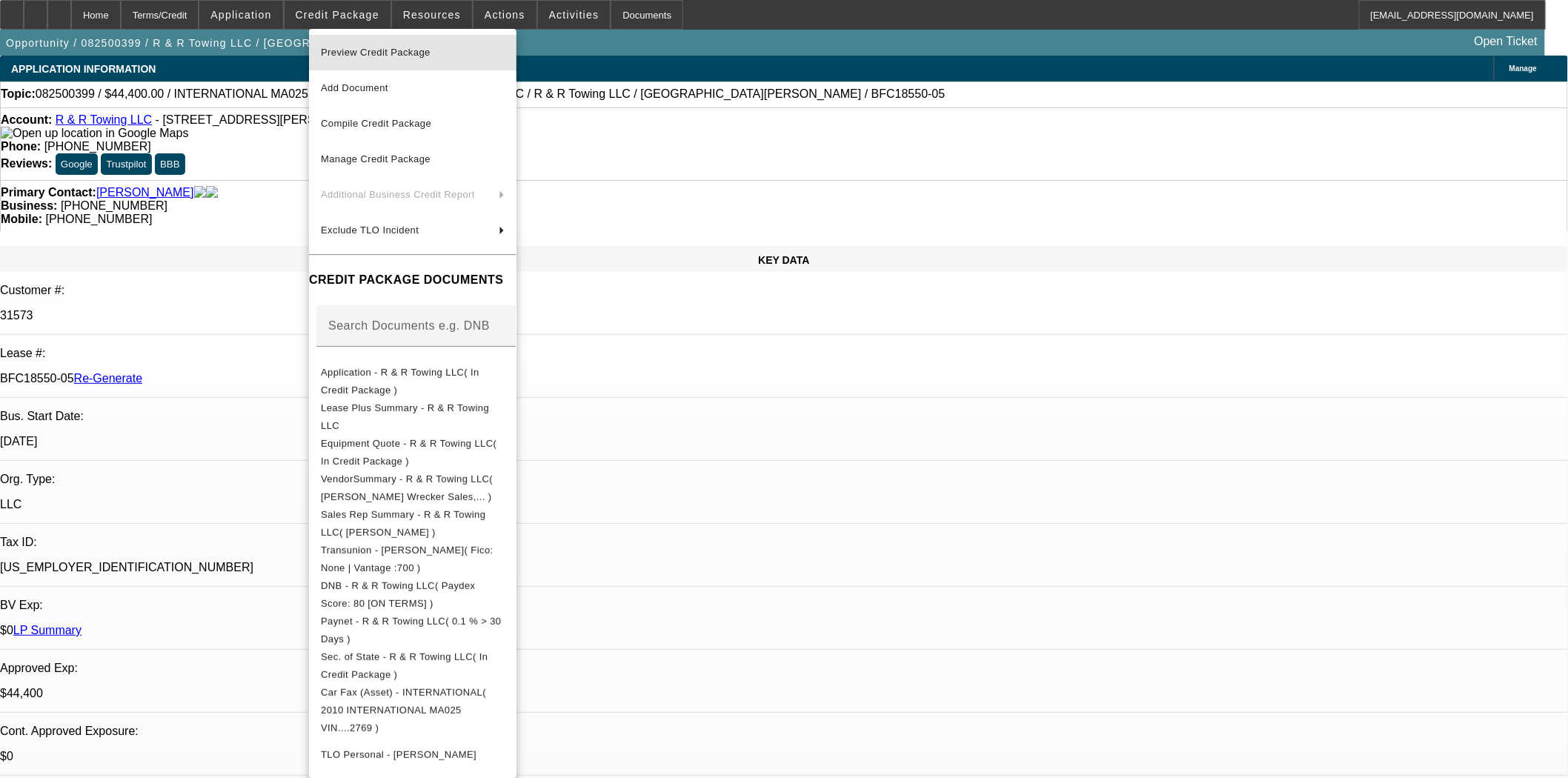
click at [371, 46] on span "Preview Credit Package" at bounding box center [413, 53] width 184 height 18
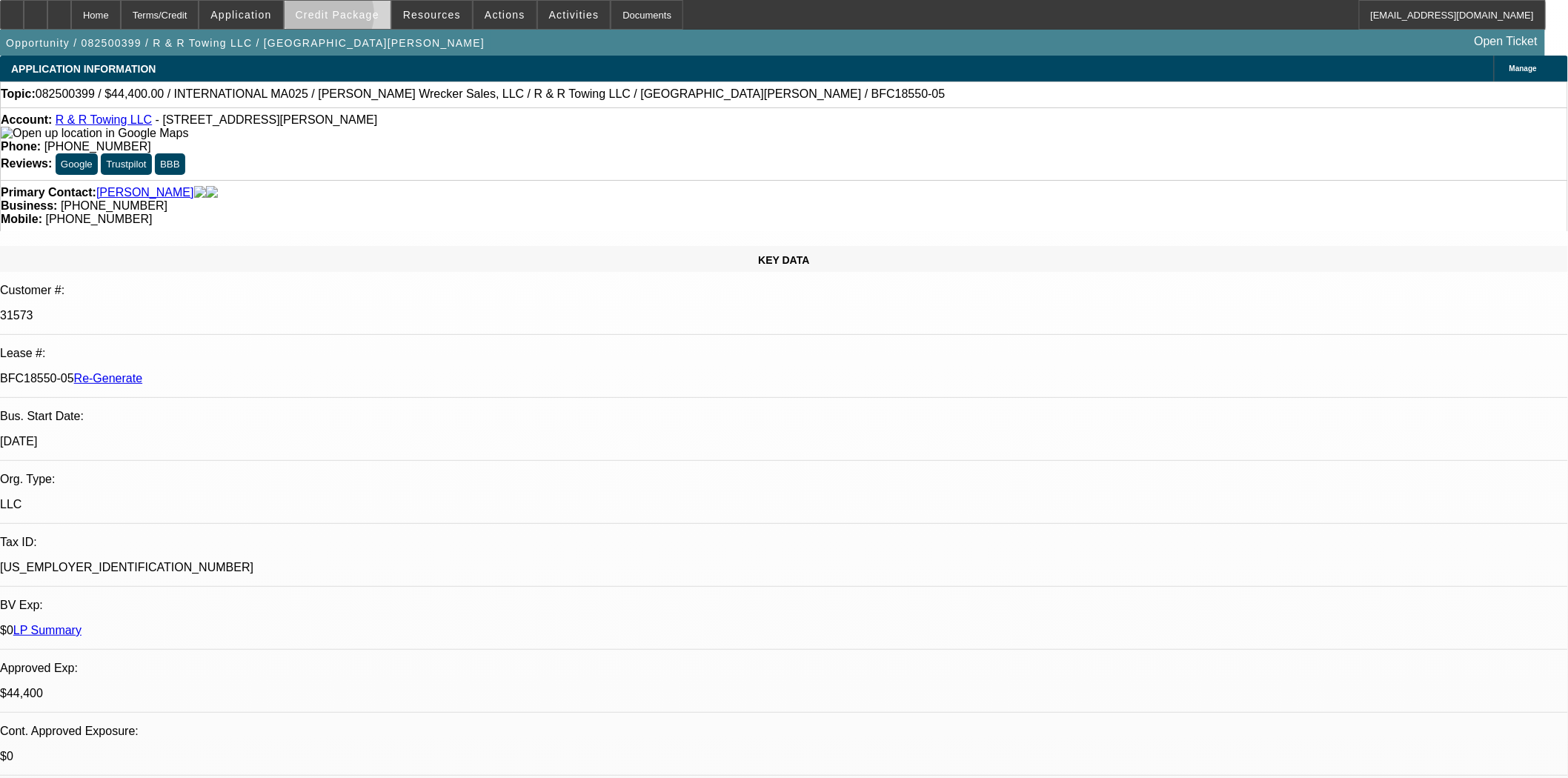
click at [350, 18] on span "Credit Package" at bounding box center [337, 14] width 84 height 12
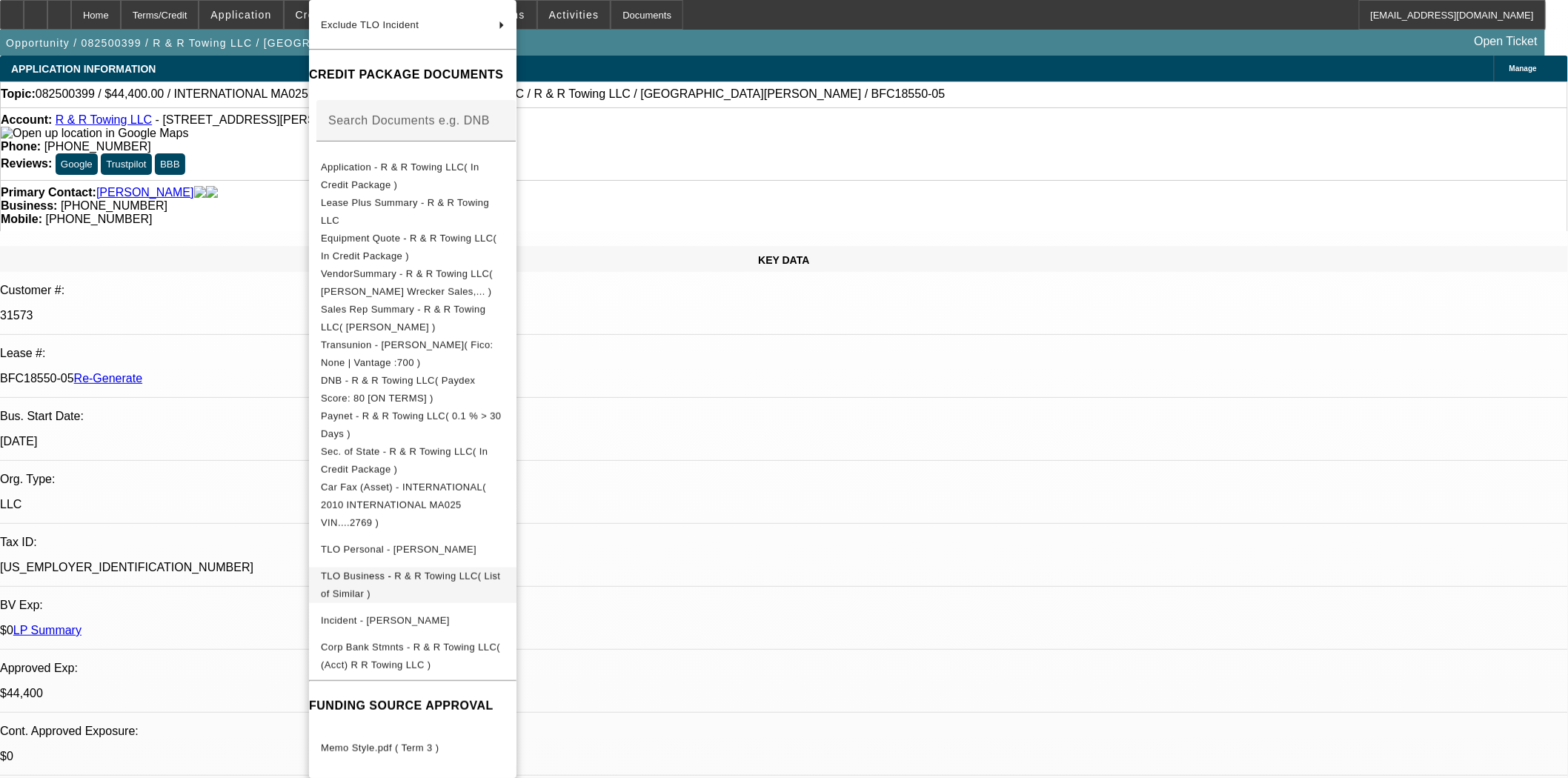
scroll to position [741, 0]
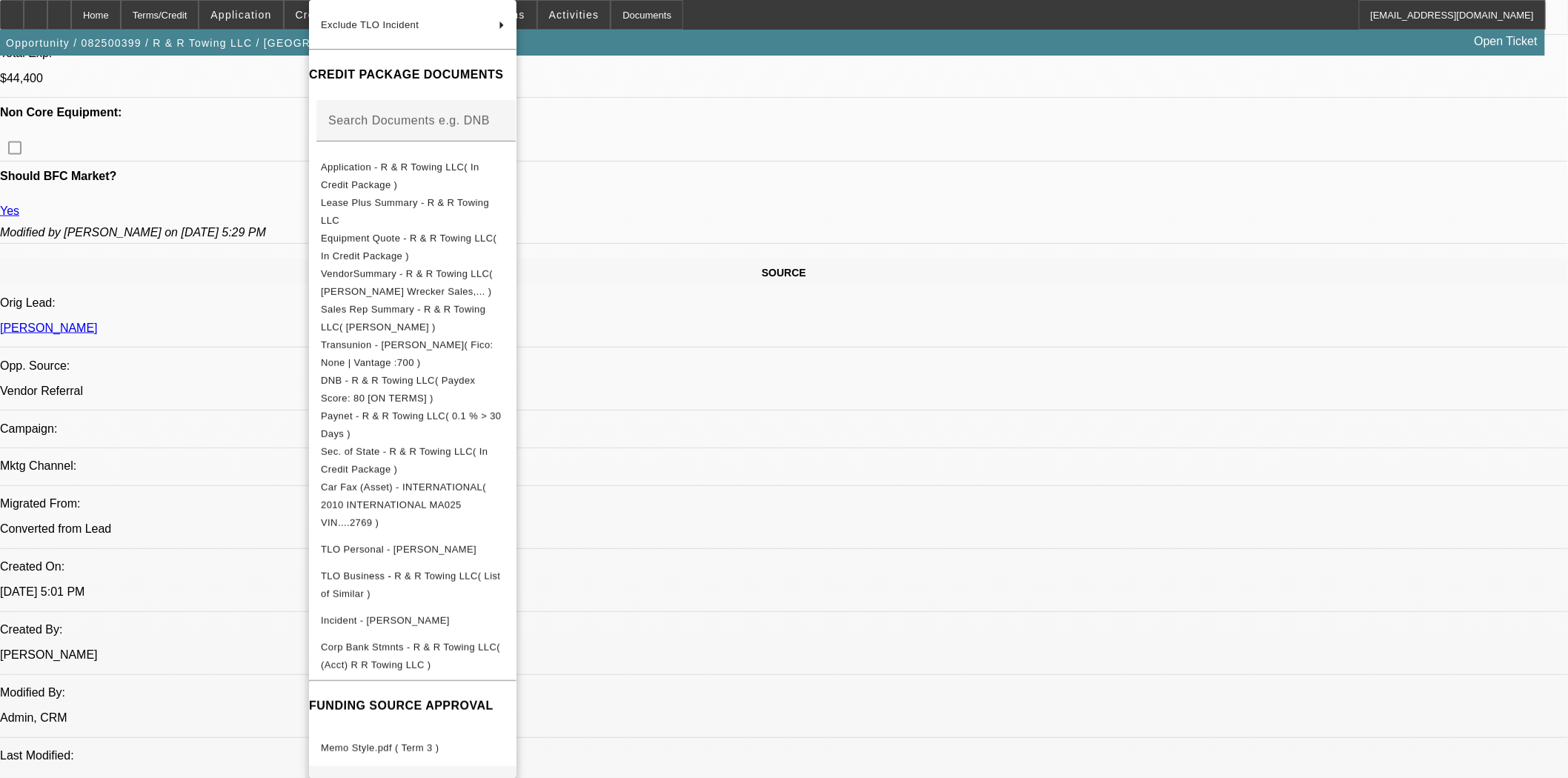
click at [403, 777] on span "Memo Style.pdf ( Term 4 )" at bounding box center [379, 783] width 118 height 11
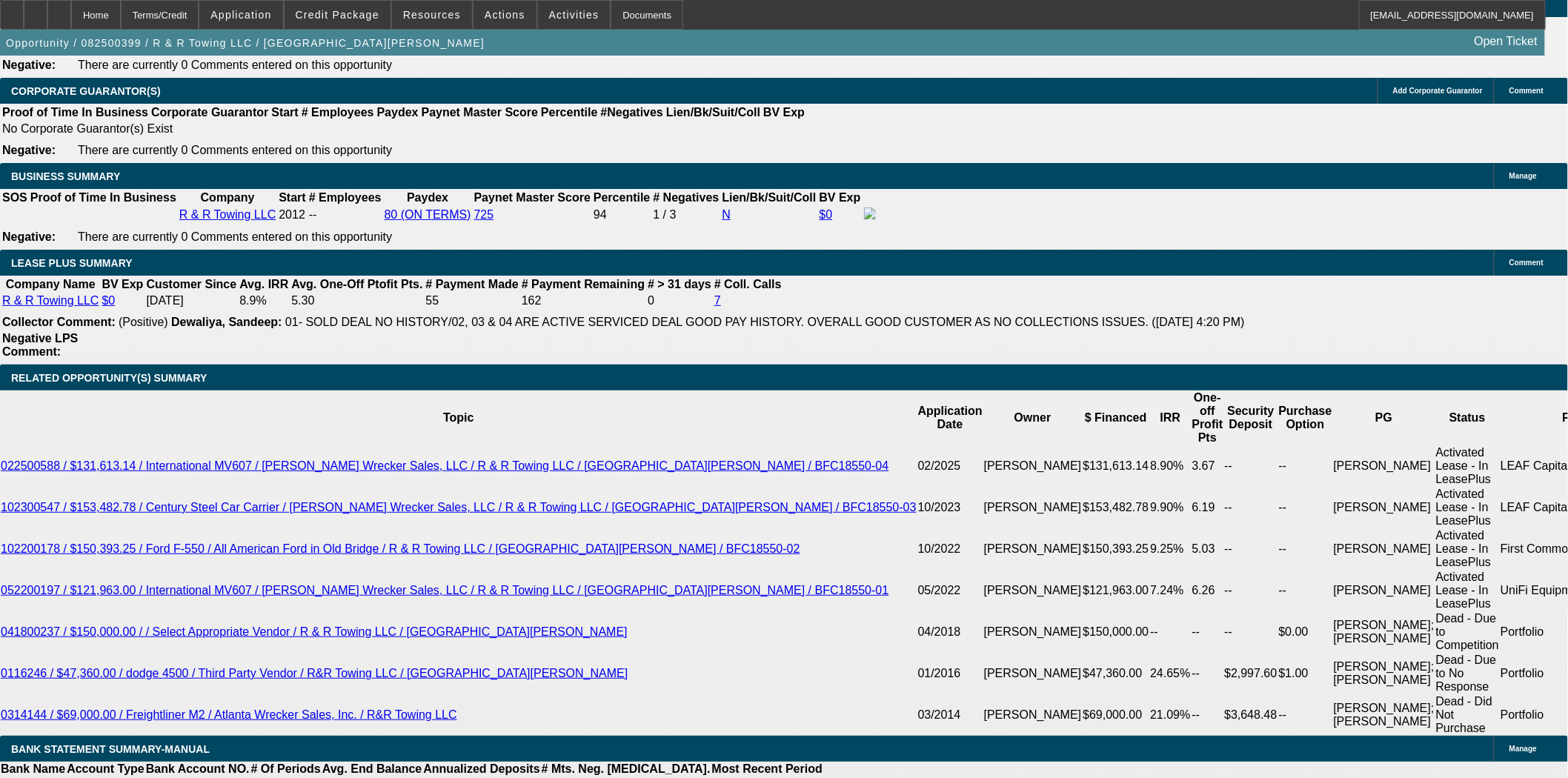
scroll to position [2551, 0]
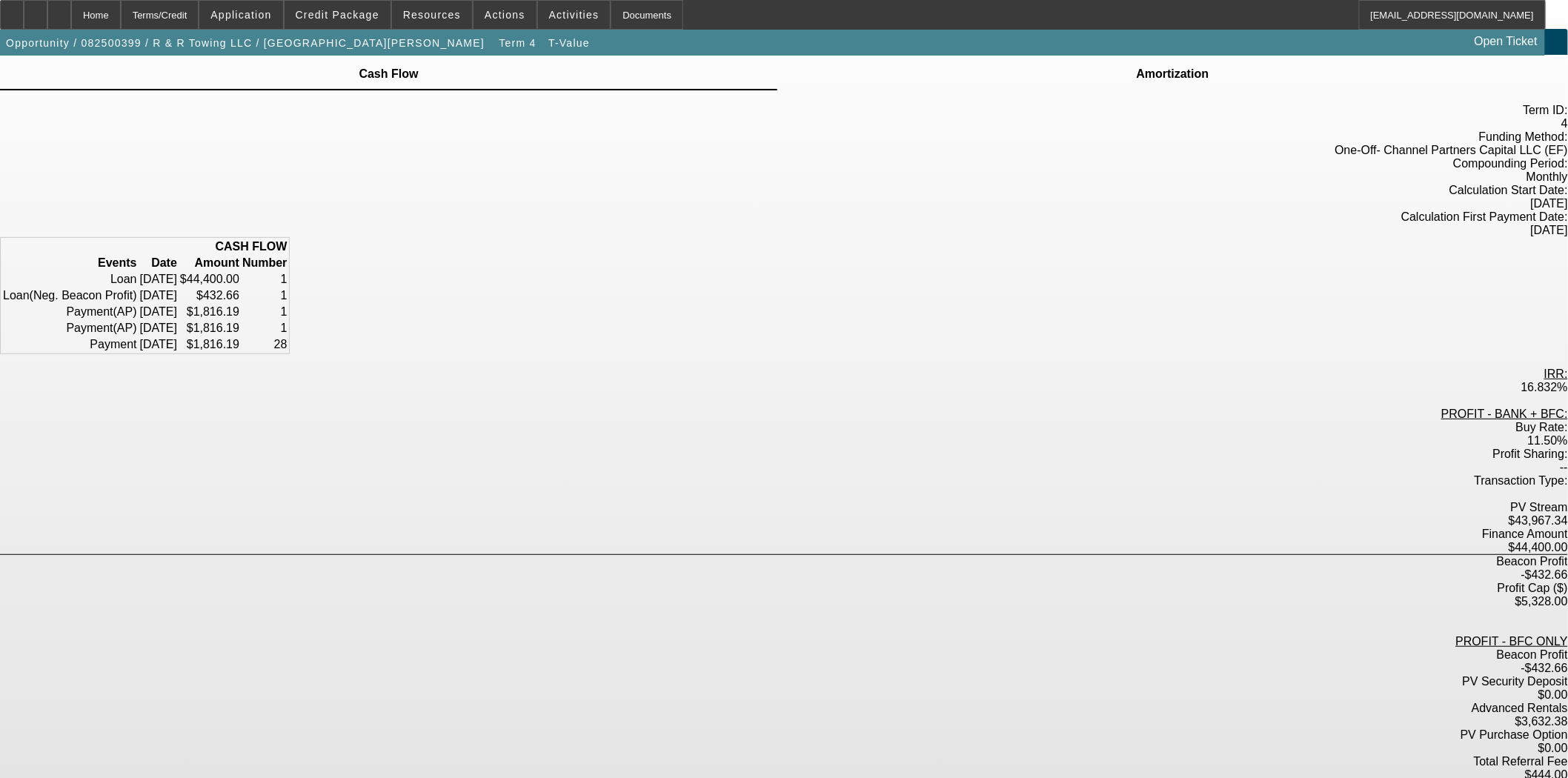
scroll to position [49, 0]
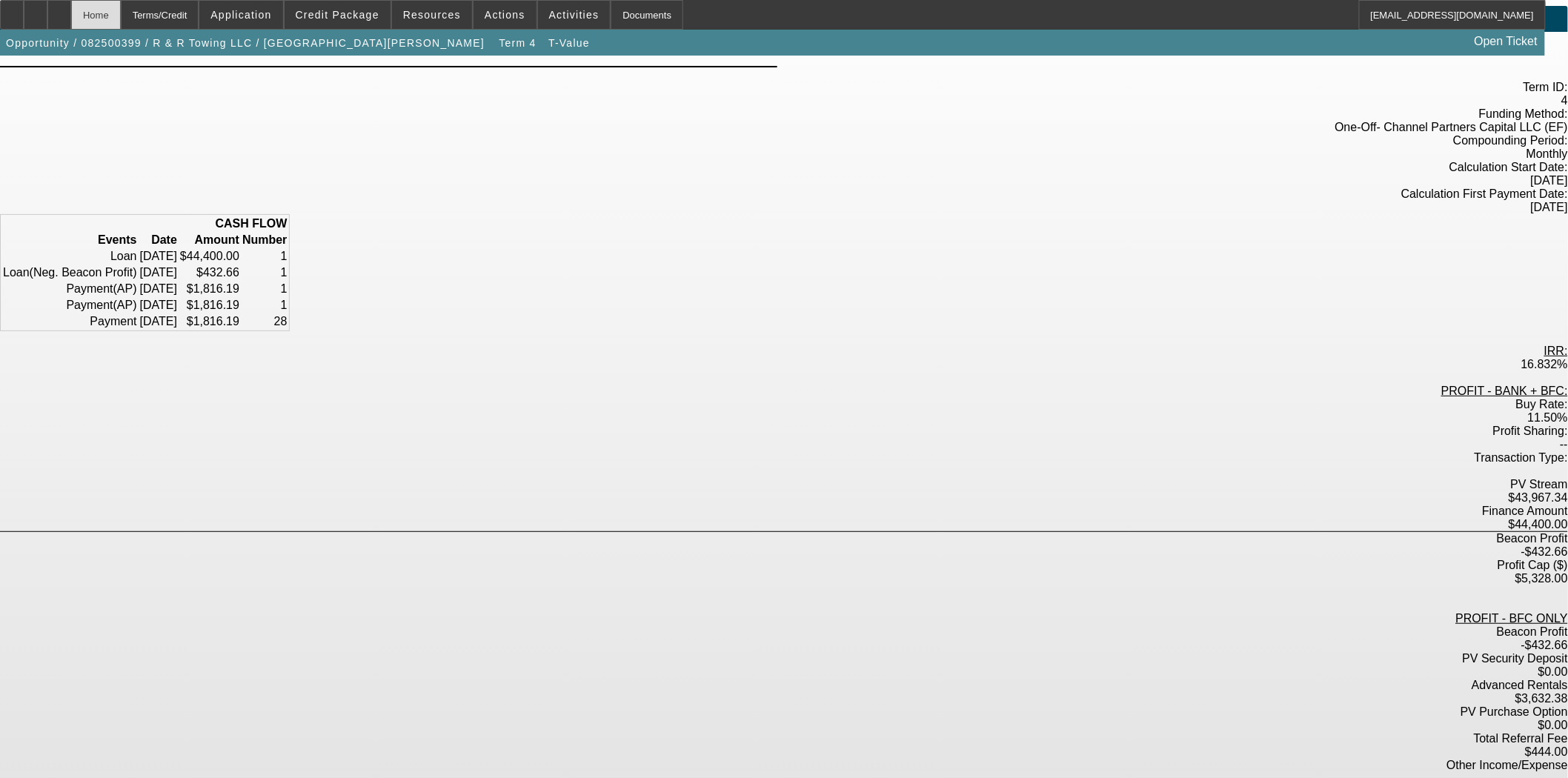
click at [121, 24] on div "Home" at bounding box center [96, 14] width 49 height 30
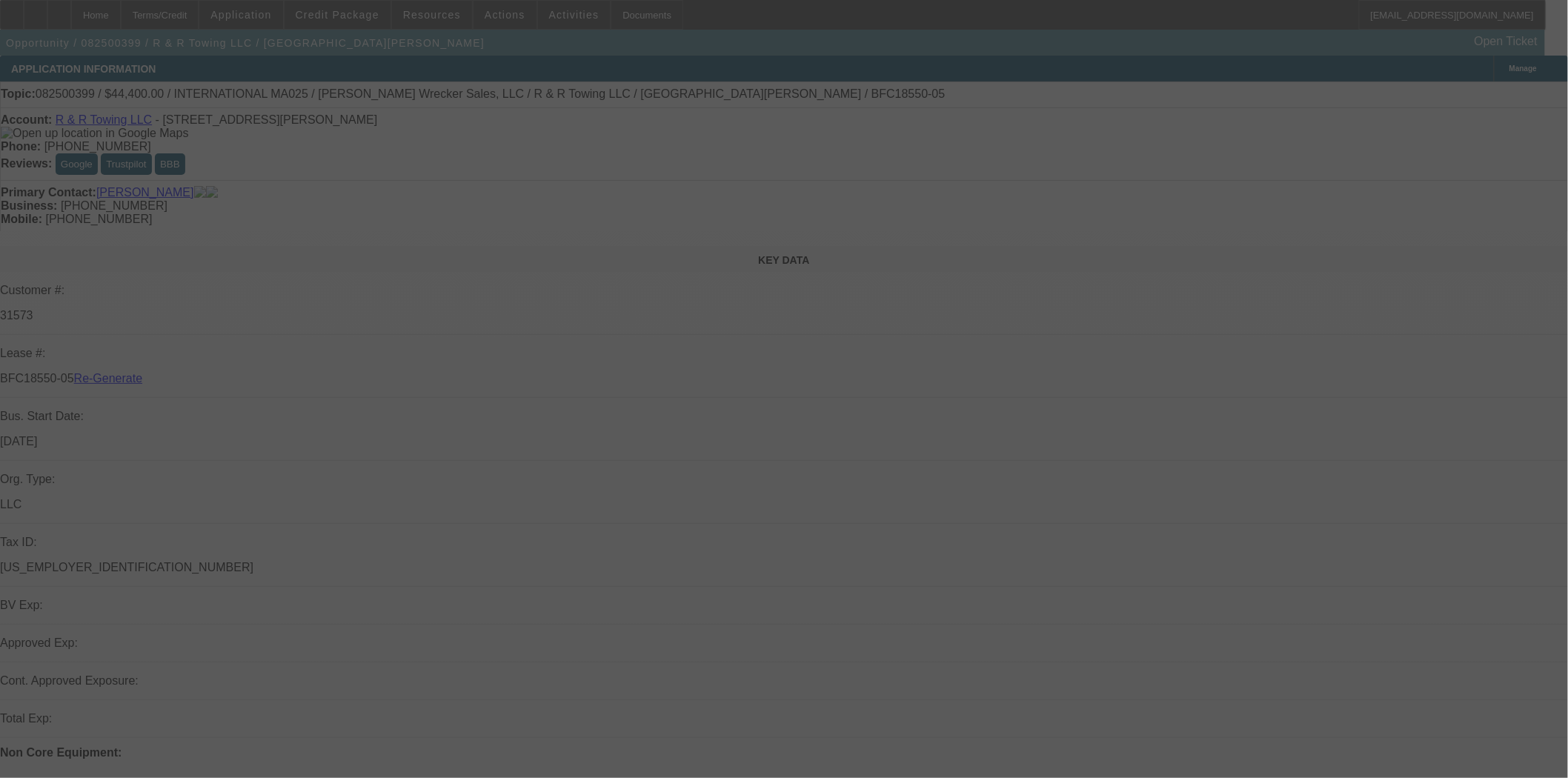
select select "3"
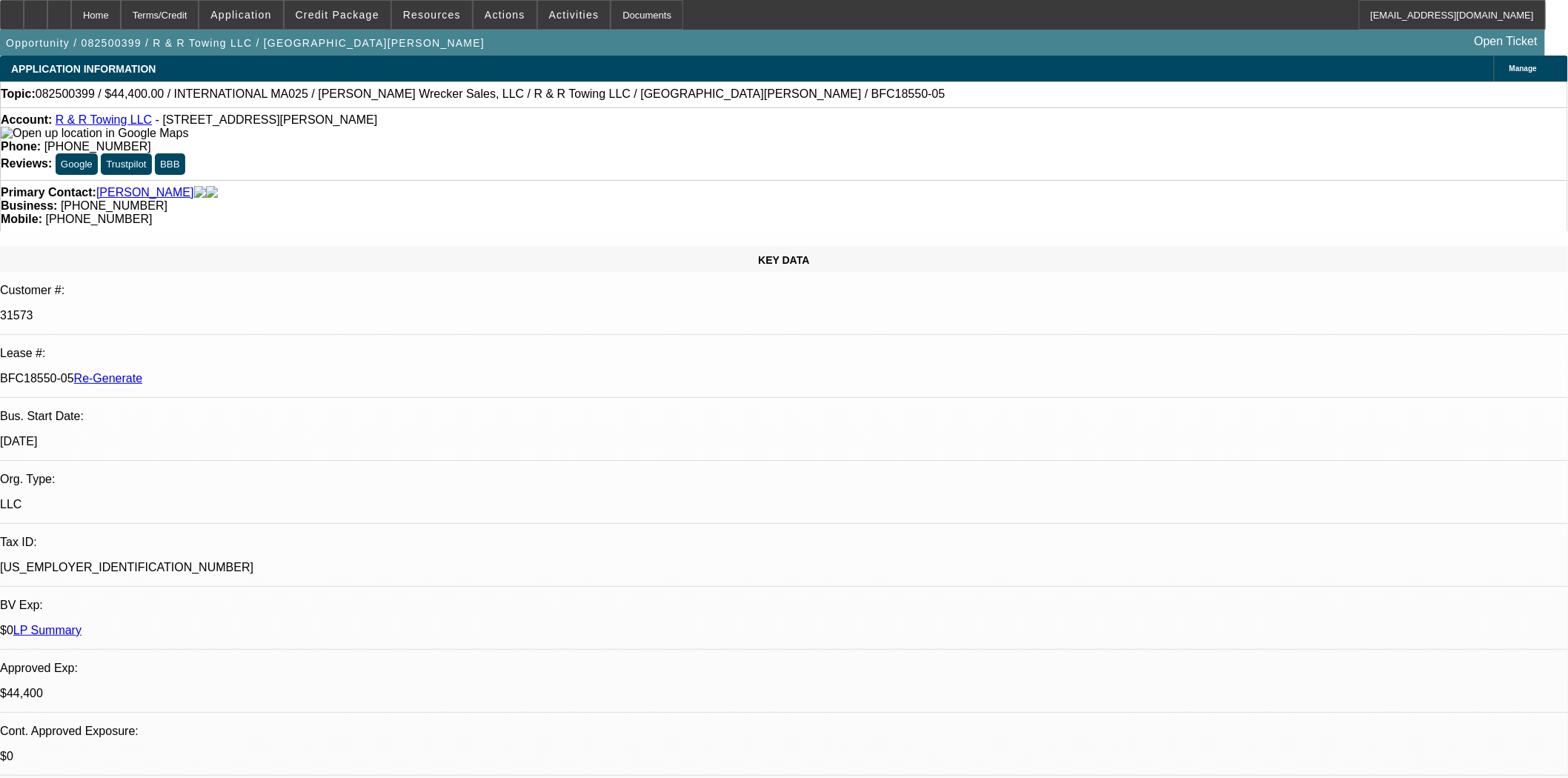
select select "0"
select select "6"
click at [504, 18] on span "Actions" at bounding box center [505, 14] width 41 height 12
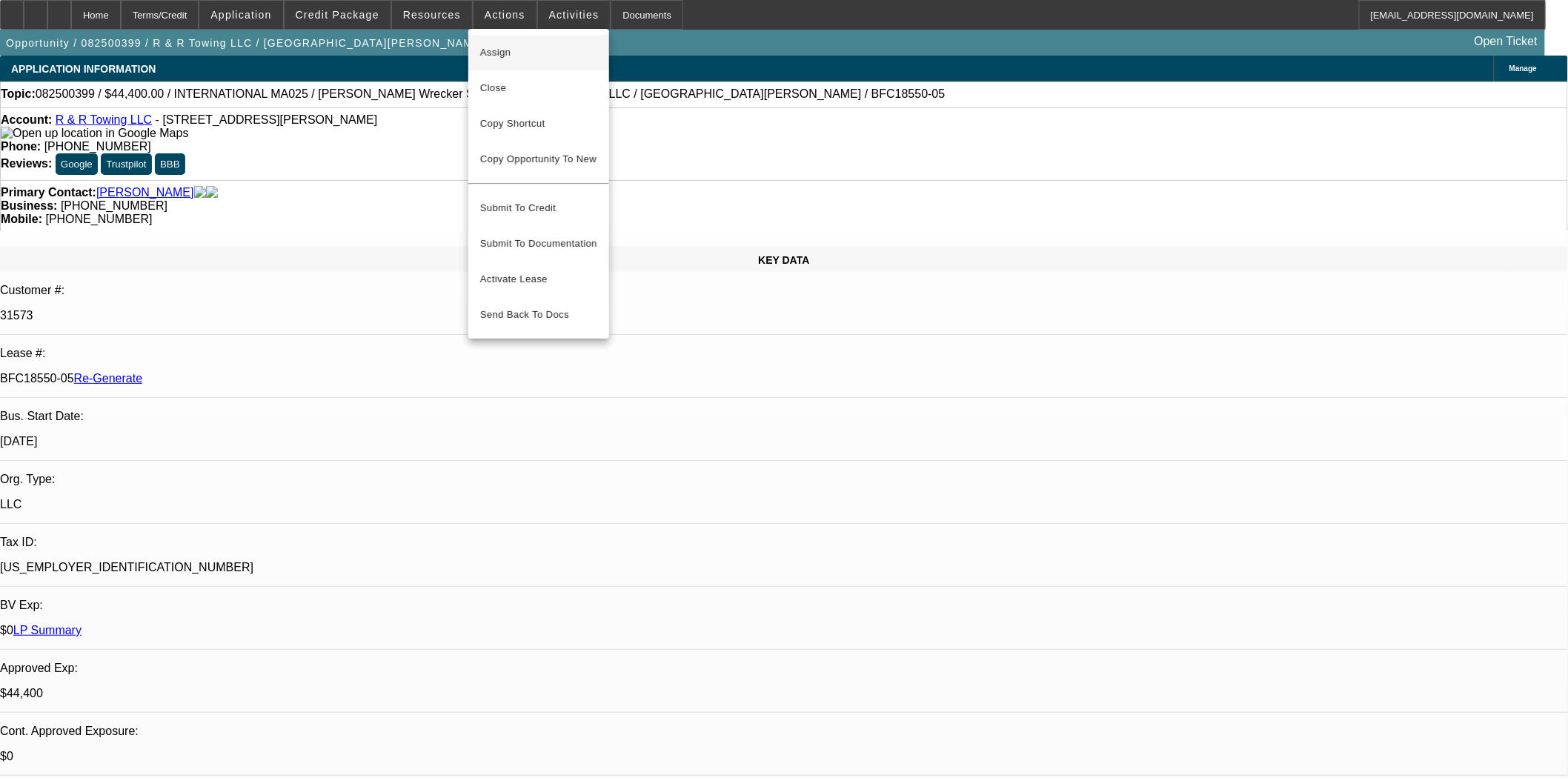
click at [497, 49] on span "Assign" at bounding box center [539, 53] width 117 height 18
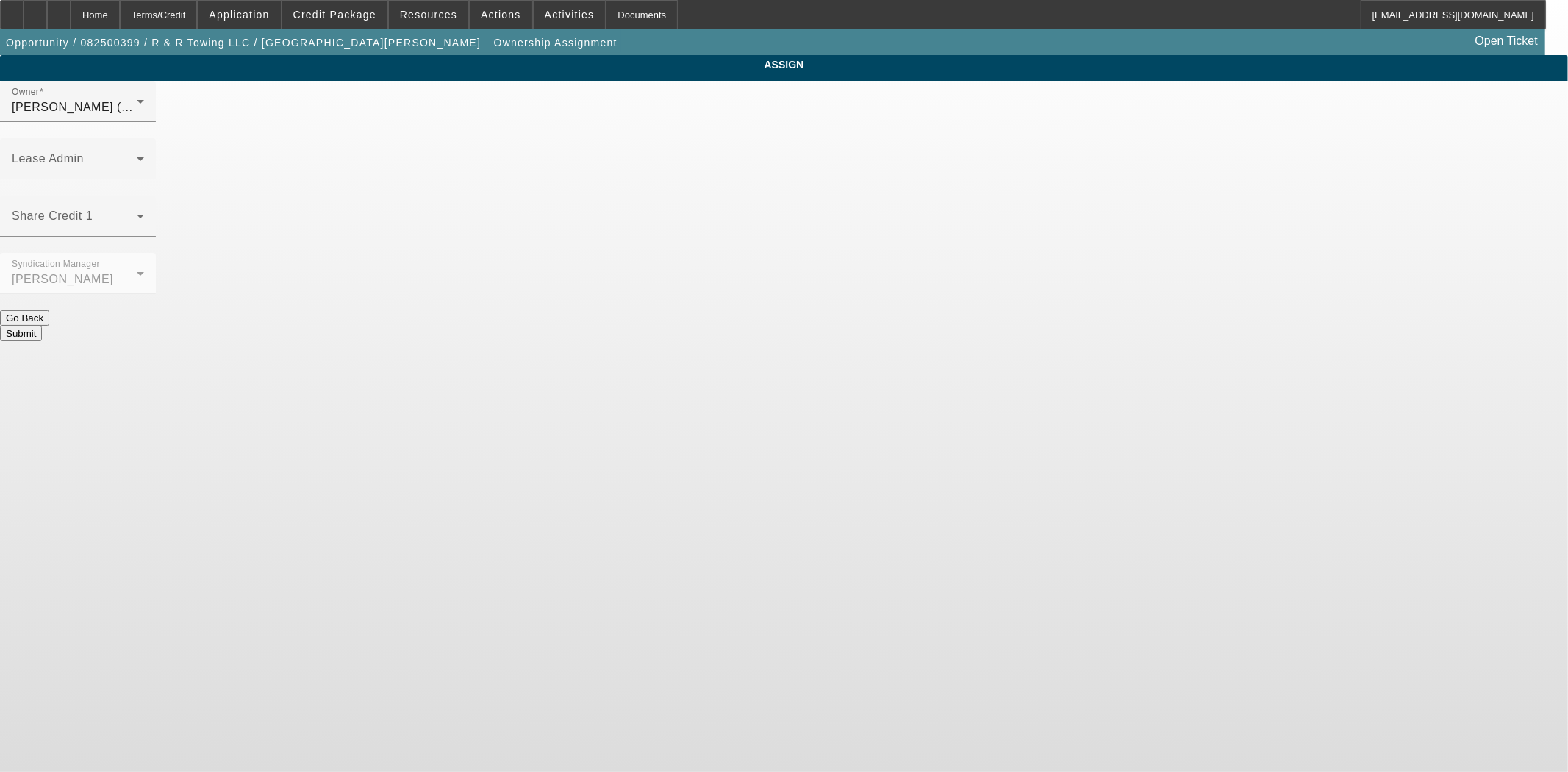
click at [144, 138] on div "Lease Admin" at bounding box center [77, 158] width 132 height 41
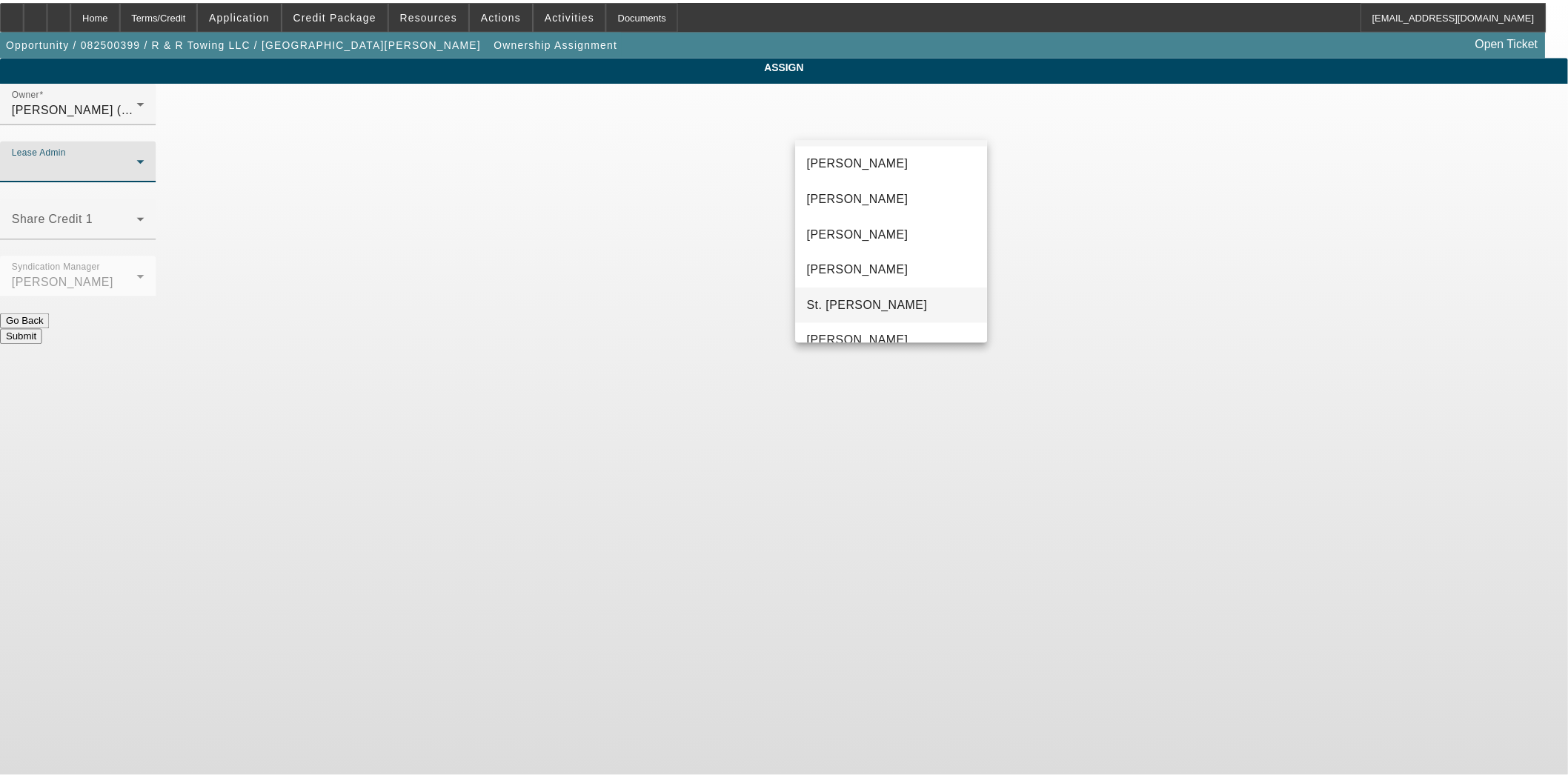
scroll to position [56, 0]
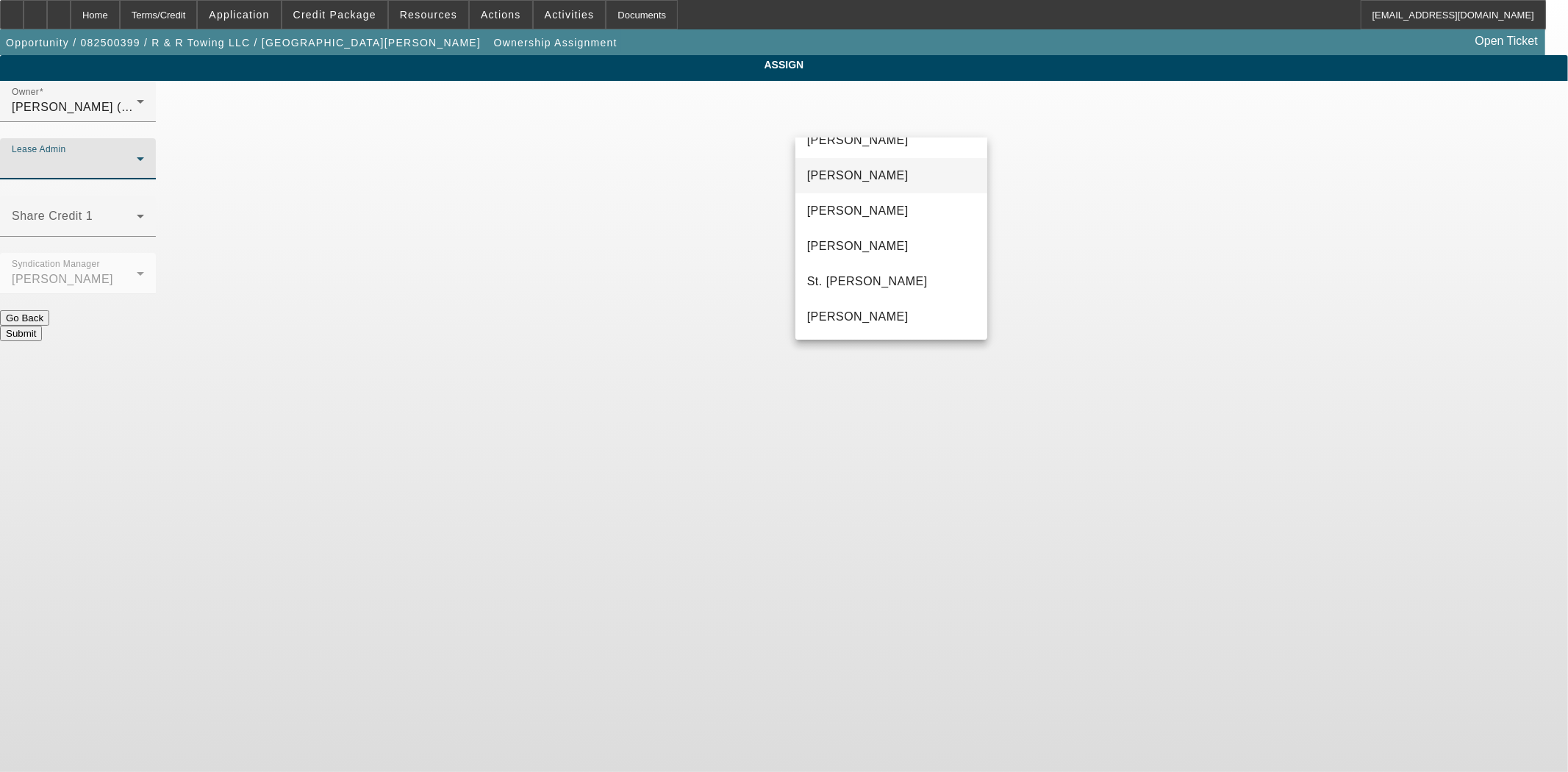
click at [836, 169] on span "Chaves, Jen" at bounding box center [858, 175] width 101 height 18
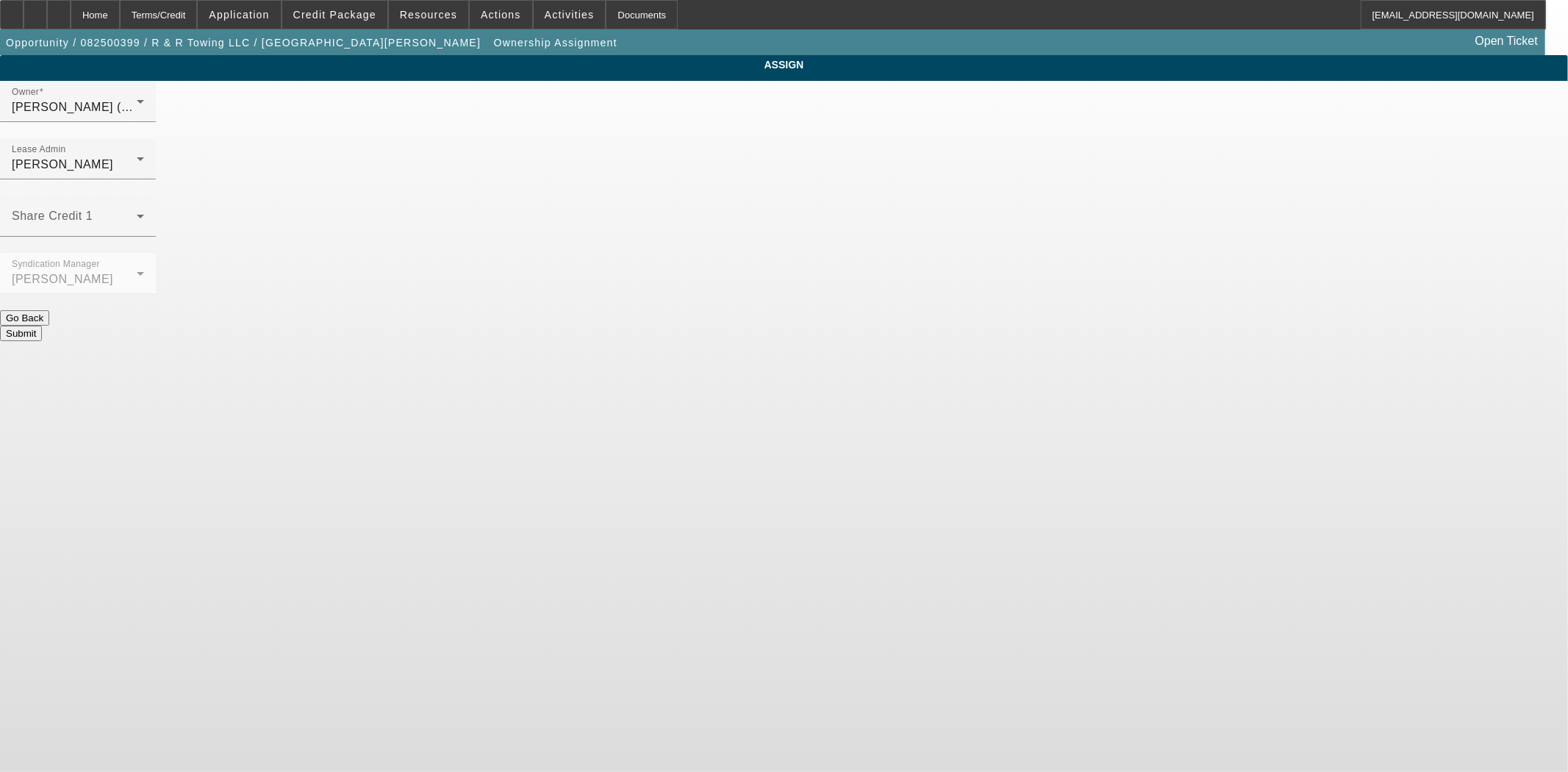
click at [42, 326] on button "Submit" at bounding box center [21, 333] width 42 height 15
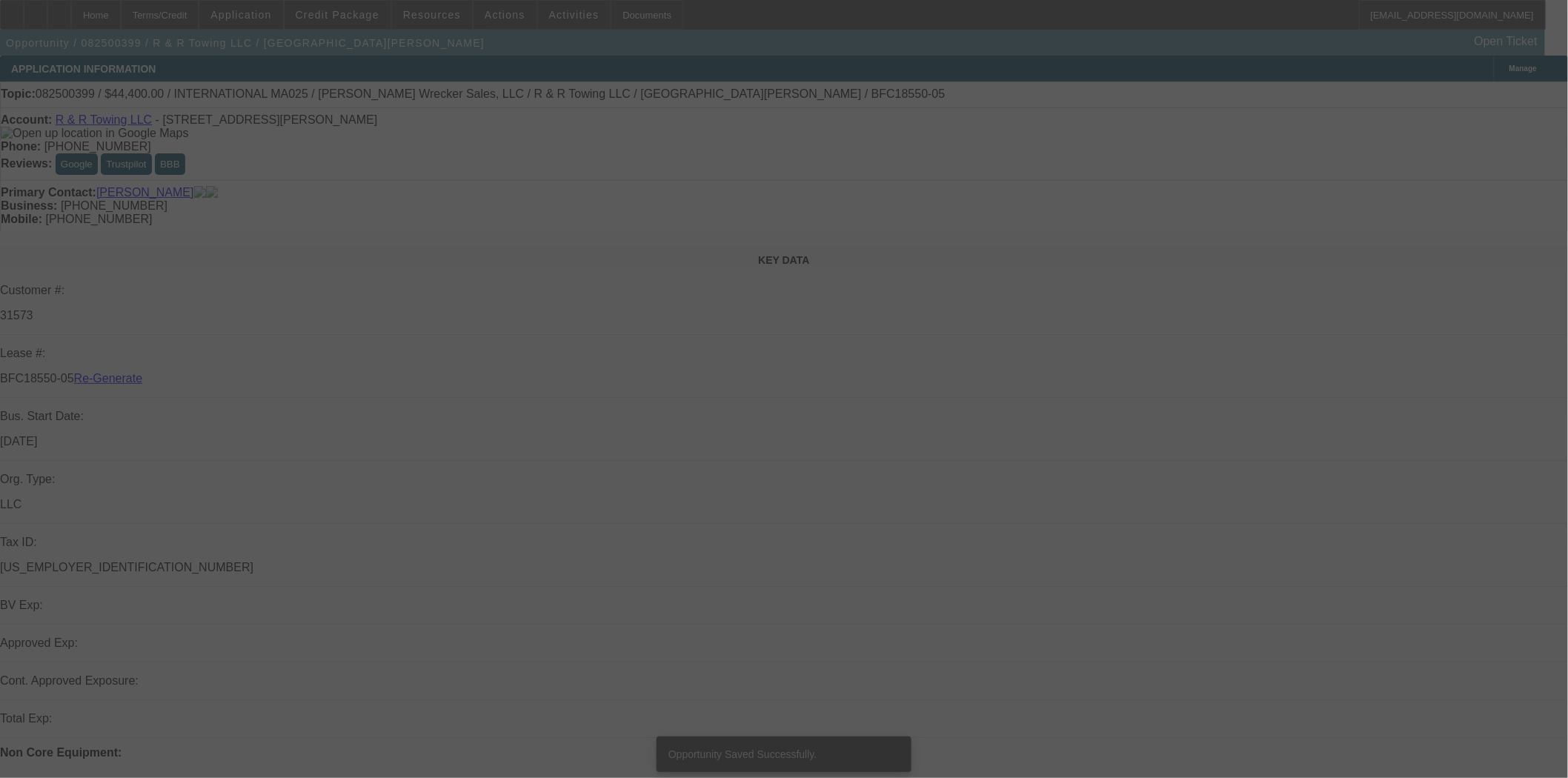
select select "3"
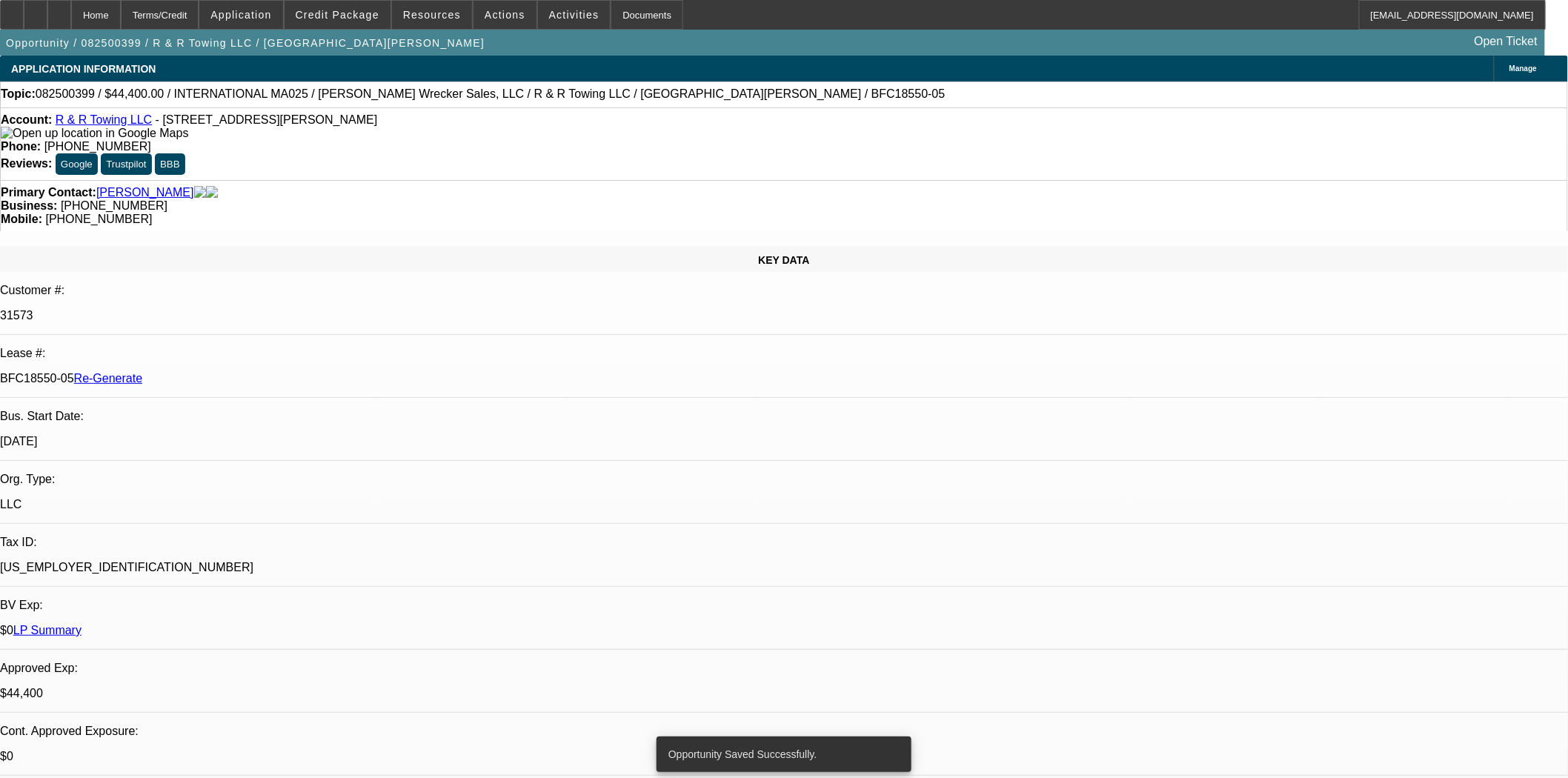
select select "0"
select select "6"
click at [613, 17] on div "Documents" at bounding box center [647, 14] width 73 height 30
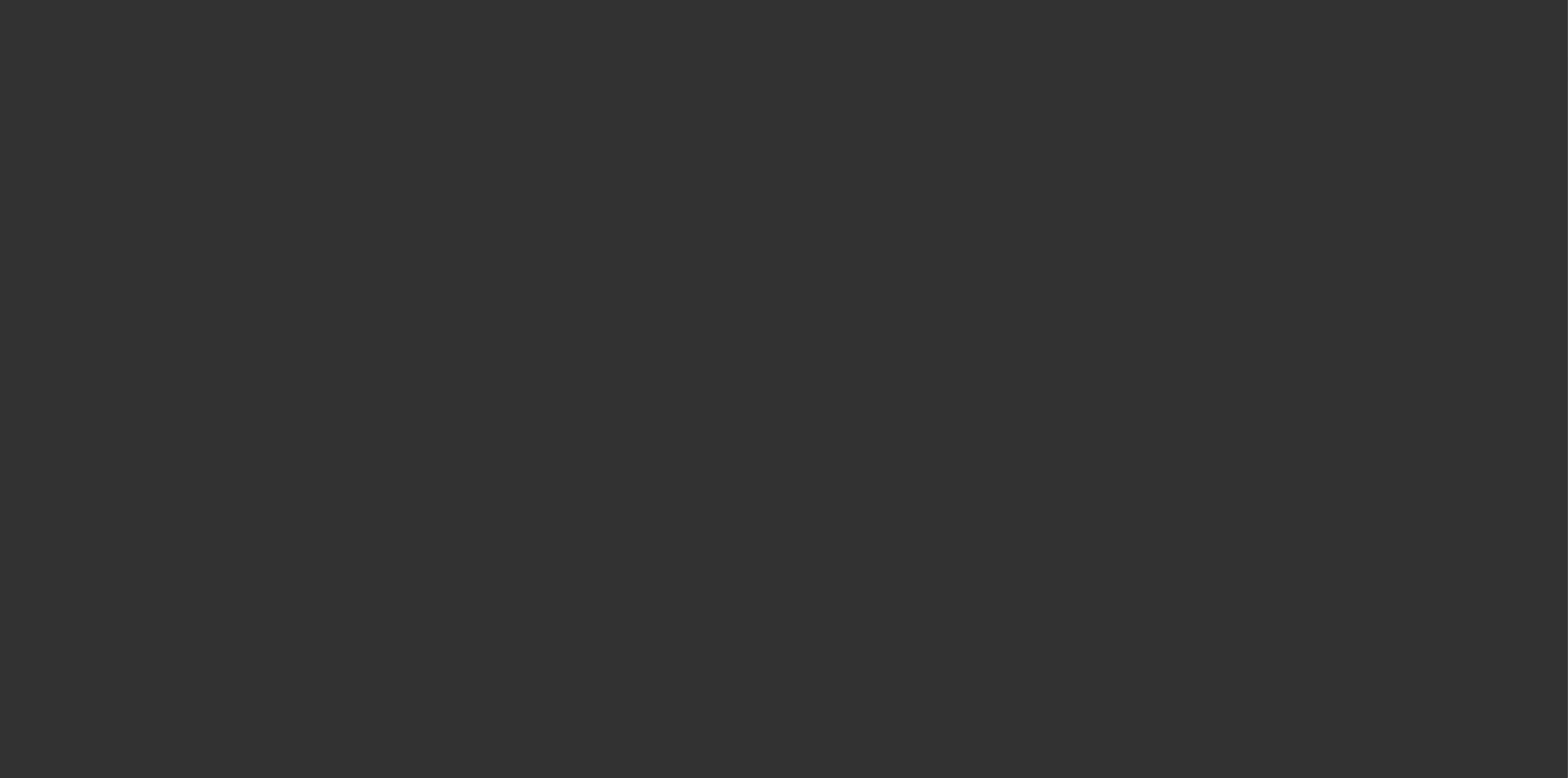
select select "4"
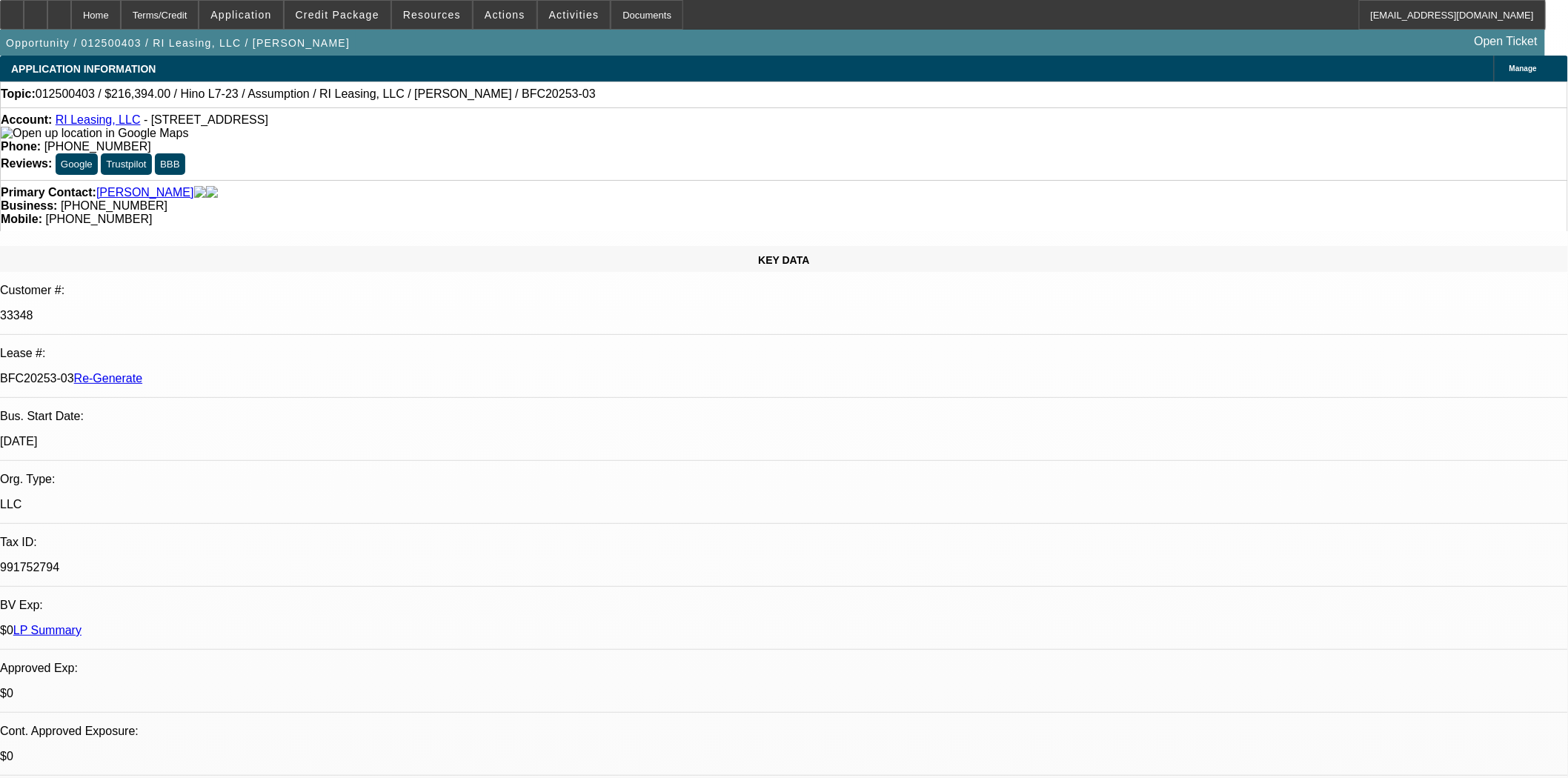
select select "0"
select select "2"
select select "0"
select select "6"
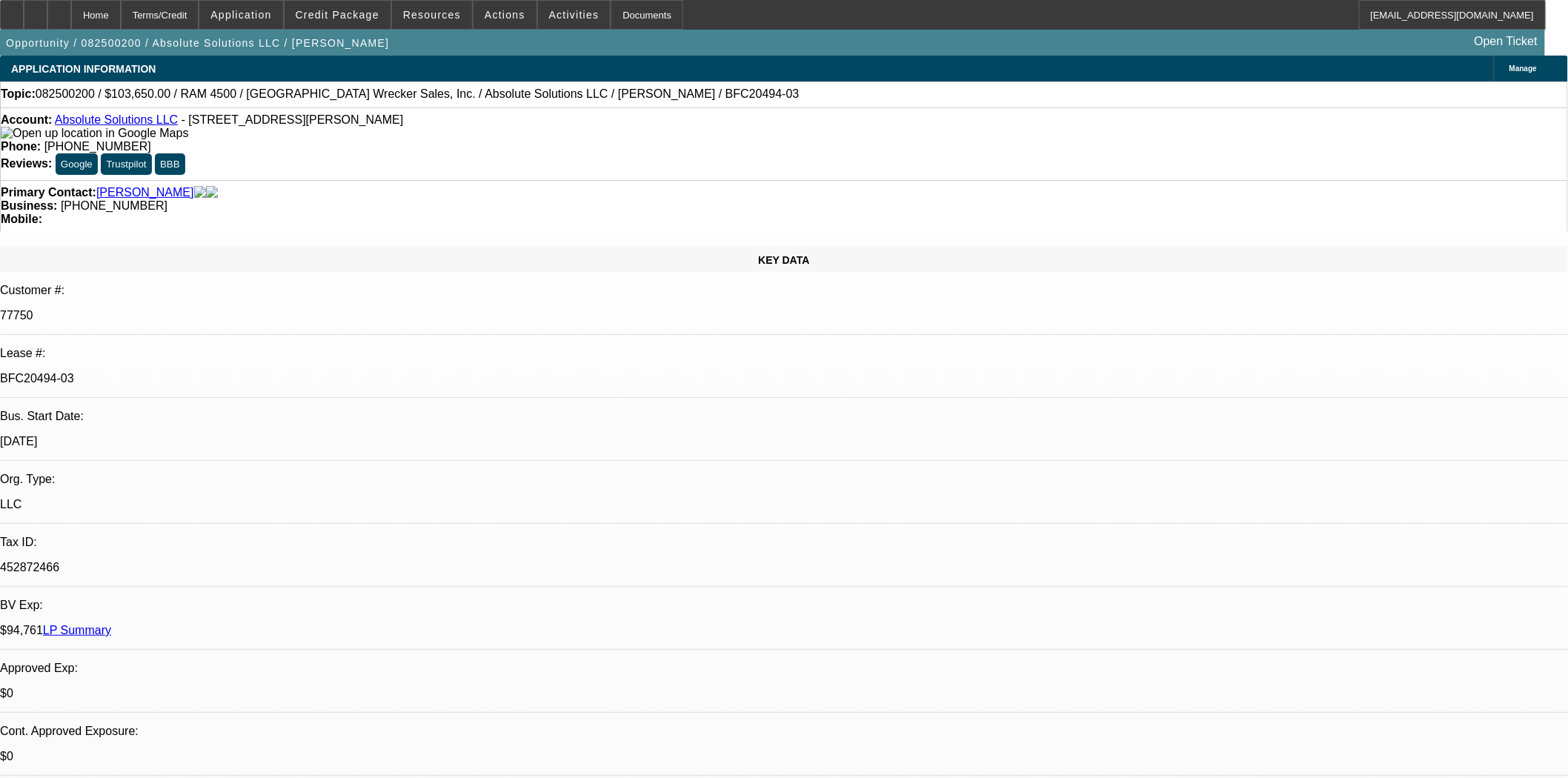
select select "0"
select select "0.1"
select select "4"
select select "0"
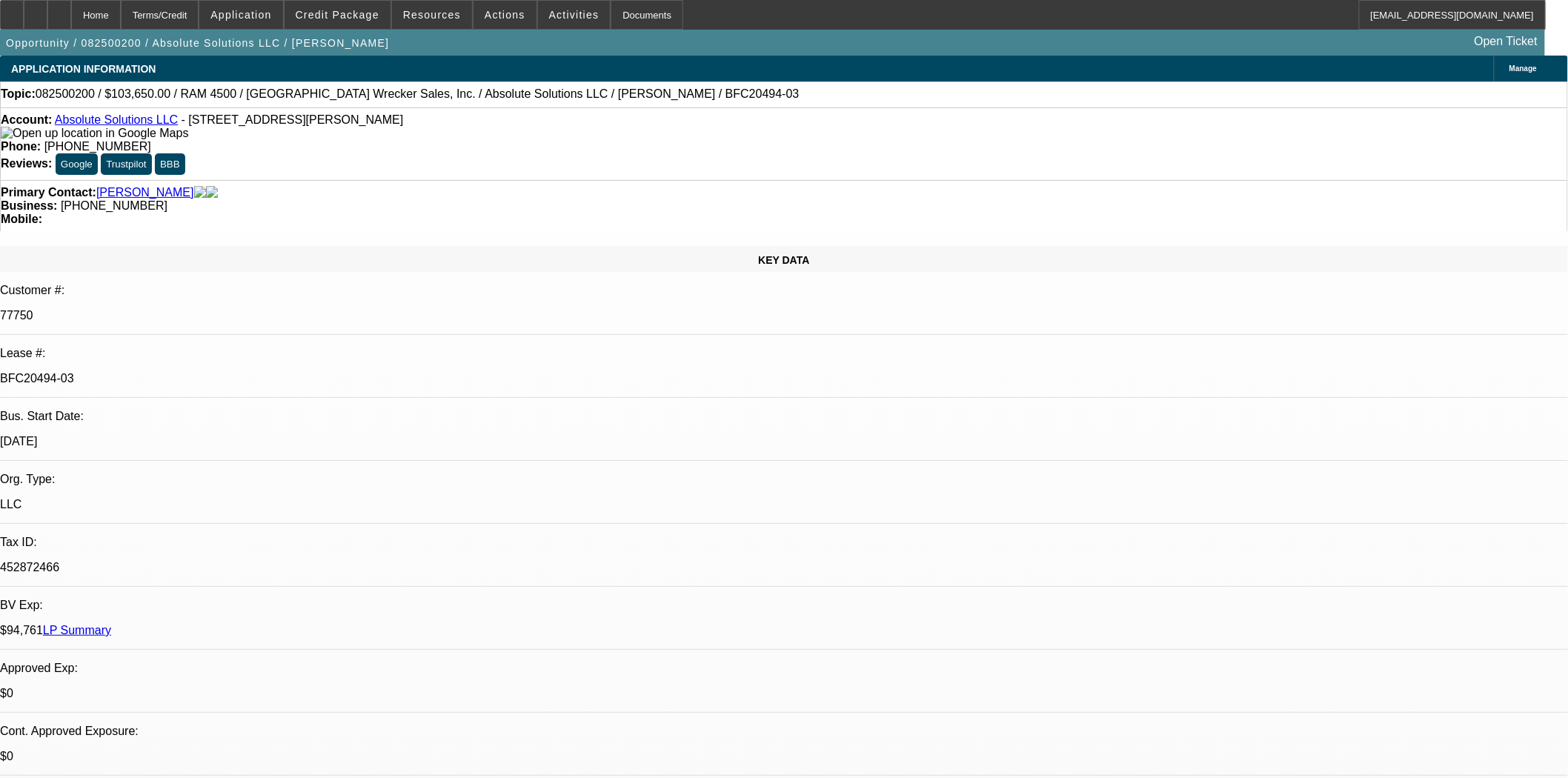
select select "0"
select select "2"
select select "0"
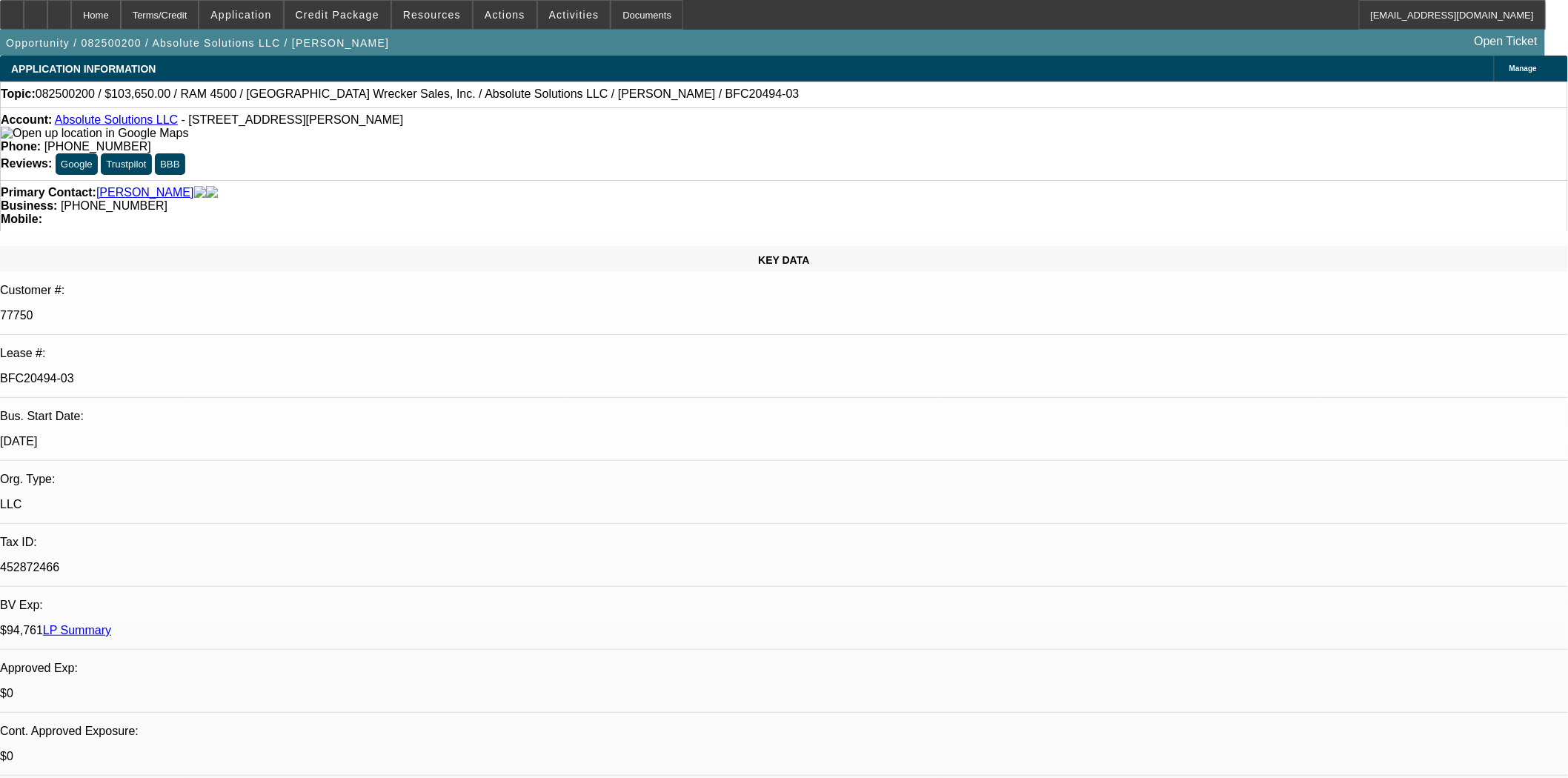
select select "0"
select select "5"
select select "0"
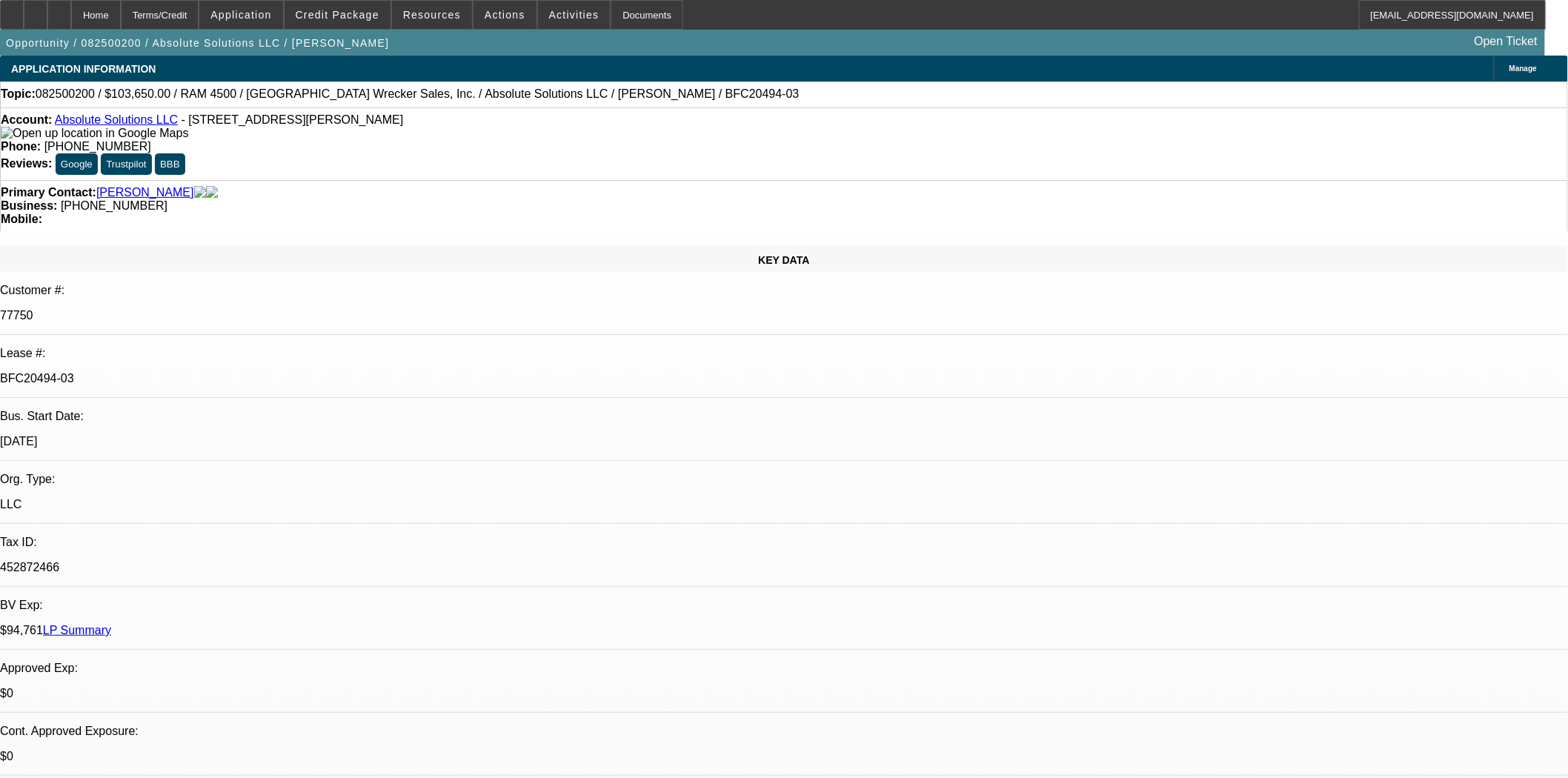
select select "6"
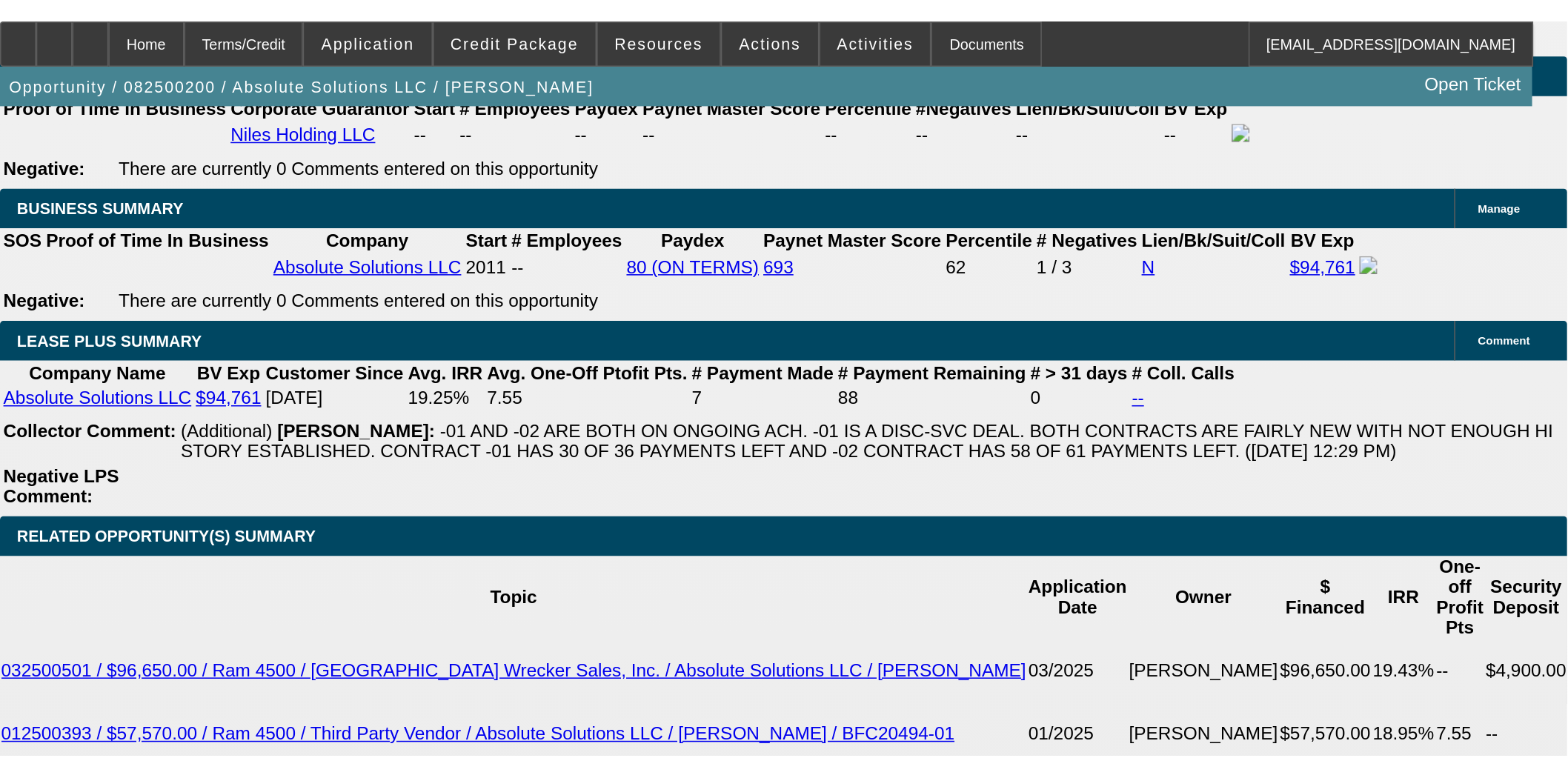
scroll to position [2057, 0]
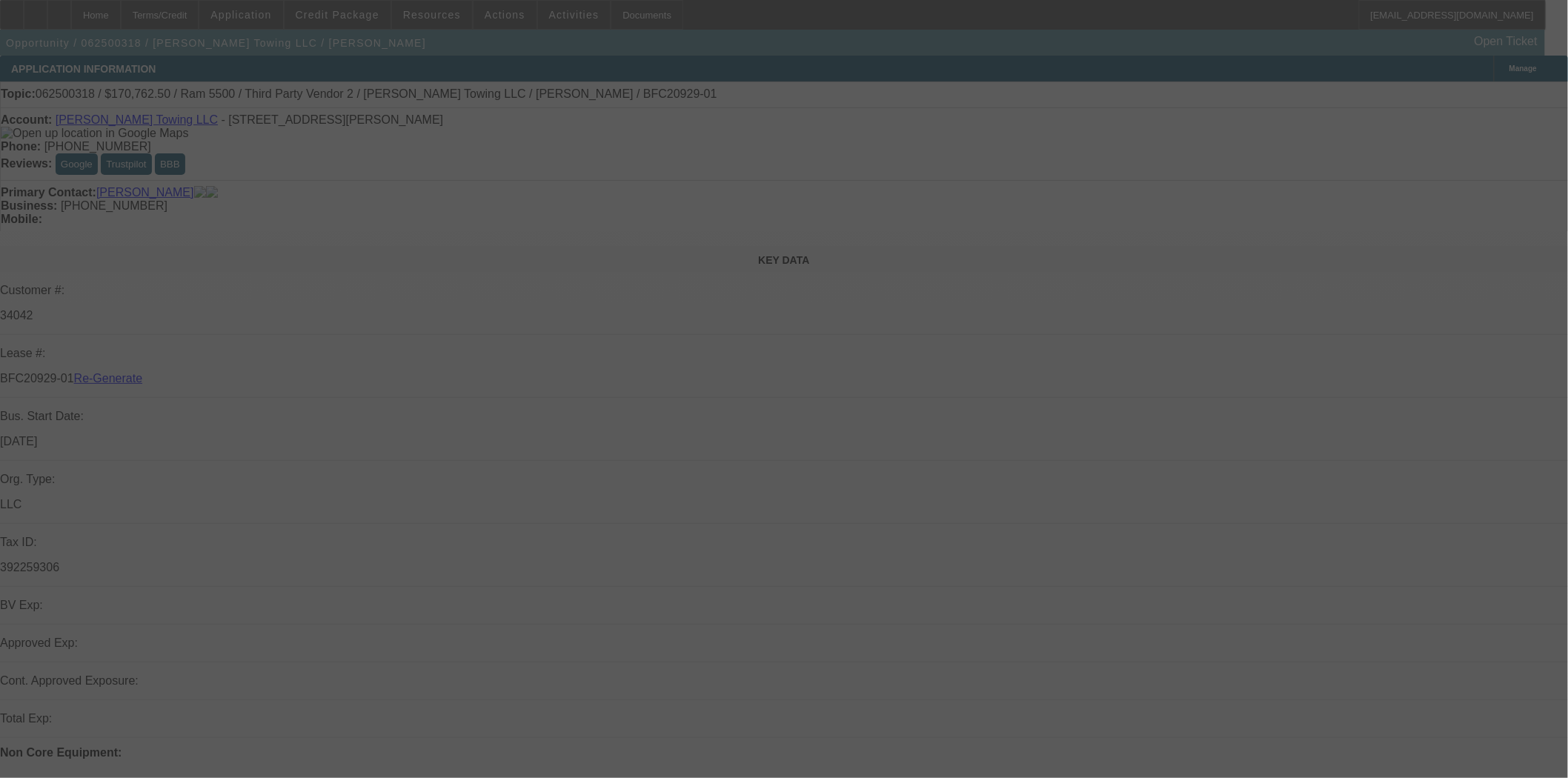
select select "3"
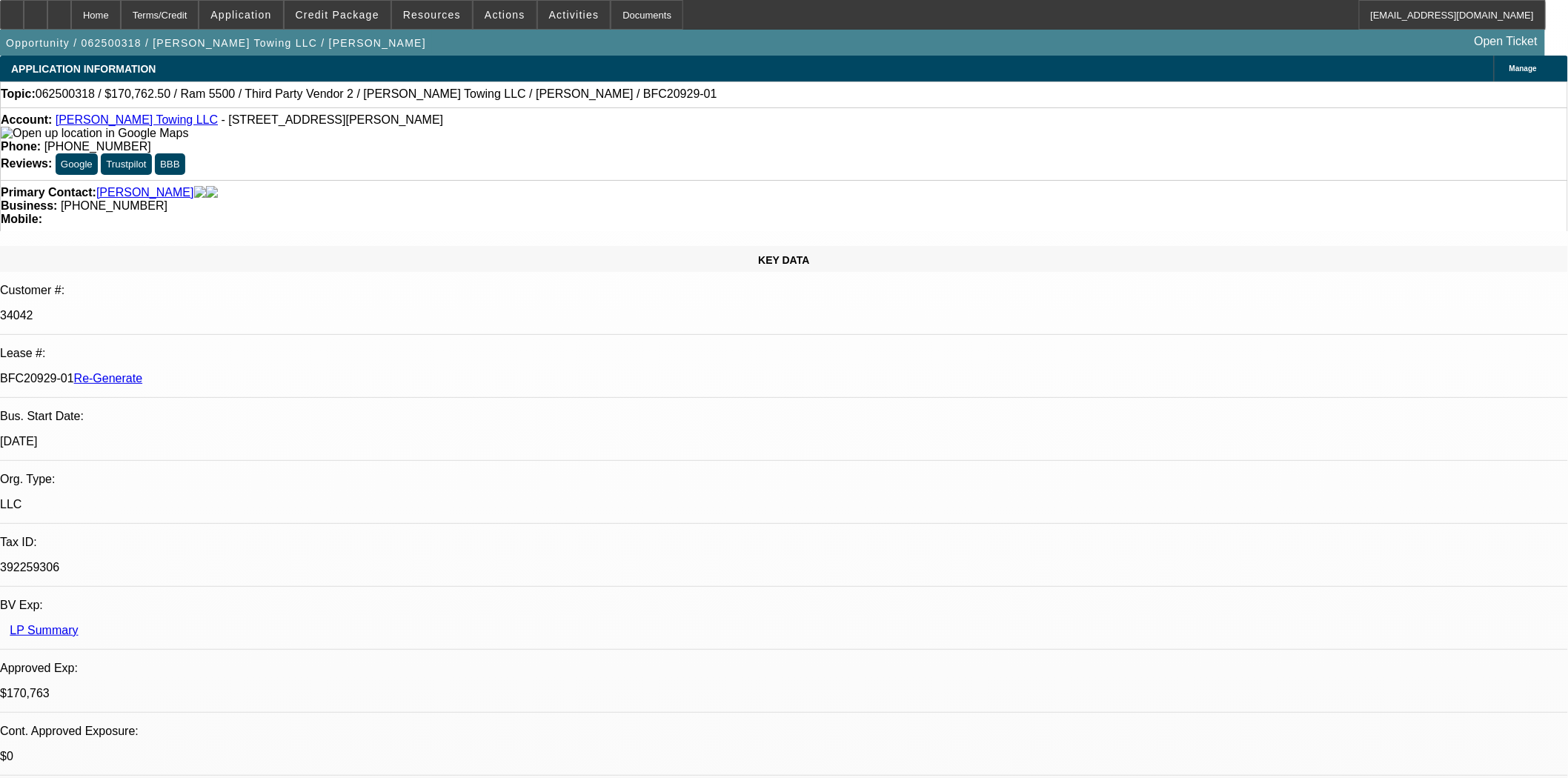
select select "0"
select select "2"
select select "0"
select select "6"
click at [24, 24] on div at bounding box center [12, 14] width 24 height 30
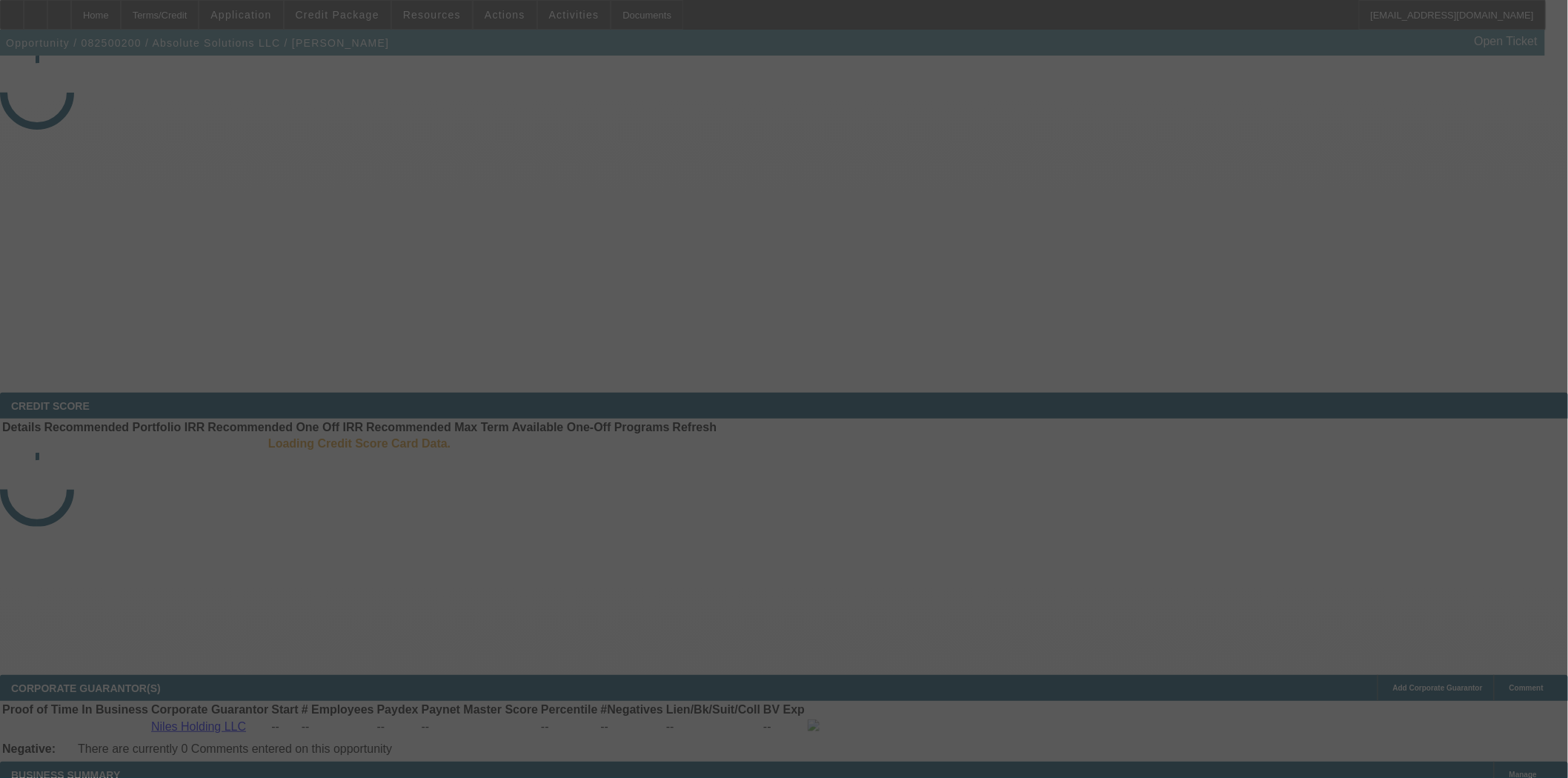
select select "3"
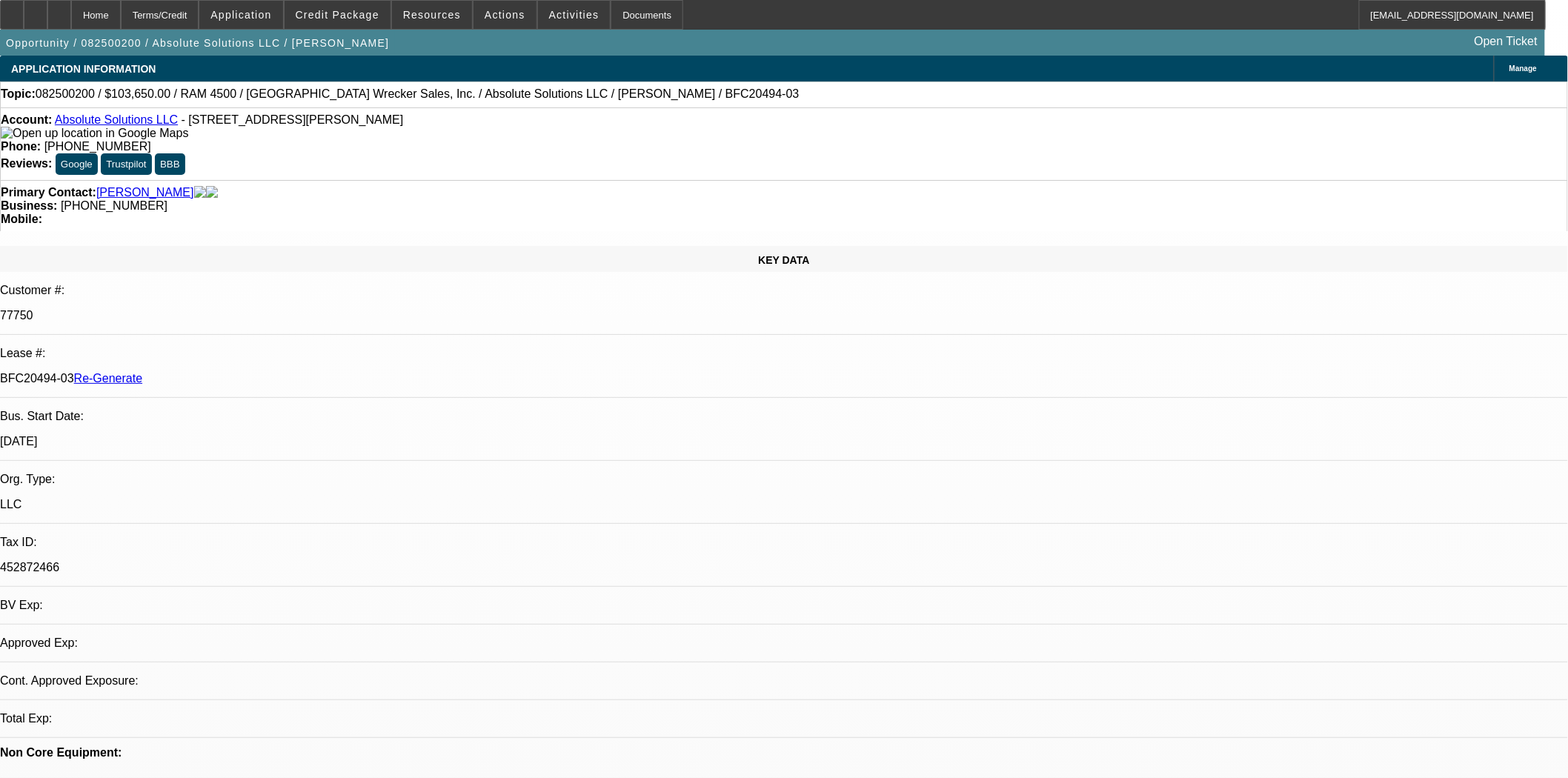
select select "0"
select select "5"
click at [346, 10] on span "Credit Package" at bounding box center [337, 14] width 84 height 12
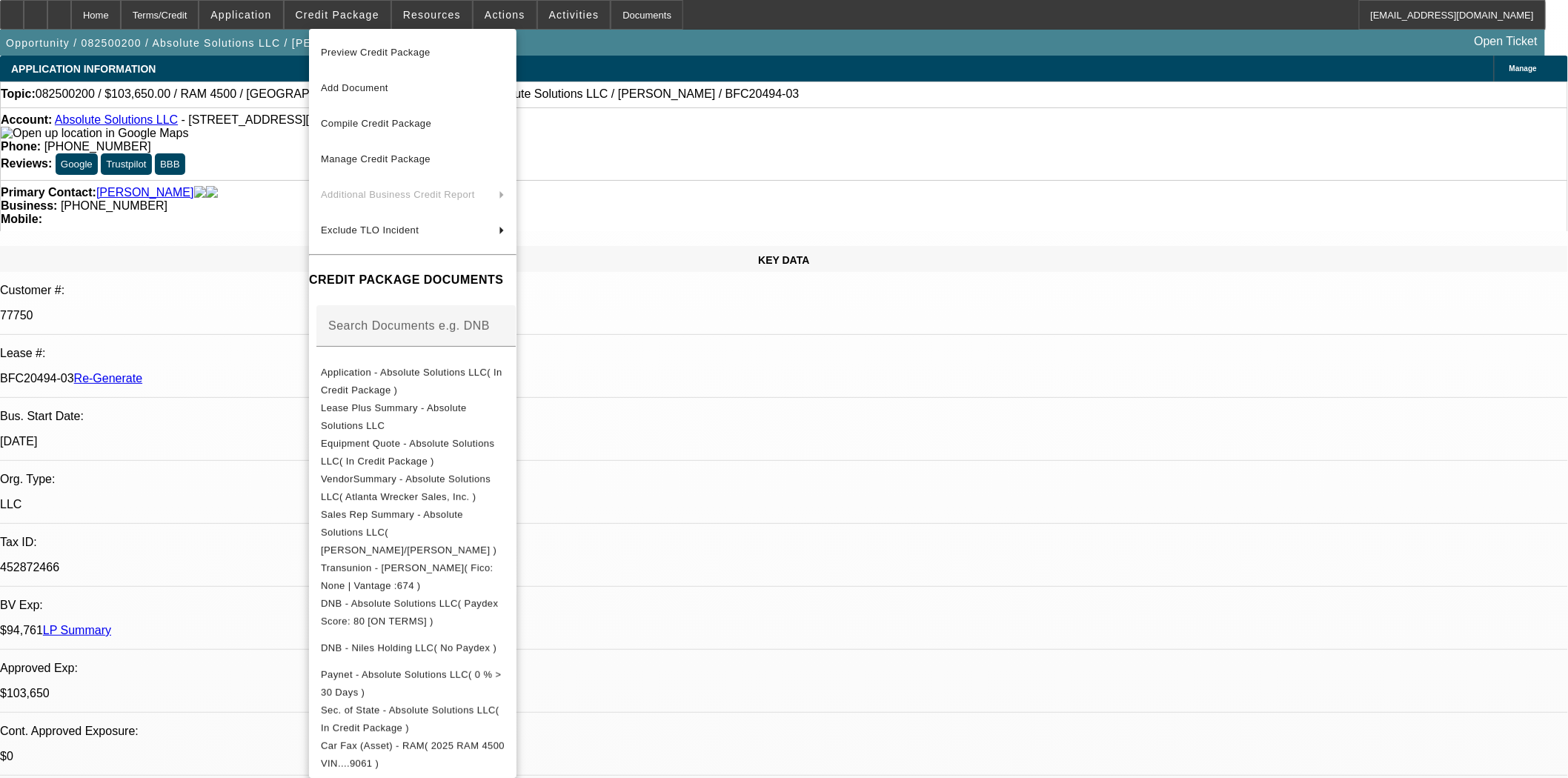
click at [361, 53] on span "Preview Credit Package" at bounding box center [375, 52] width 110 height 11
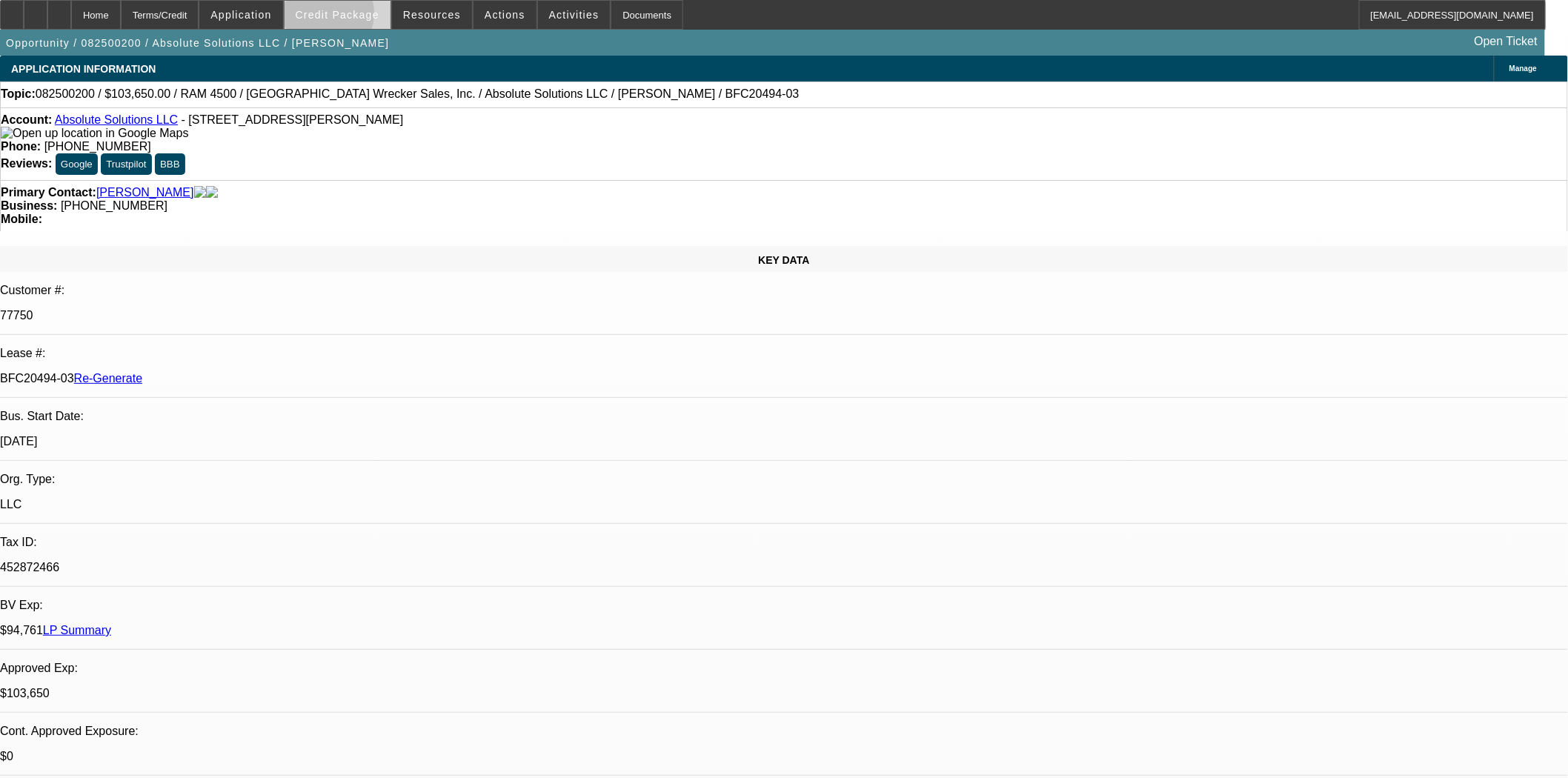
click at [346, 17] on span "Credit Package" at bounding box center [337, 14] width 84 height 12
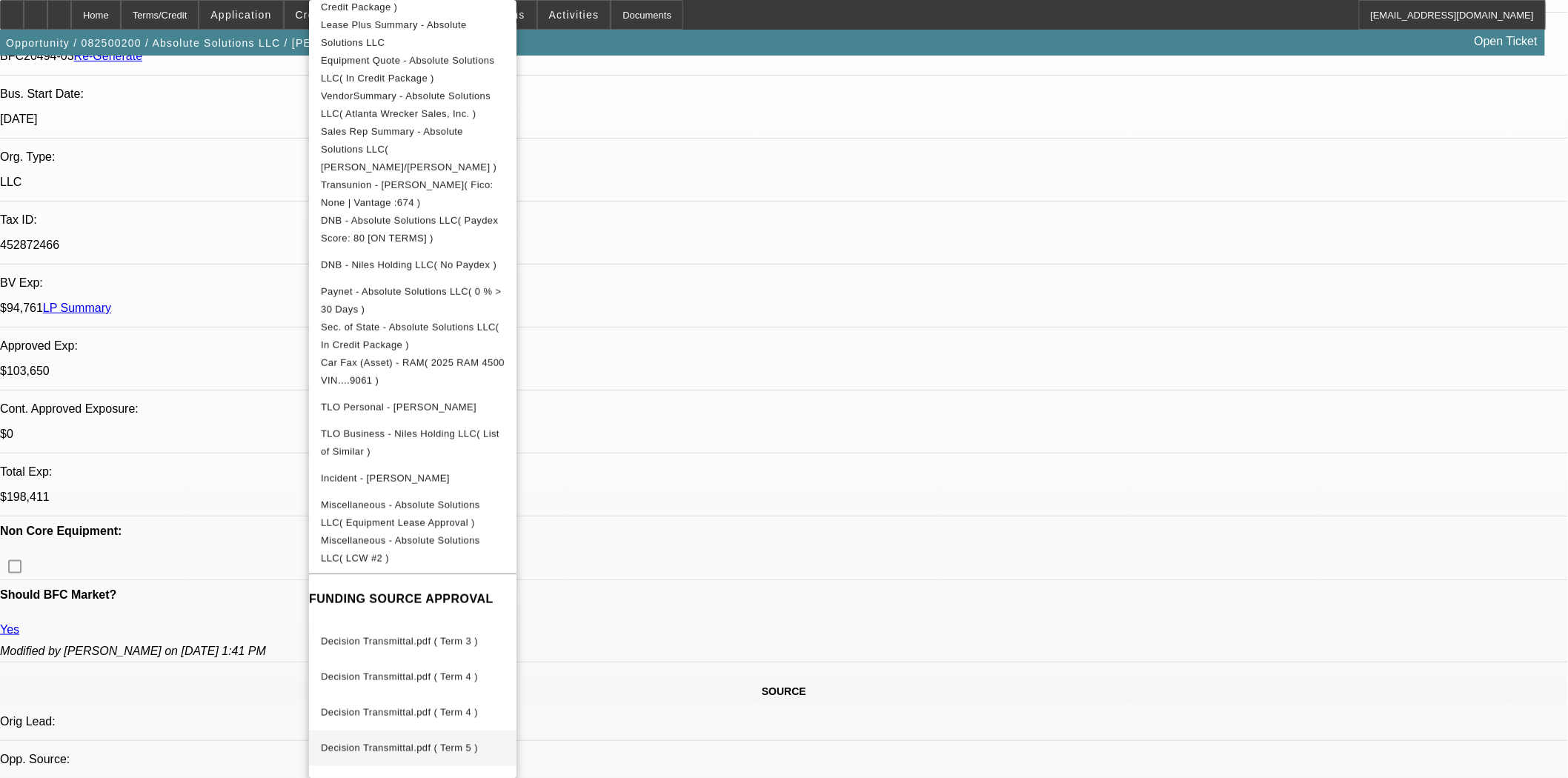
scroll to position [329, 0]
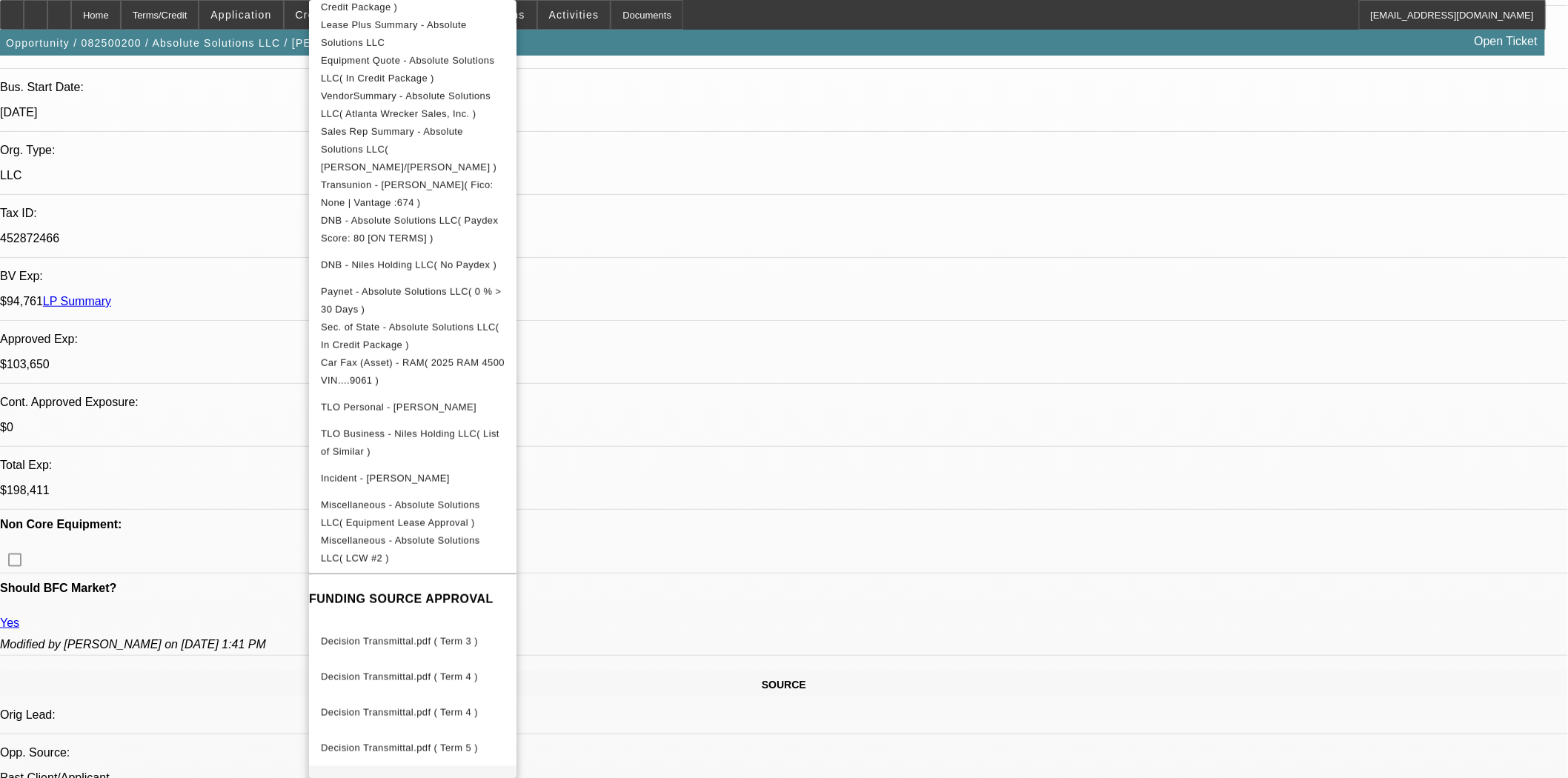
click at [430, 777] on span "Decision Transmittal.pdf ( Term 5 )" at bounding box center [399, 783] width 157 height 11
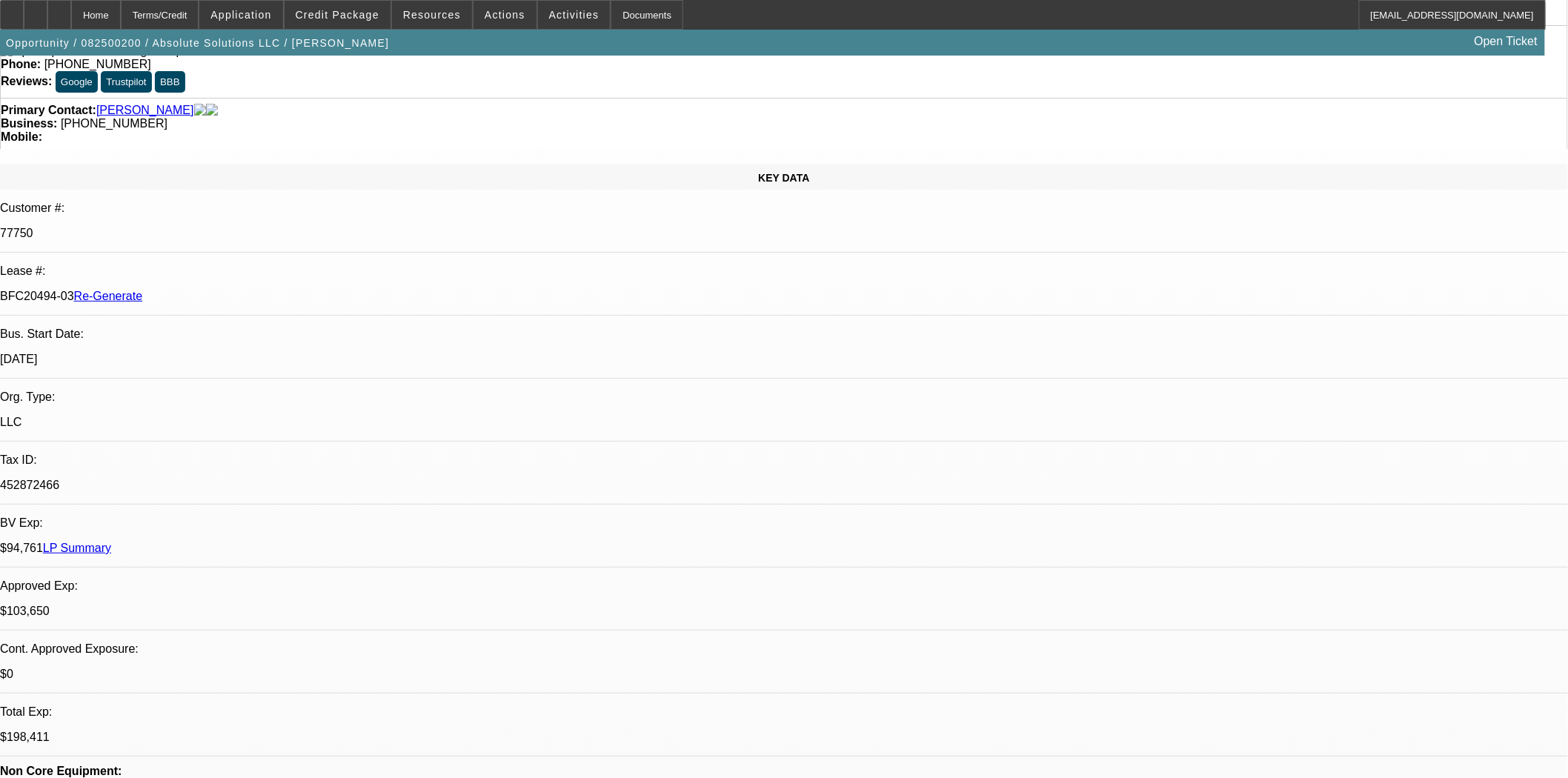
scroll to position [993, 0]
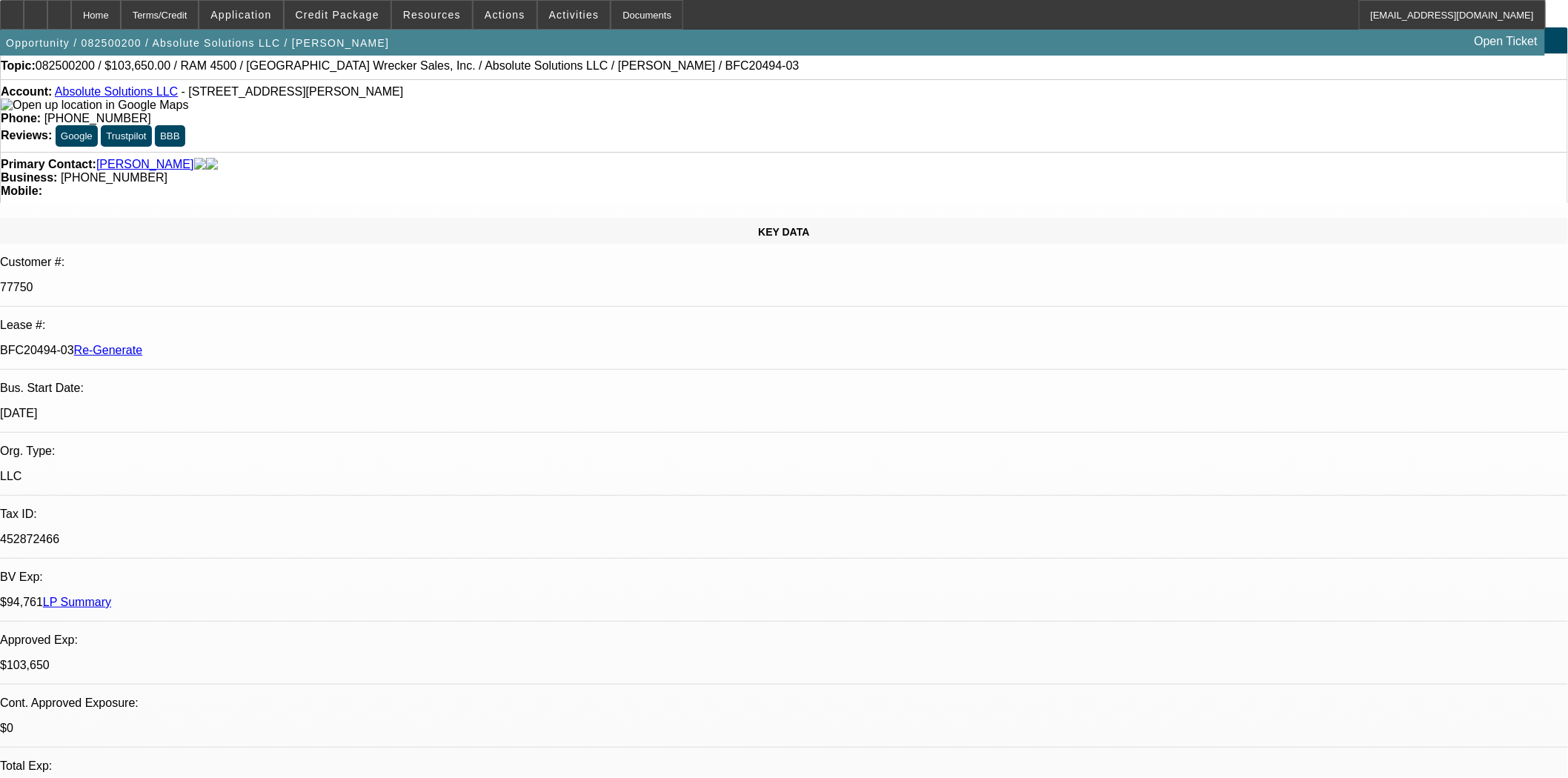
scroll to position [0, 0]
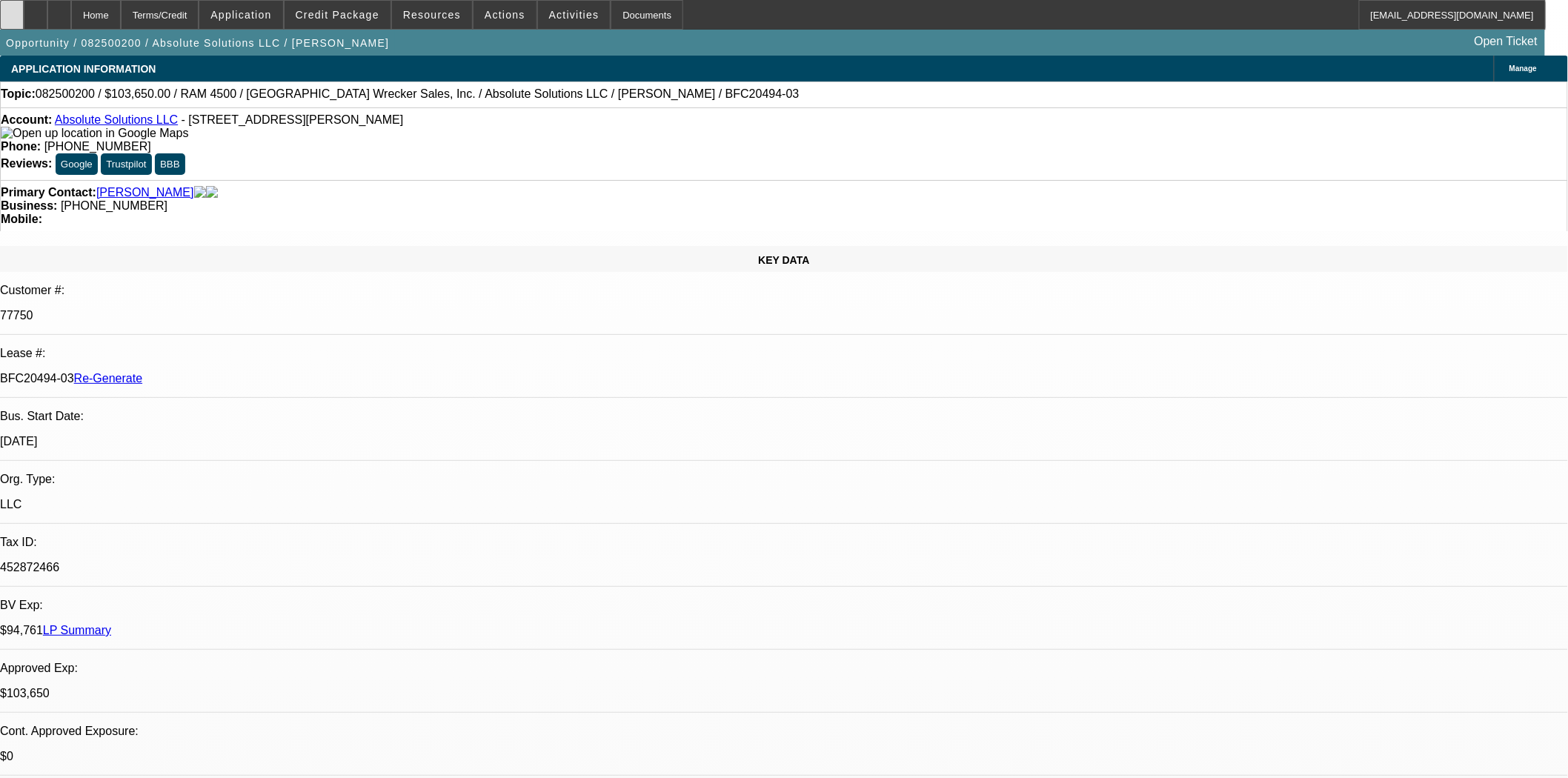
click at [12, 9] on icon at bounding box center [12, 9] width 0 height 0
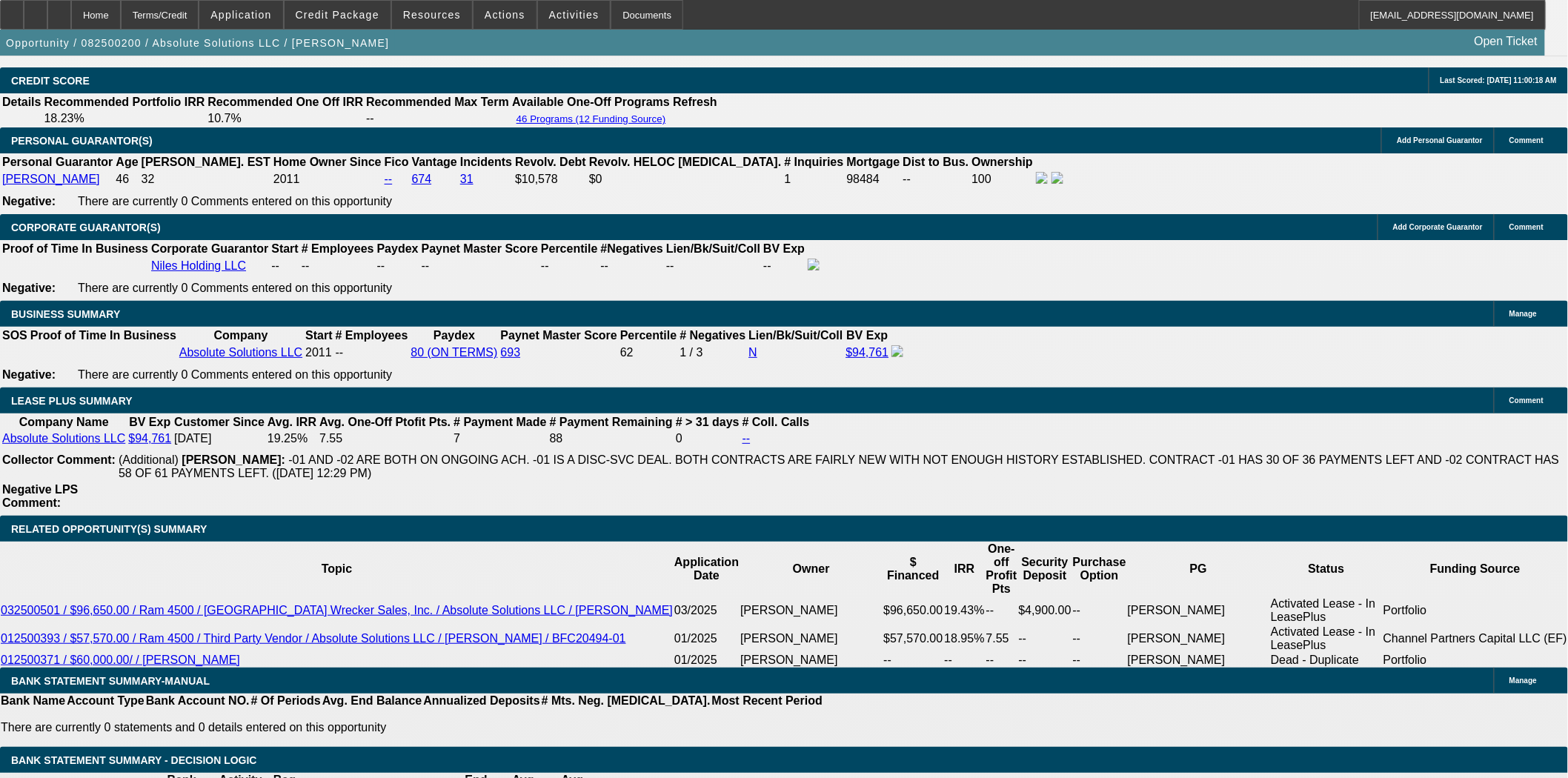
scroll to position [2139, 0]
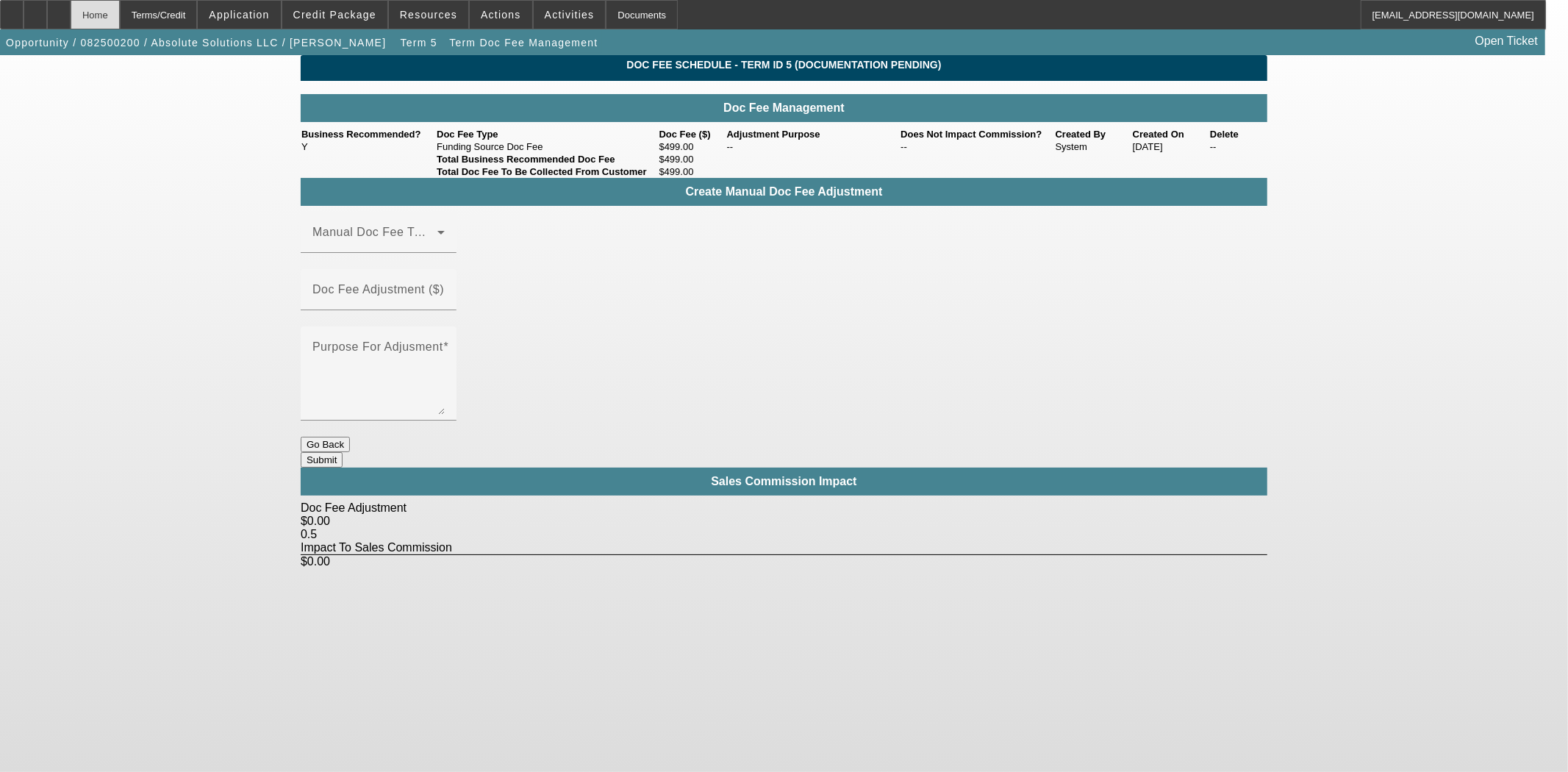
click at [120, 19] on div "Home" at bounding box center [95, 14] width 49 height 29
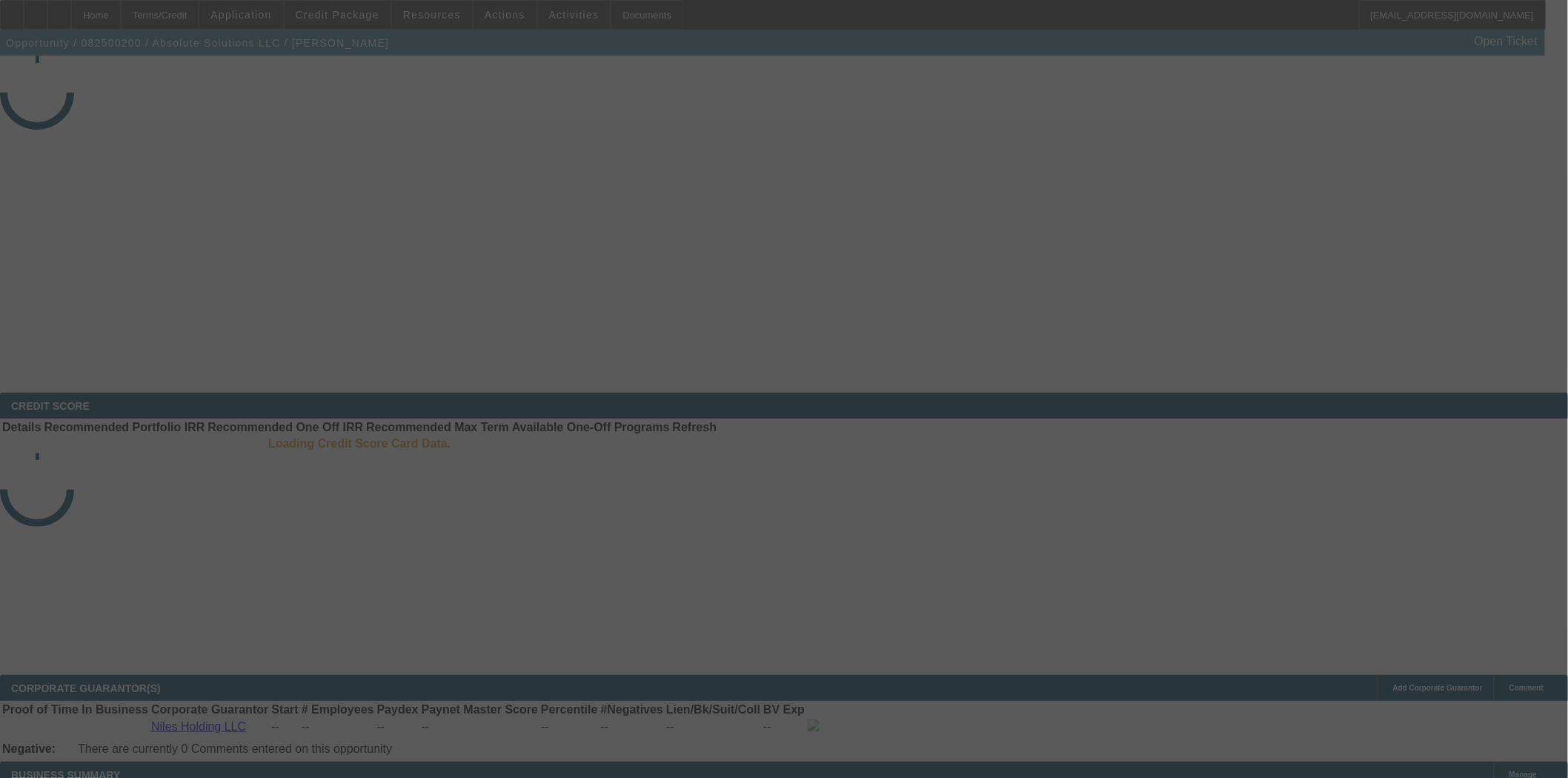
select select "3"
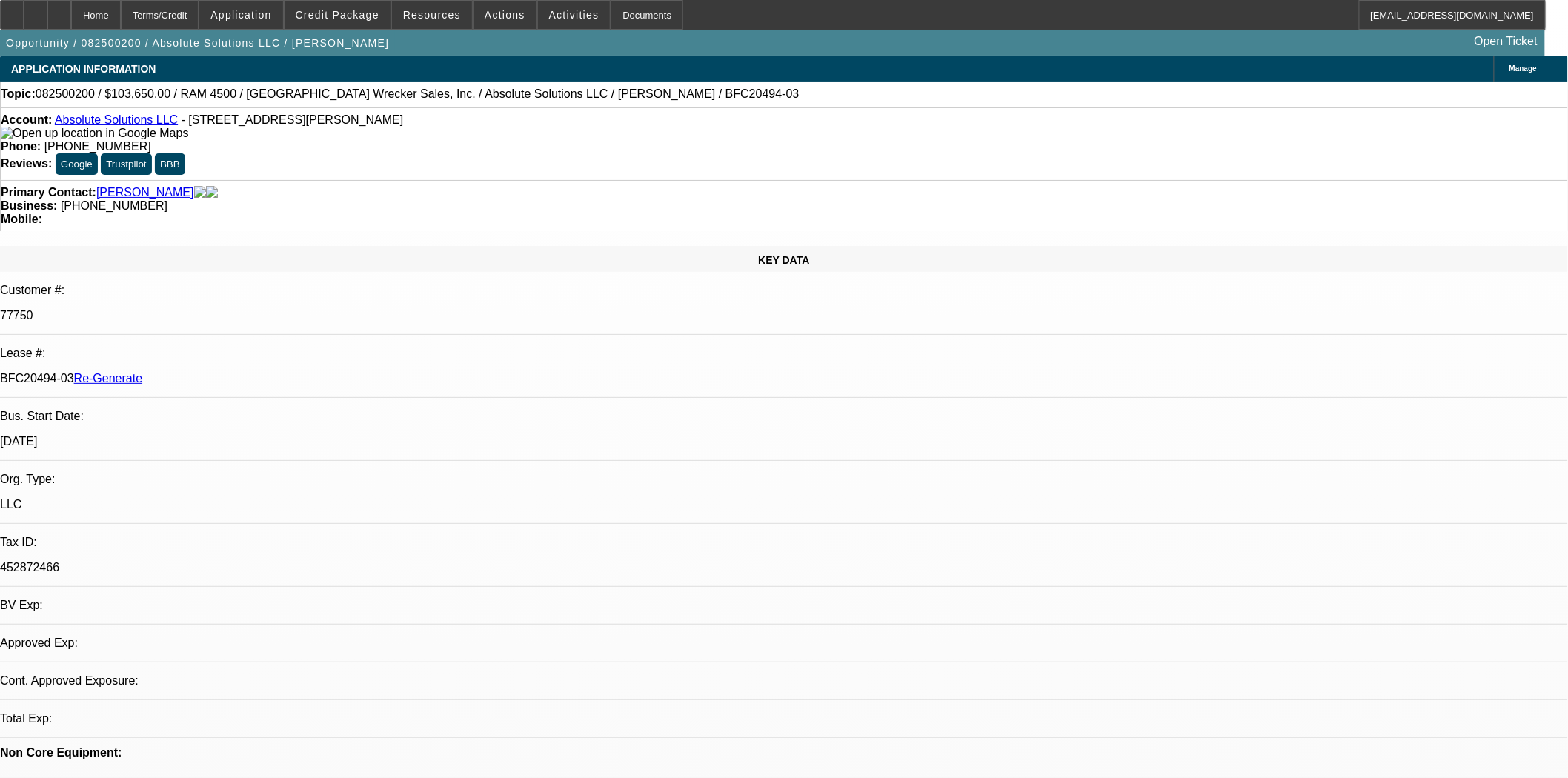
select select "0"
select select "5"
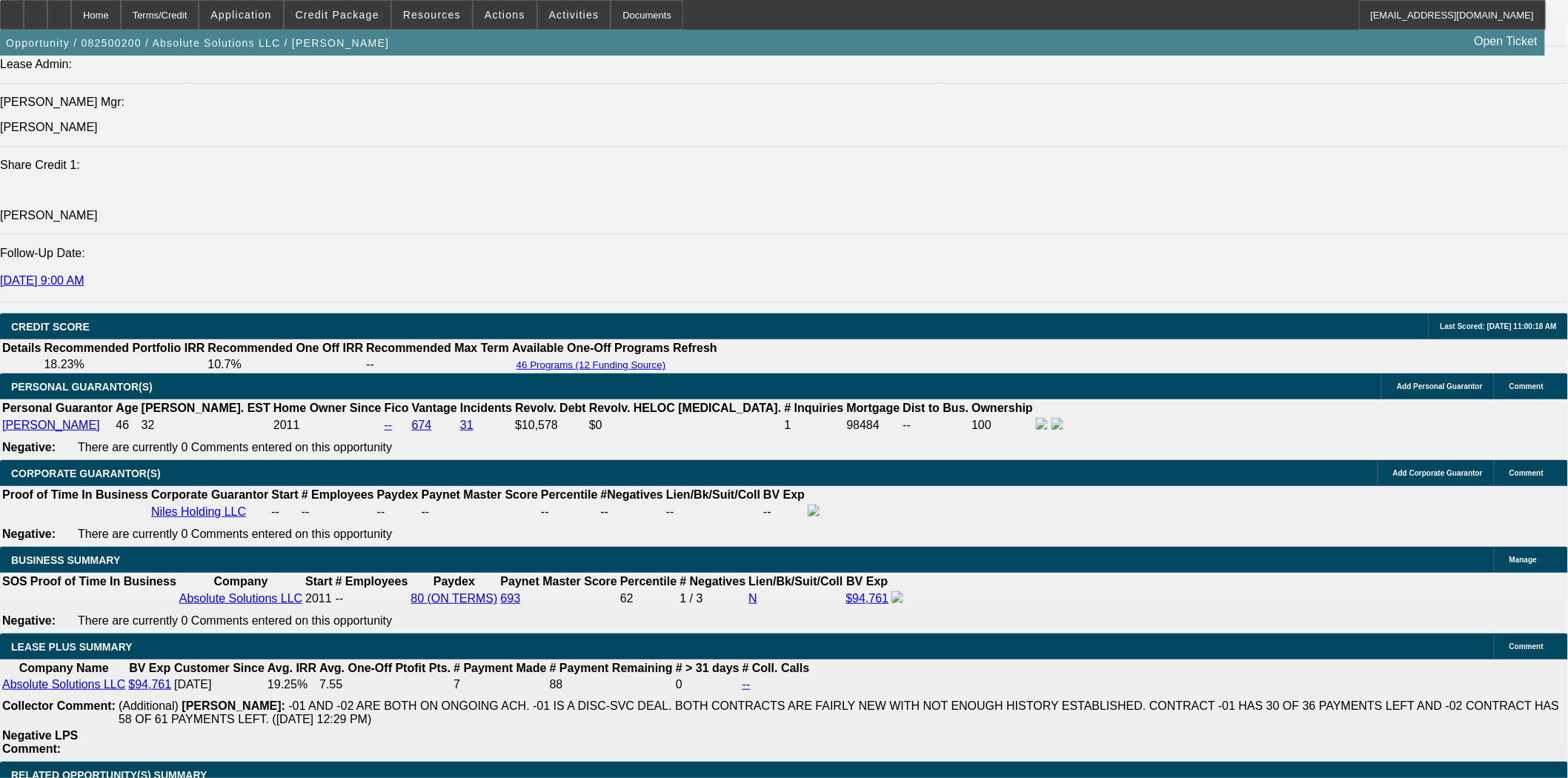
scroll to position [2216, 0]
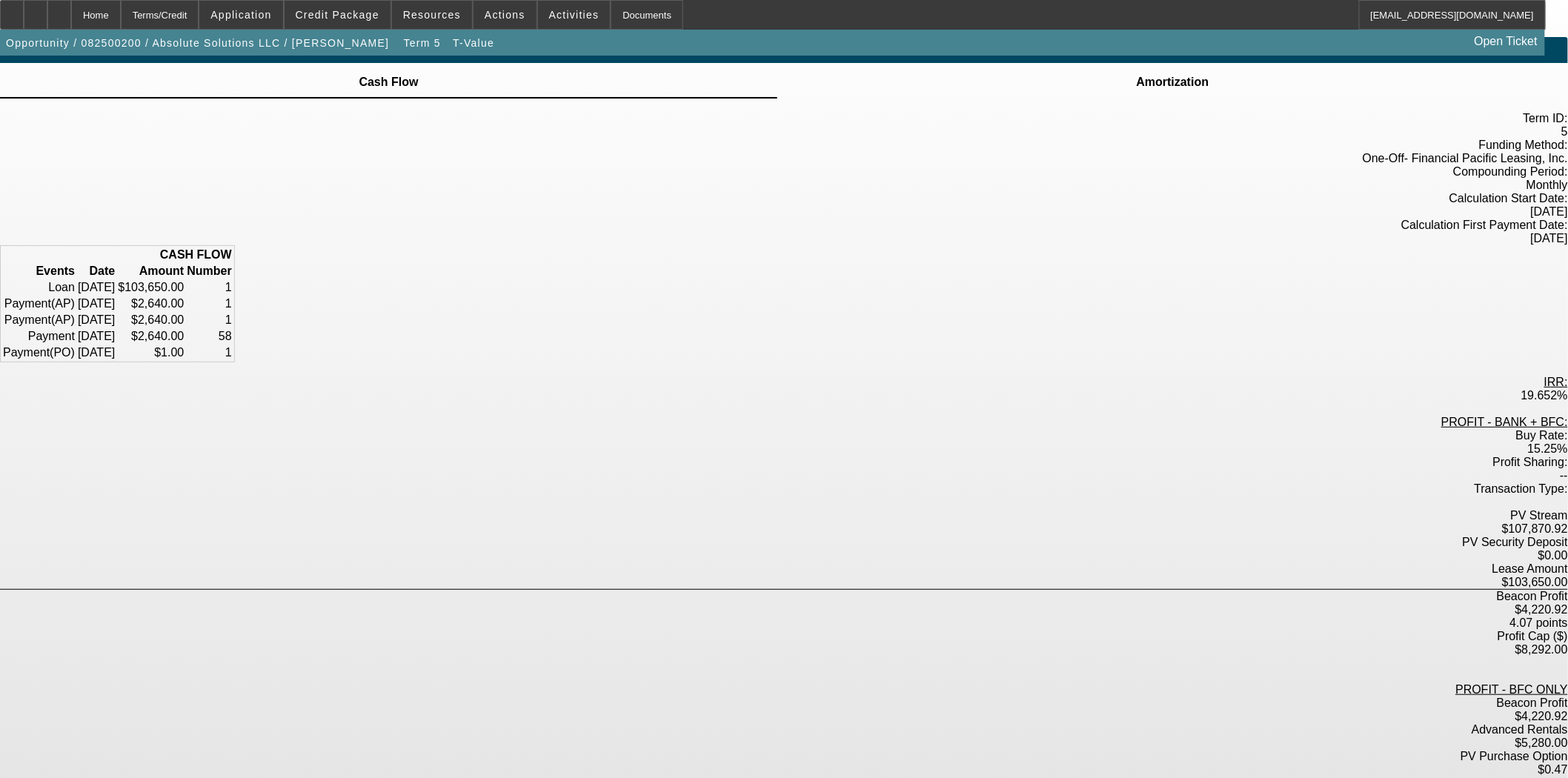
scroll to position [37, 0]
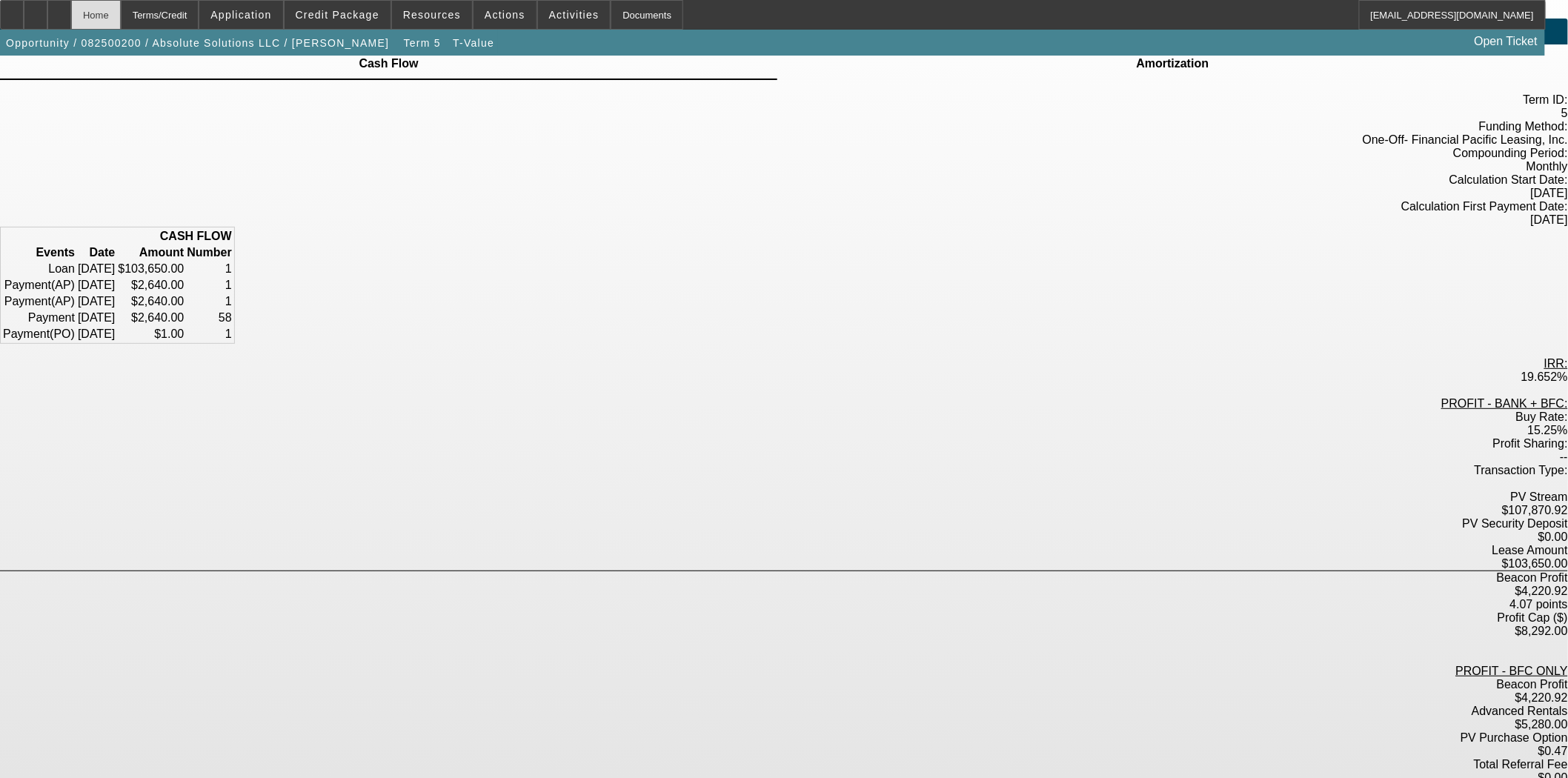
click at [121, 10] on div "Home" at bounding box center [96, 14] width 49 height 30
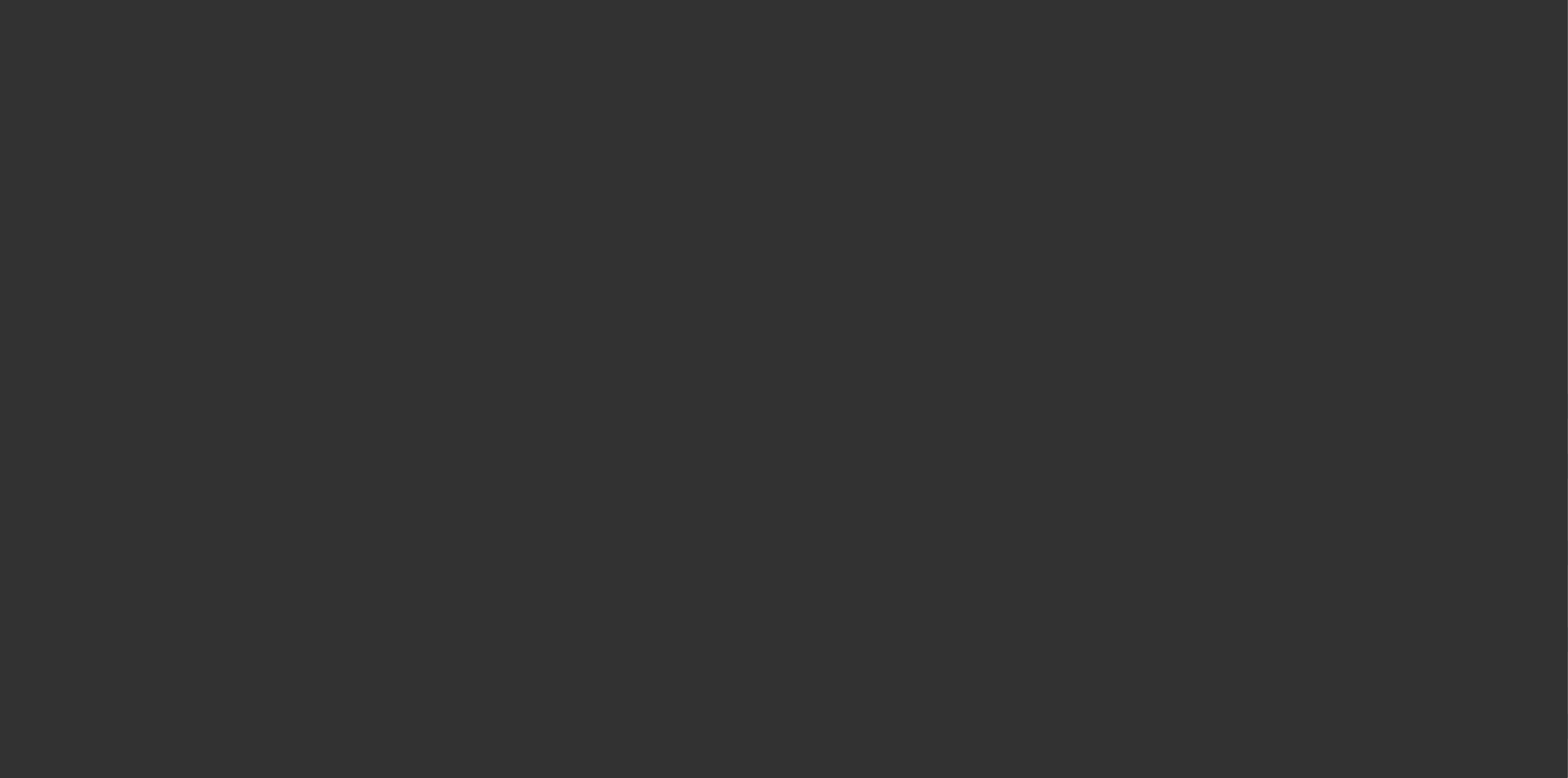
select select "3"
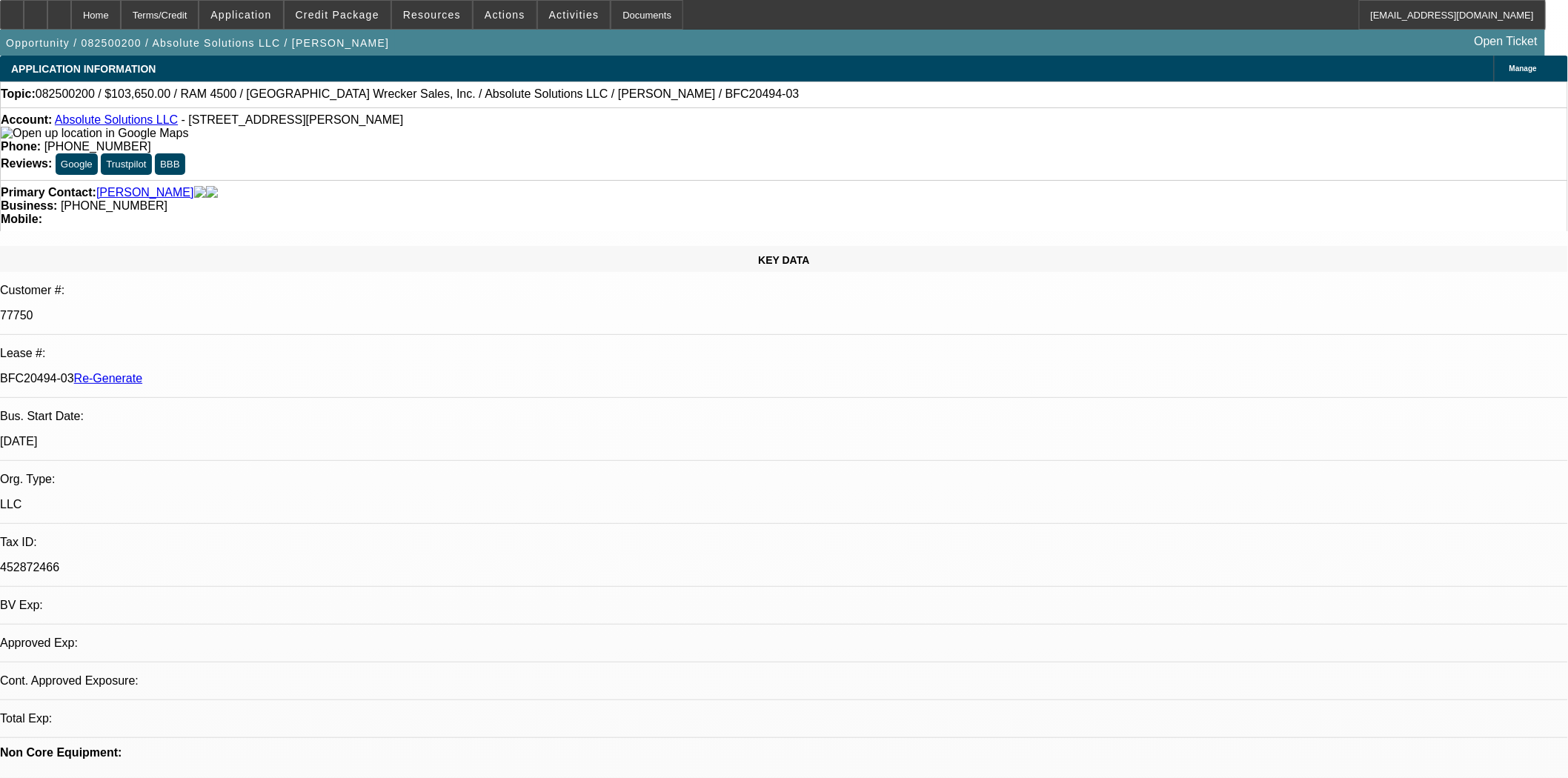
select select "0"
select select "5"
click at [500, 9] on span "Actions" at bounding box center [505, 14] width 41 height 12
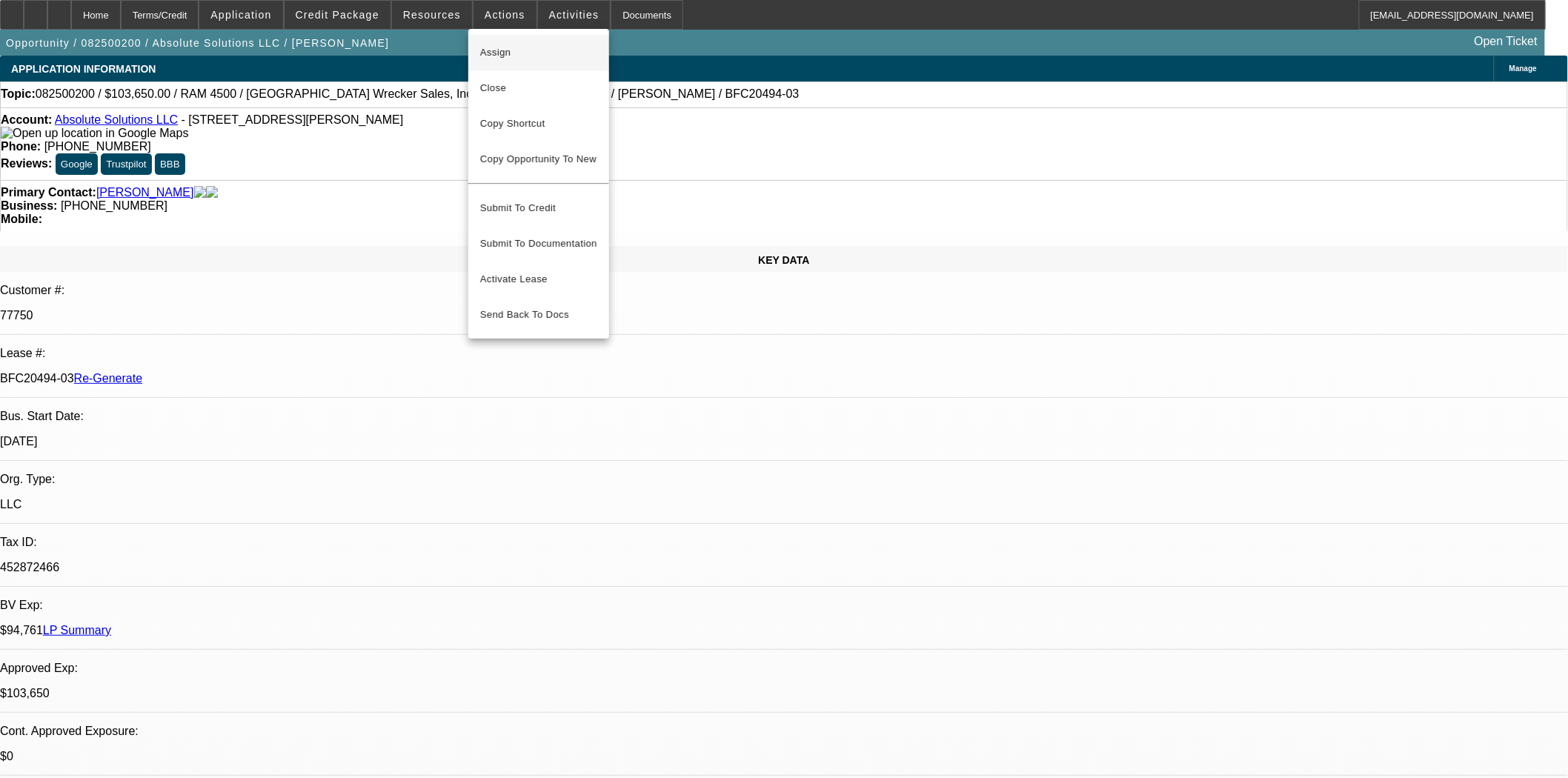
click at [529, 57] on span "Assign" at bounding box center [539, 53] width 117 height 18
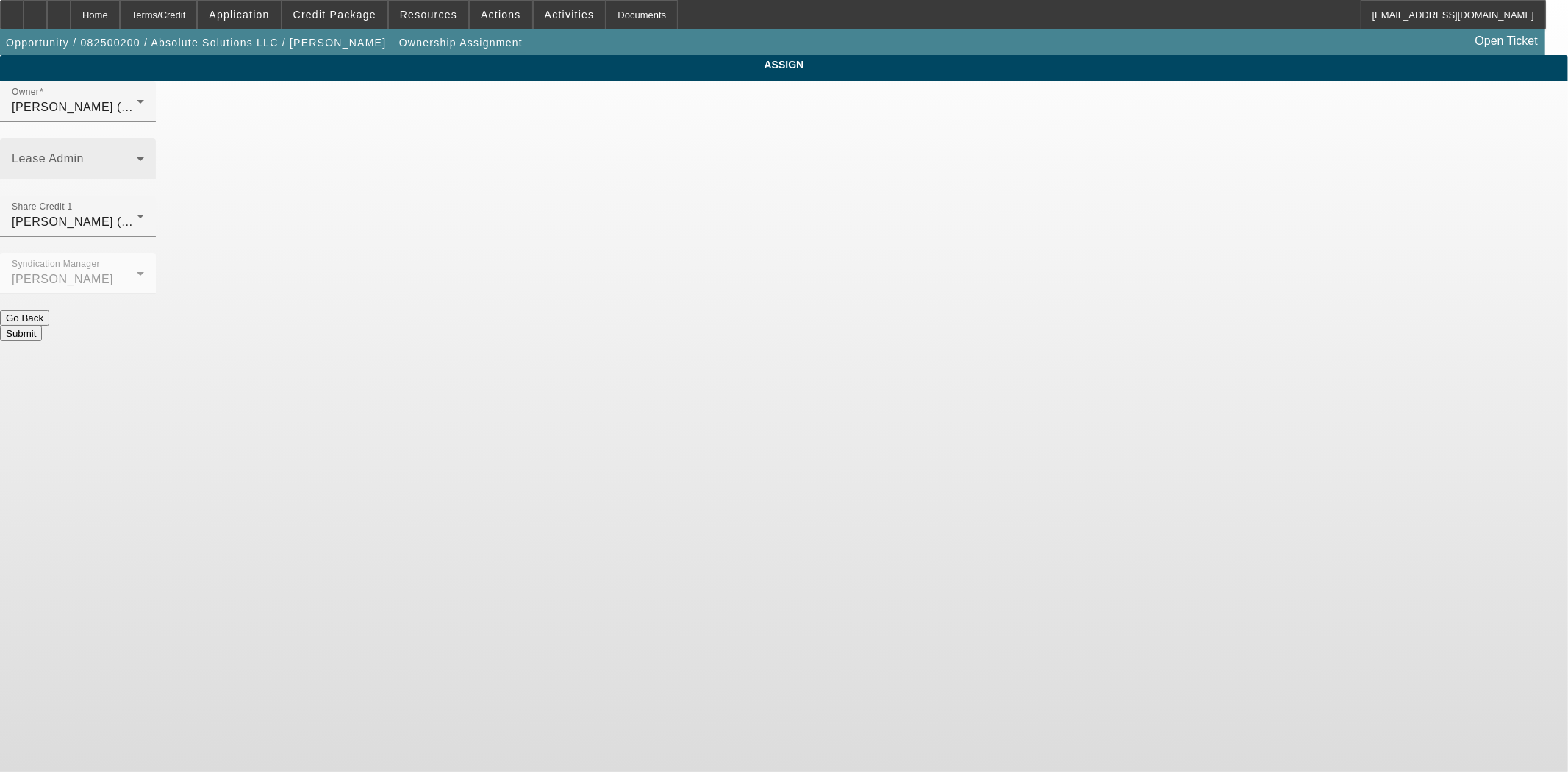
click at [136, 156] on span at bounding box center [74, 164] width 125 height 18
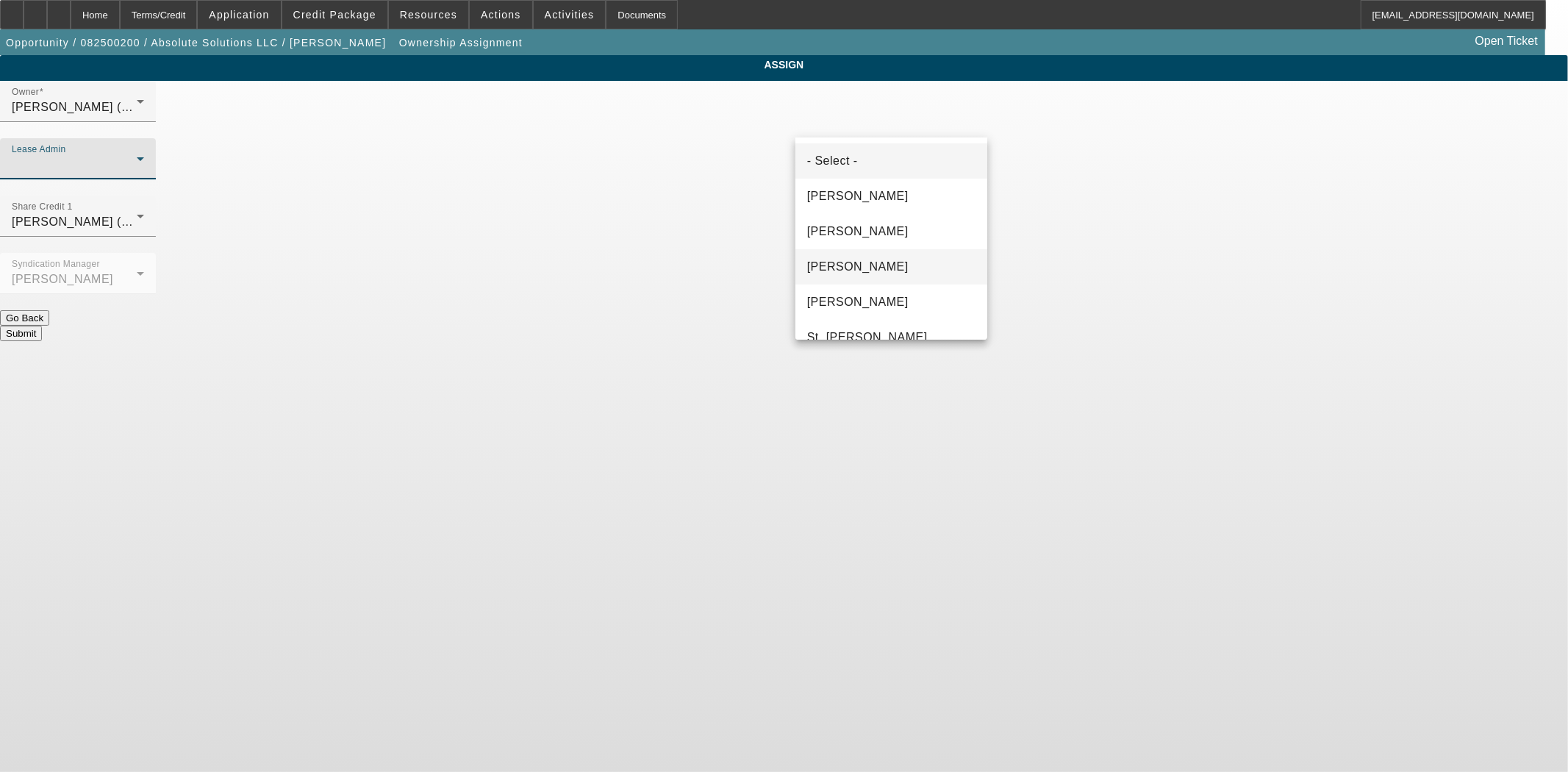
click at [888, 267] on span "Gonzalez, Amanda" at bounding box center [858, 266] width 101 height 18
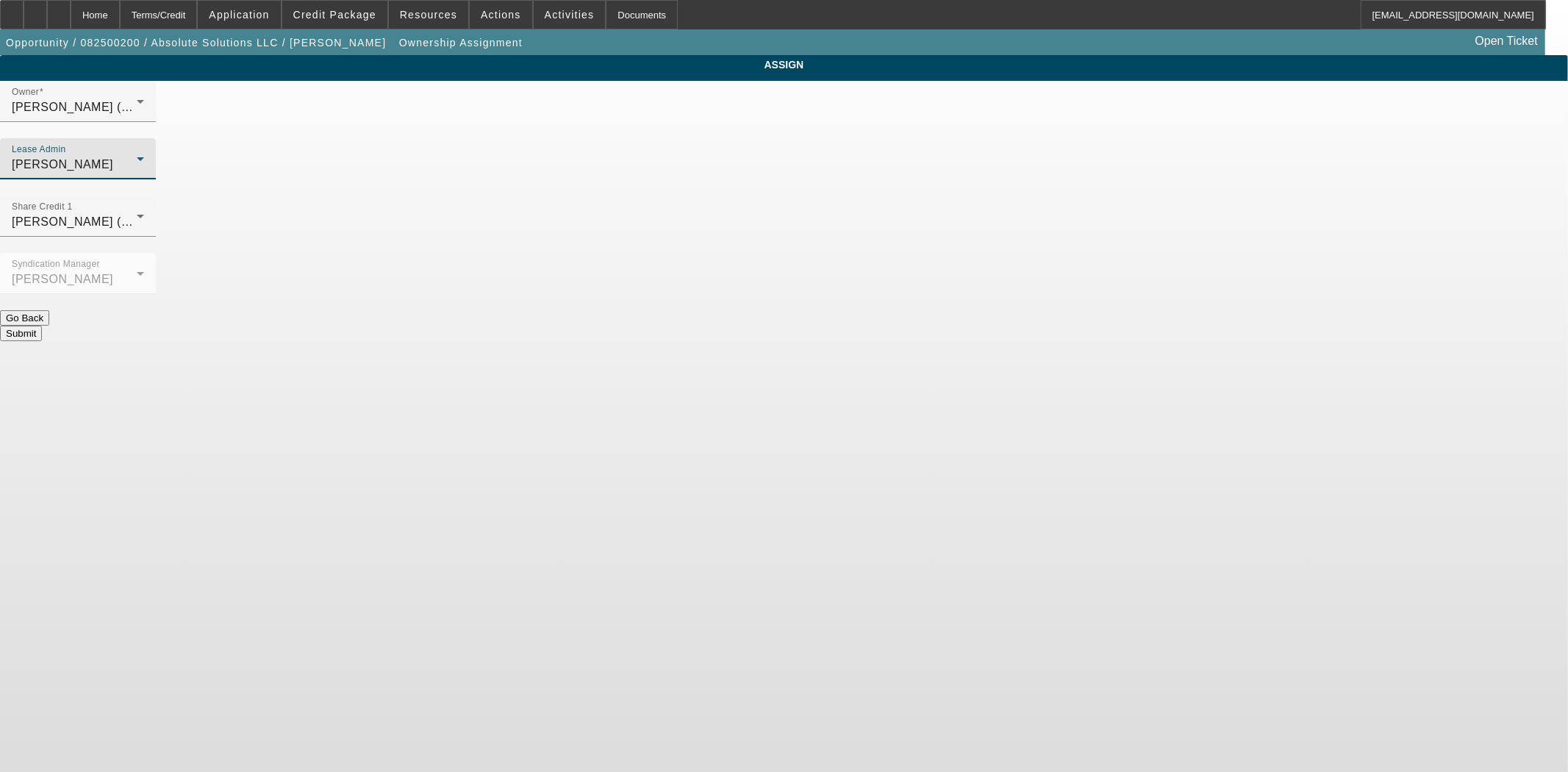
click at [42, 326] on button "Submit" at bounding box center [21, 333] width 42 height 15
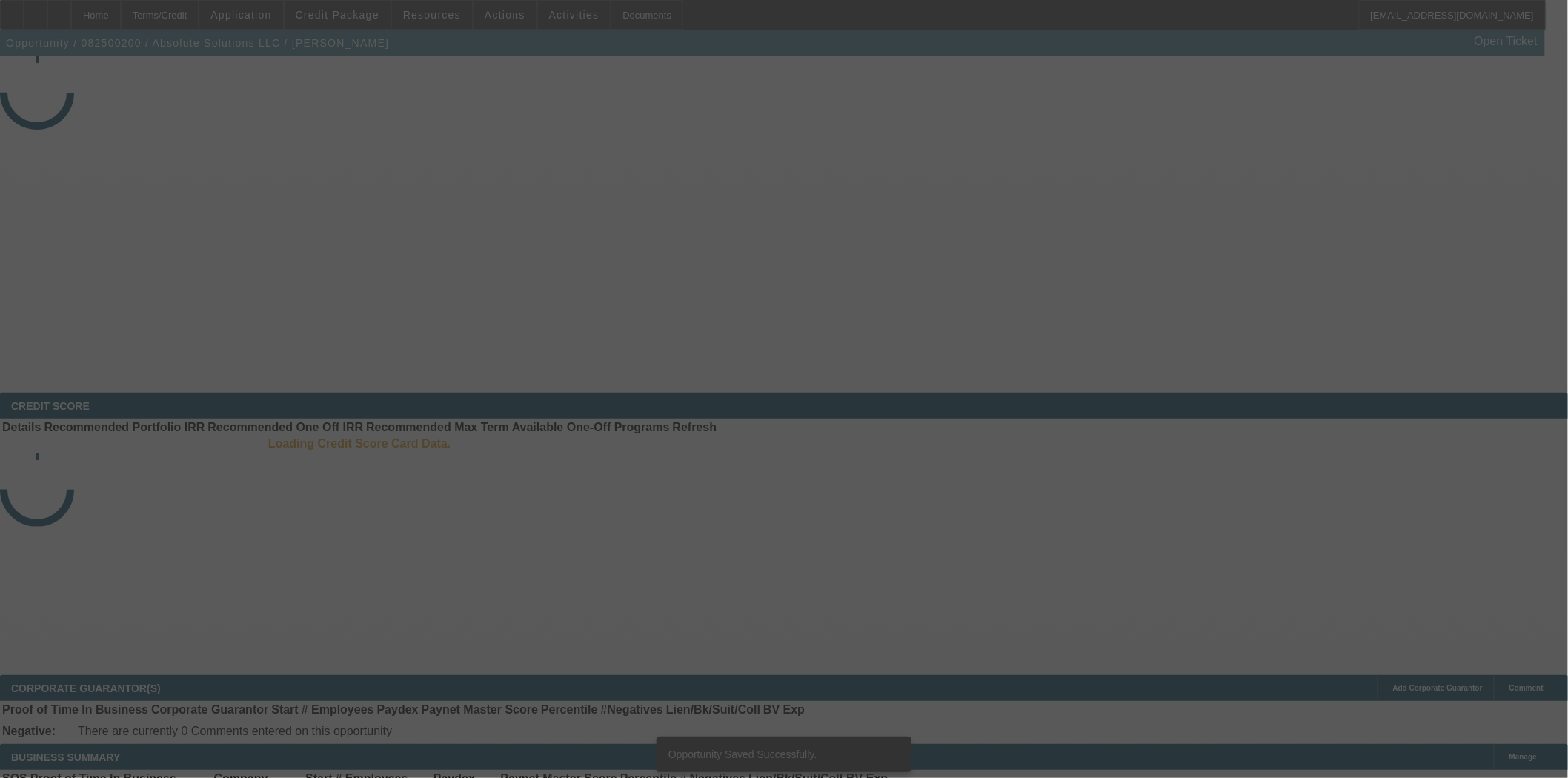
select select "3"
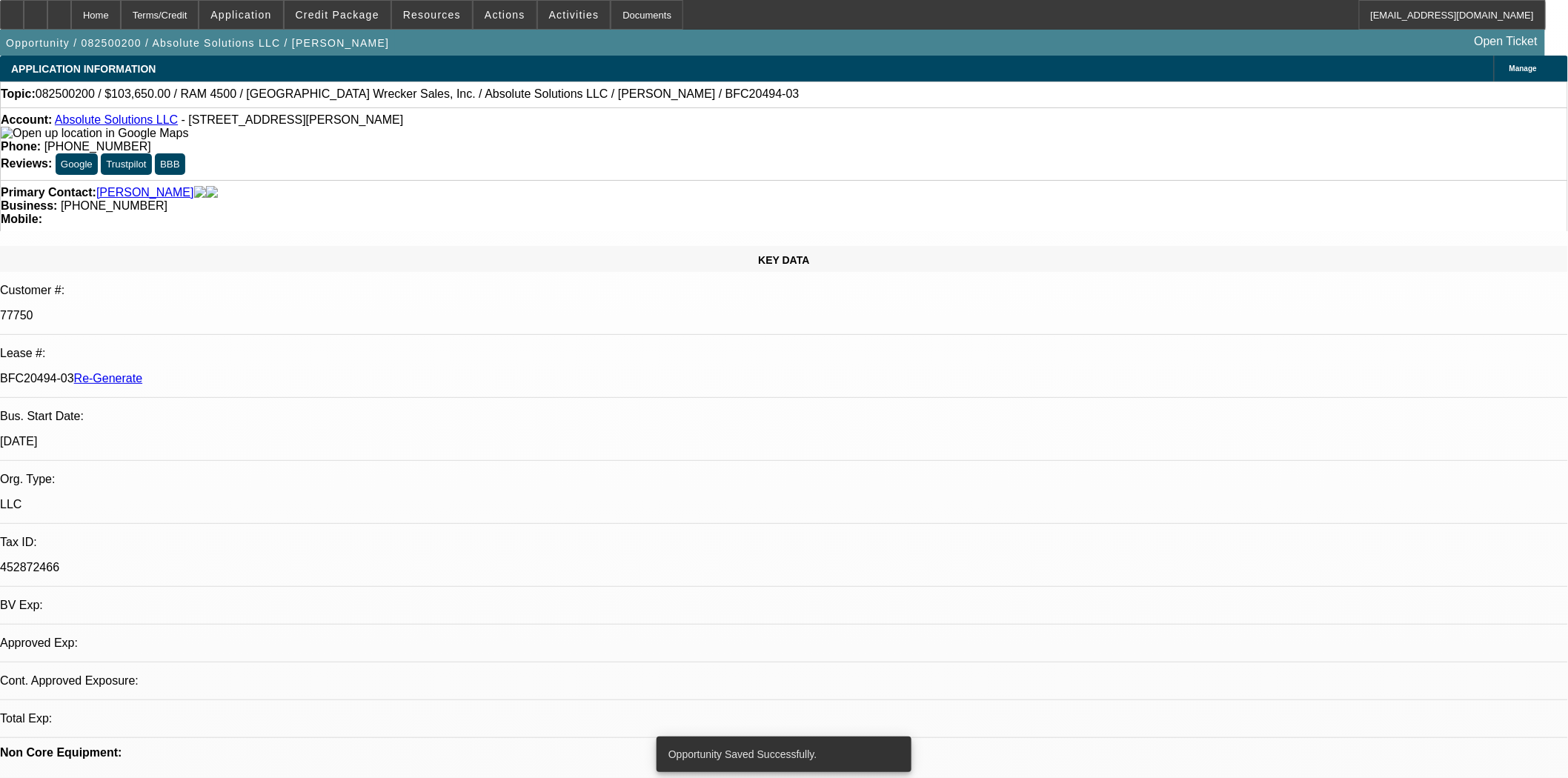
select select "0"
select select "5"
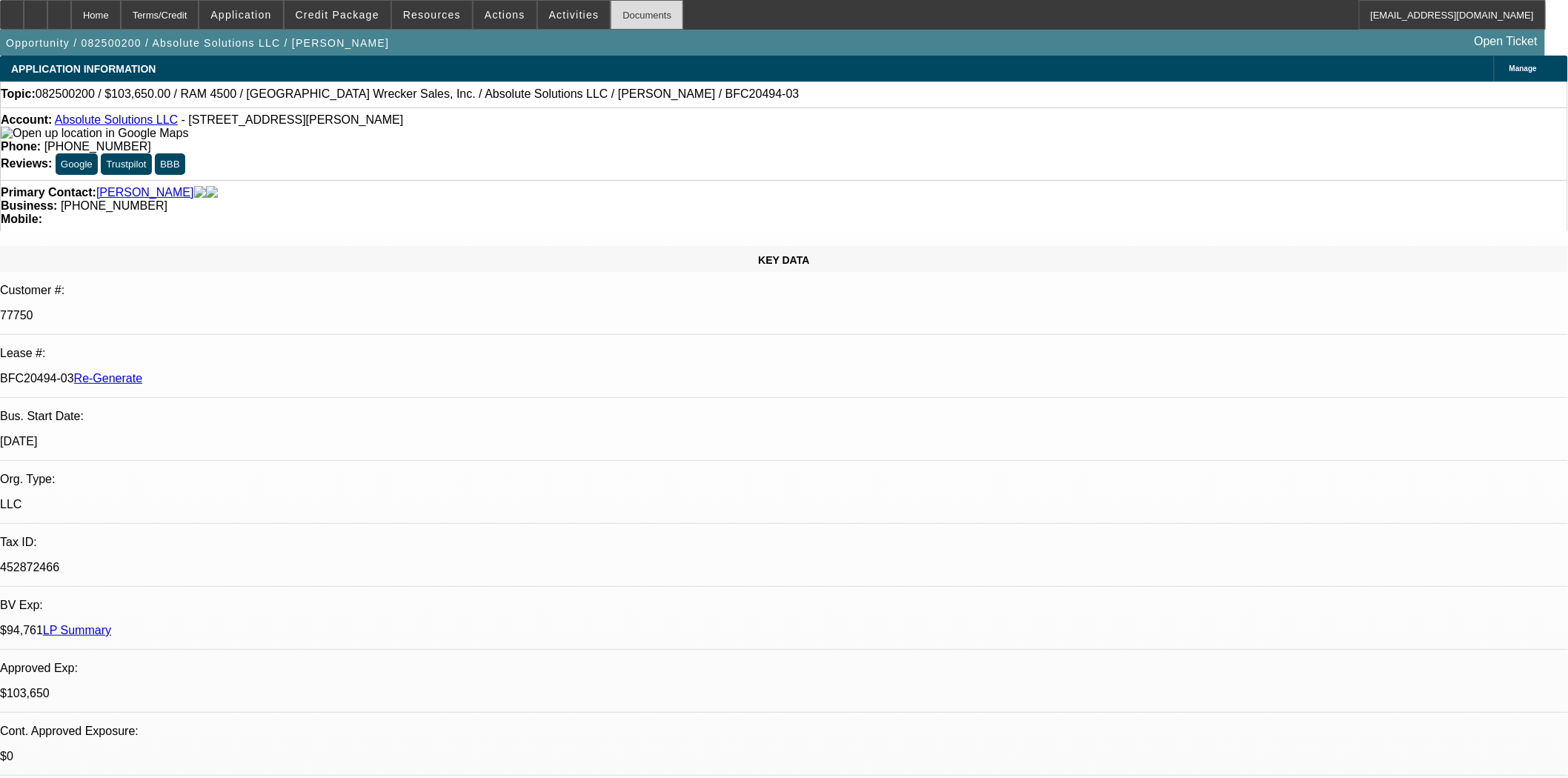
click at [647, 16] on div "Documents" at bounding box center [647, 14] width 73 height 30
